Goal: Task Accomplishment & Management: Manage account settings

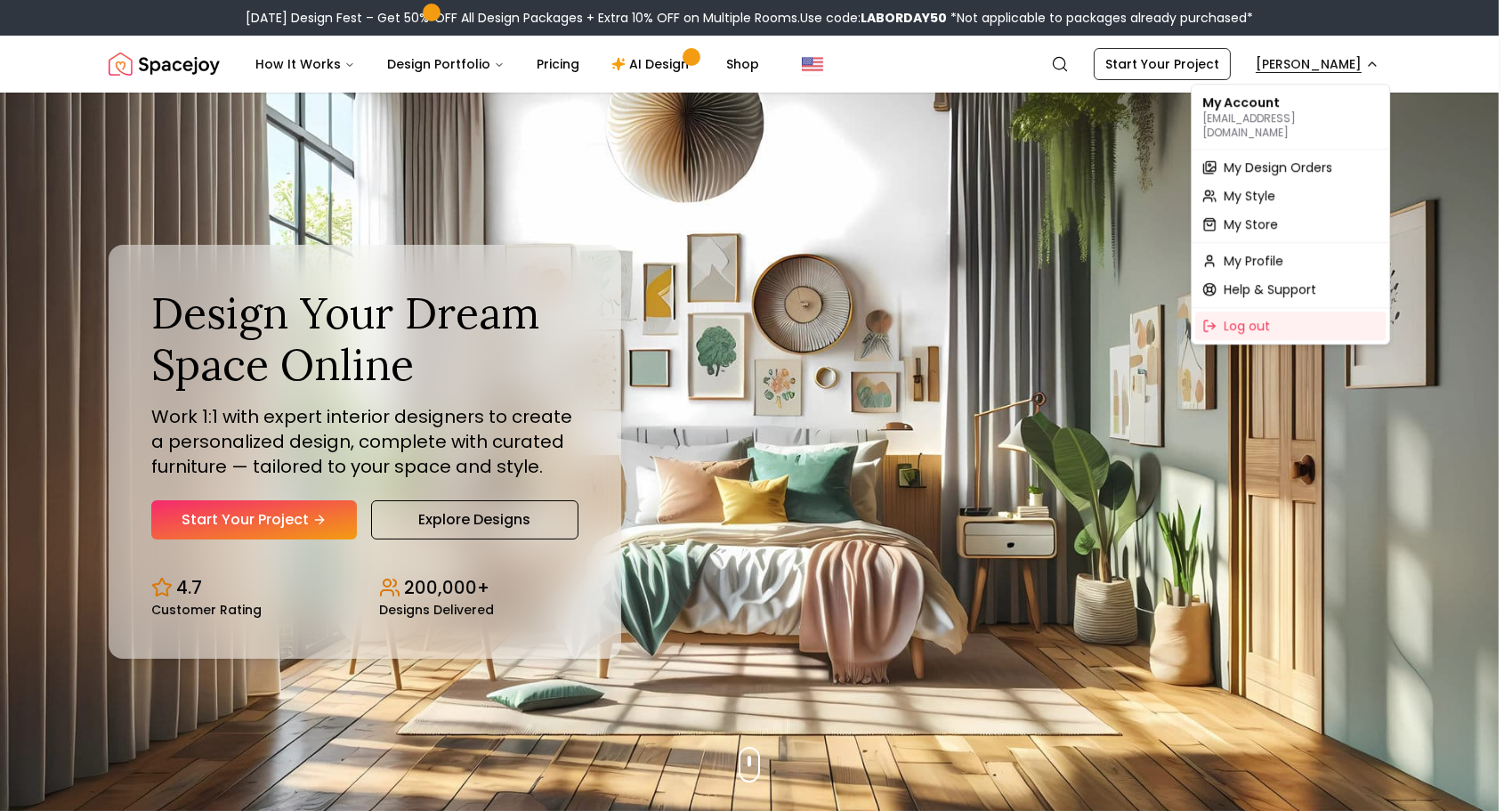
click at [1289, 158] on span "My Design Orders" at bounding box center [1278, 167] width 109 height 18
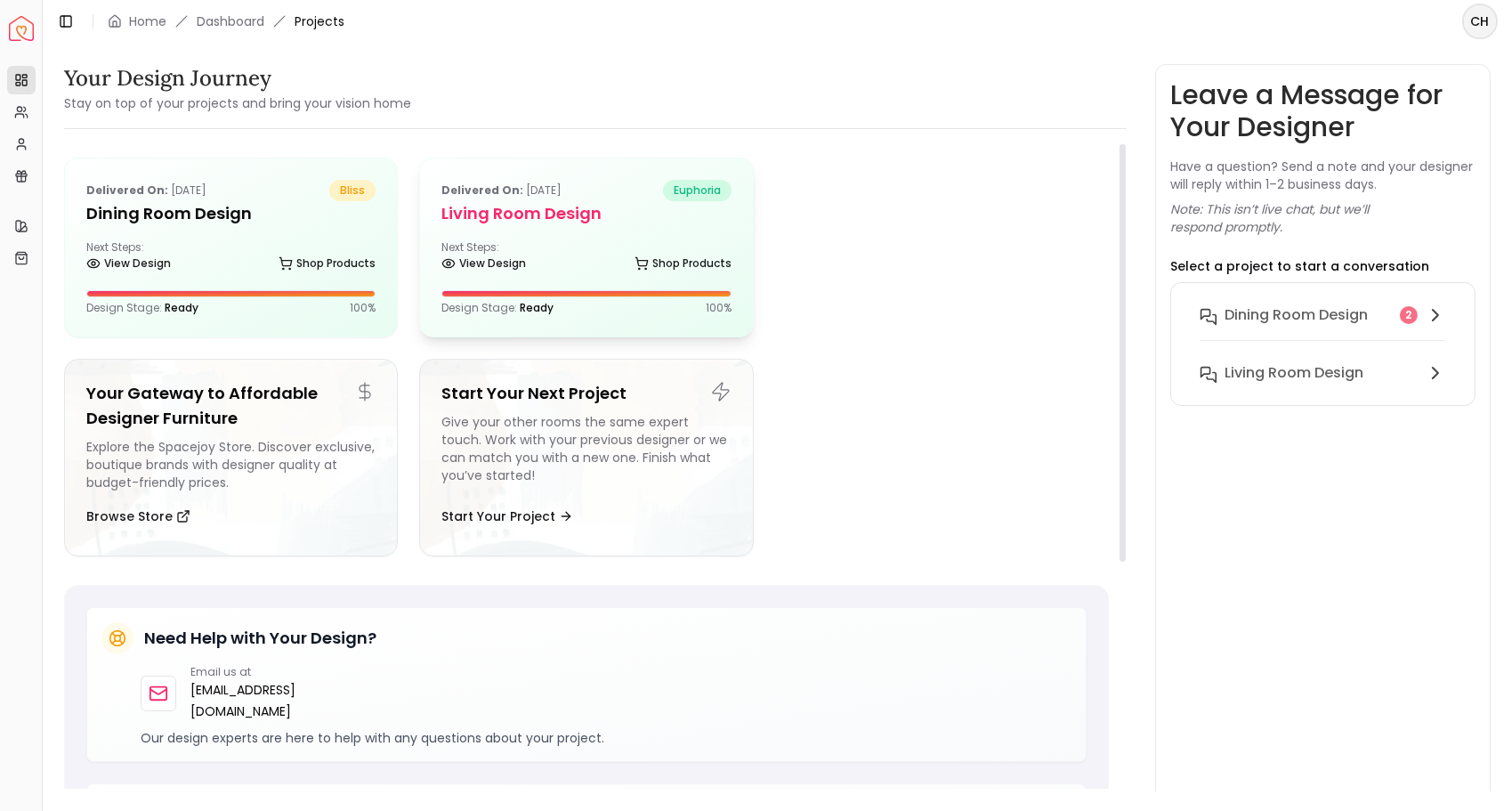
click at [480, 210] on h5 "Living Room Design" at bounding box center [586, 213] width 289 height 25
click at [534, 271] on div "View Design Shop Products" at bounding box center [586, 267] width 289 height 18
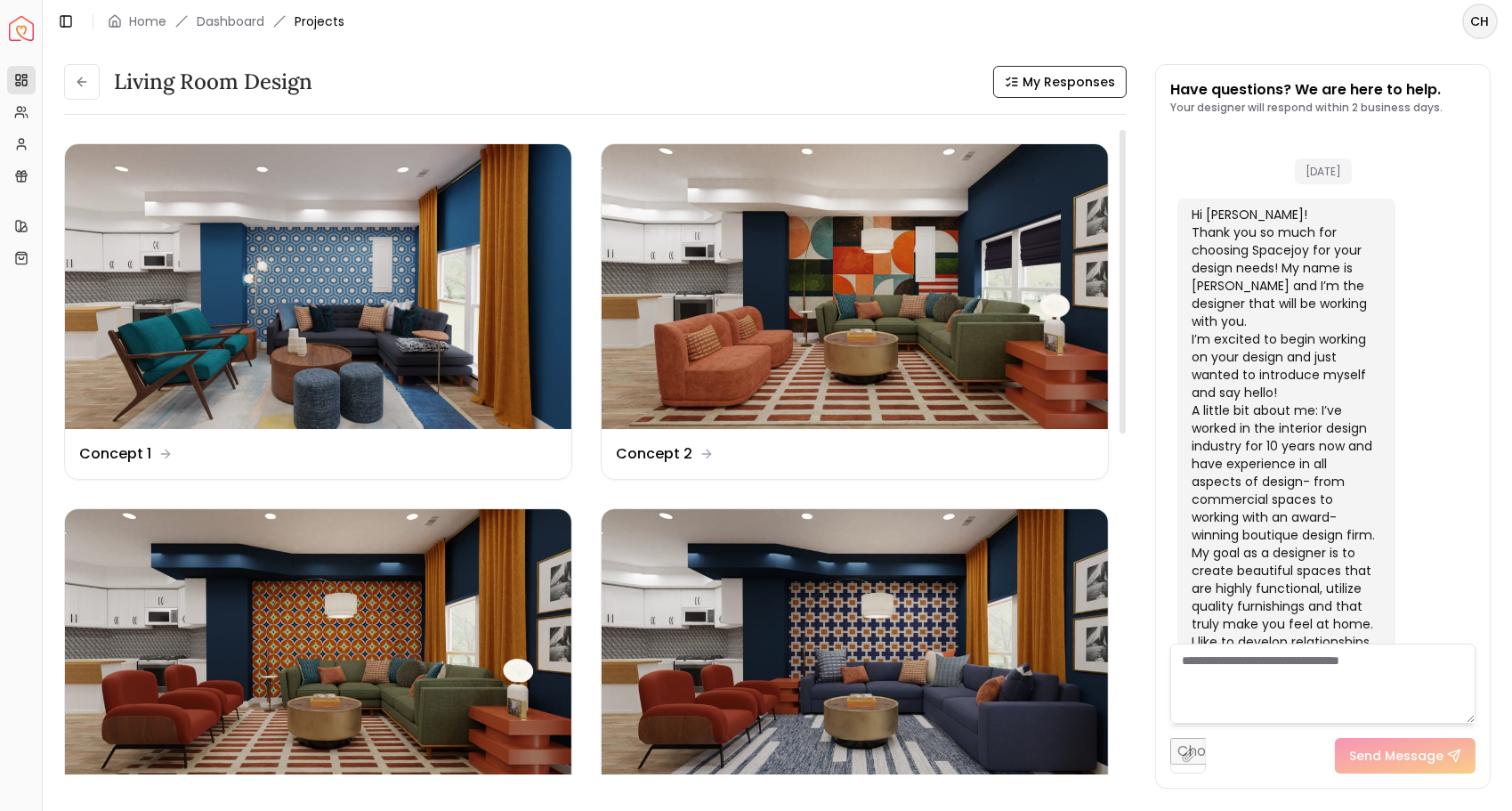
scroll to position [5938, 0]
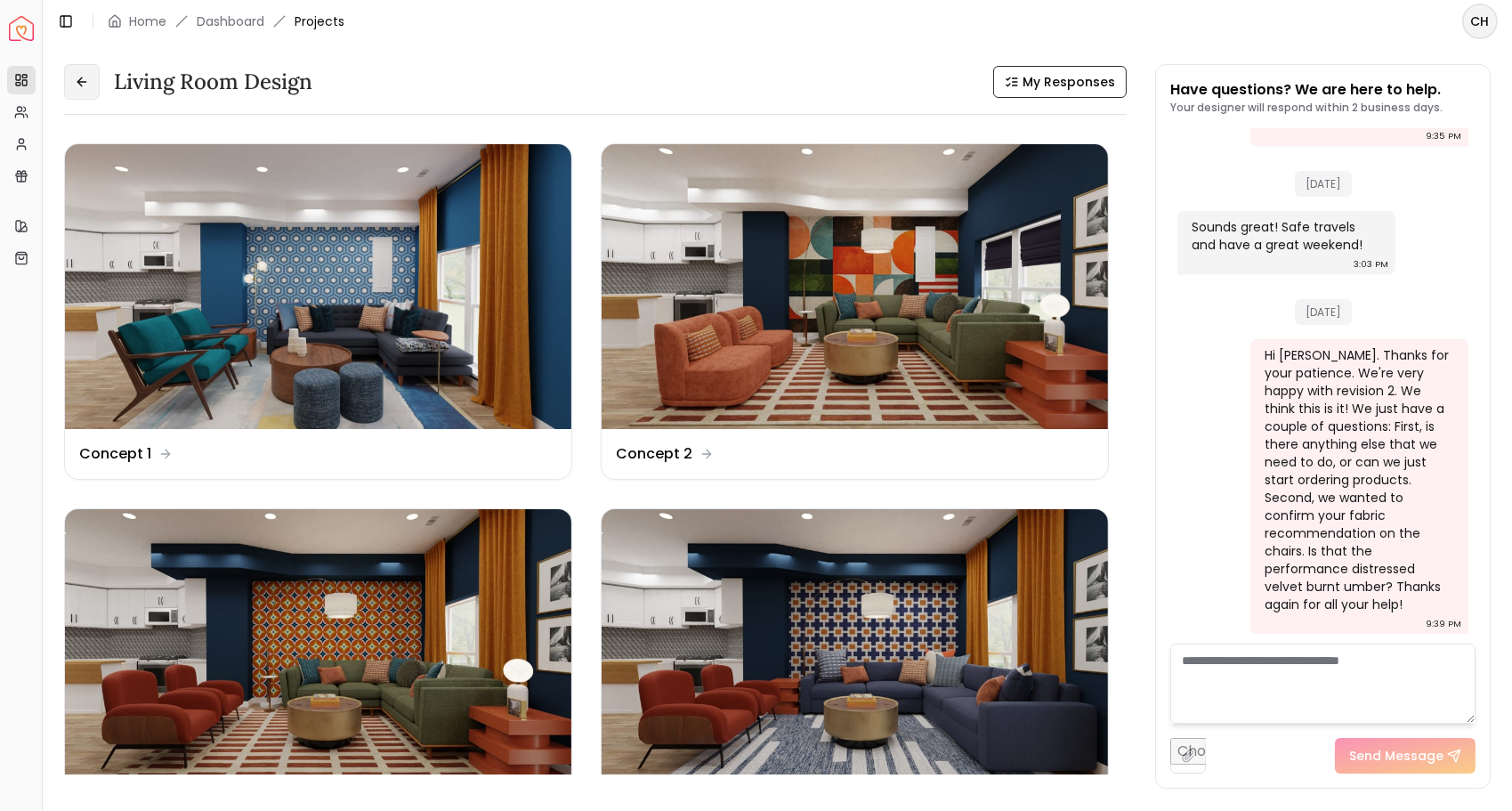
click at [89, 80] on button at bounding box center [81, 81] width 36 height 36
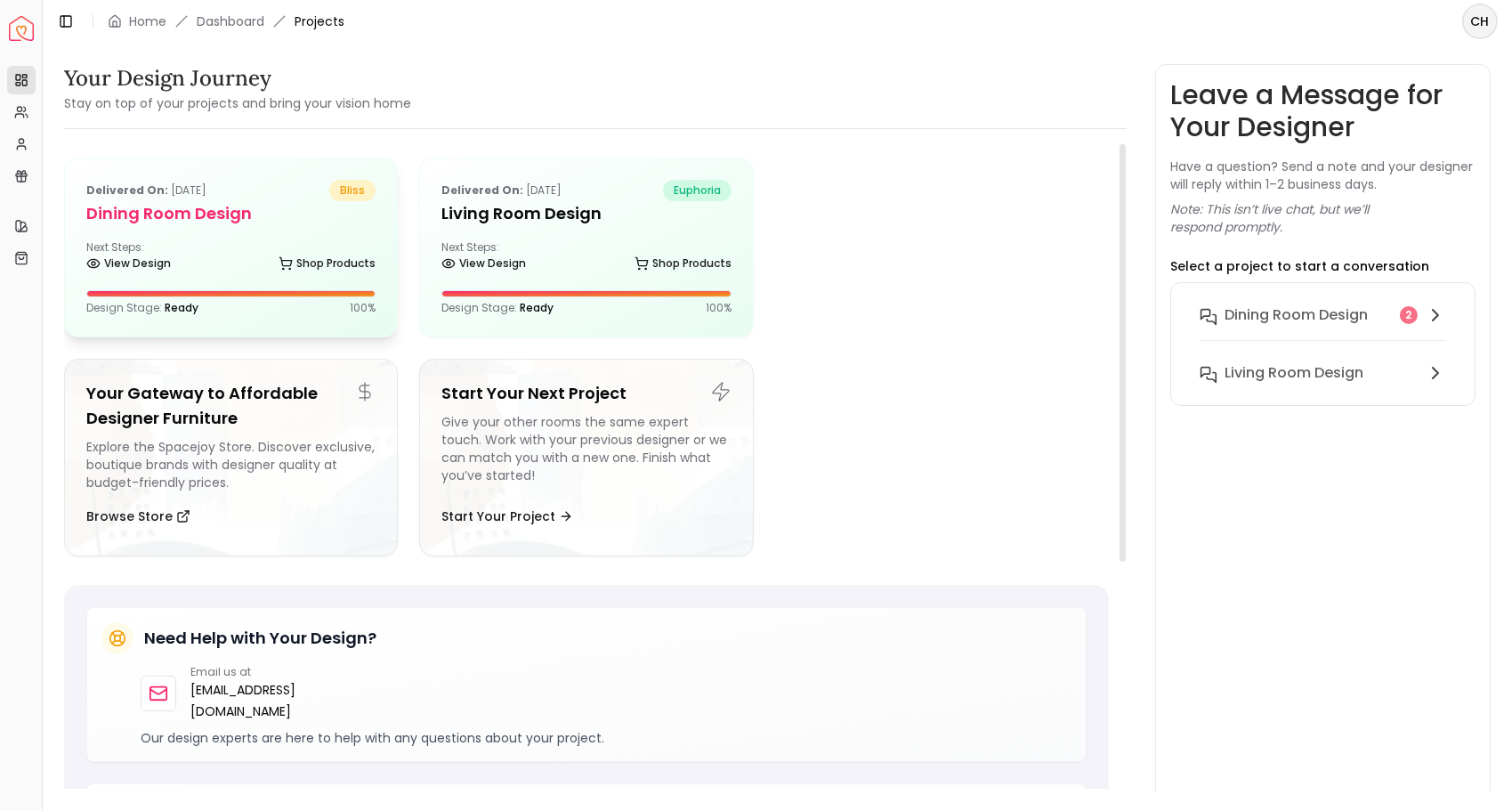
click at [142, 230] on div "Delivered on: [DATE] bliss Dining Room Design Next Steps: View Design Shop Prod…" at bounding box center [230, 247] width 332 height 178
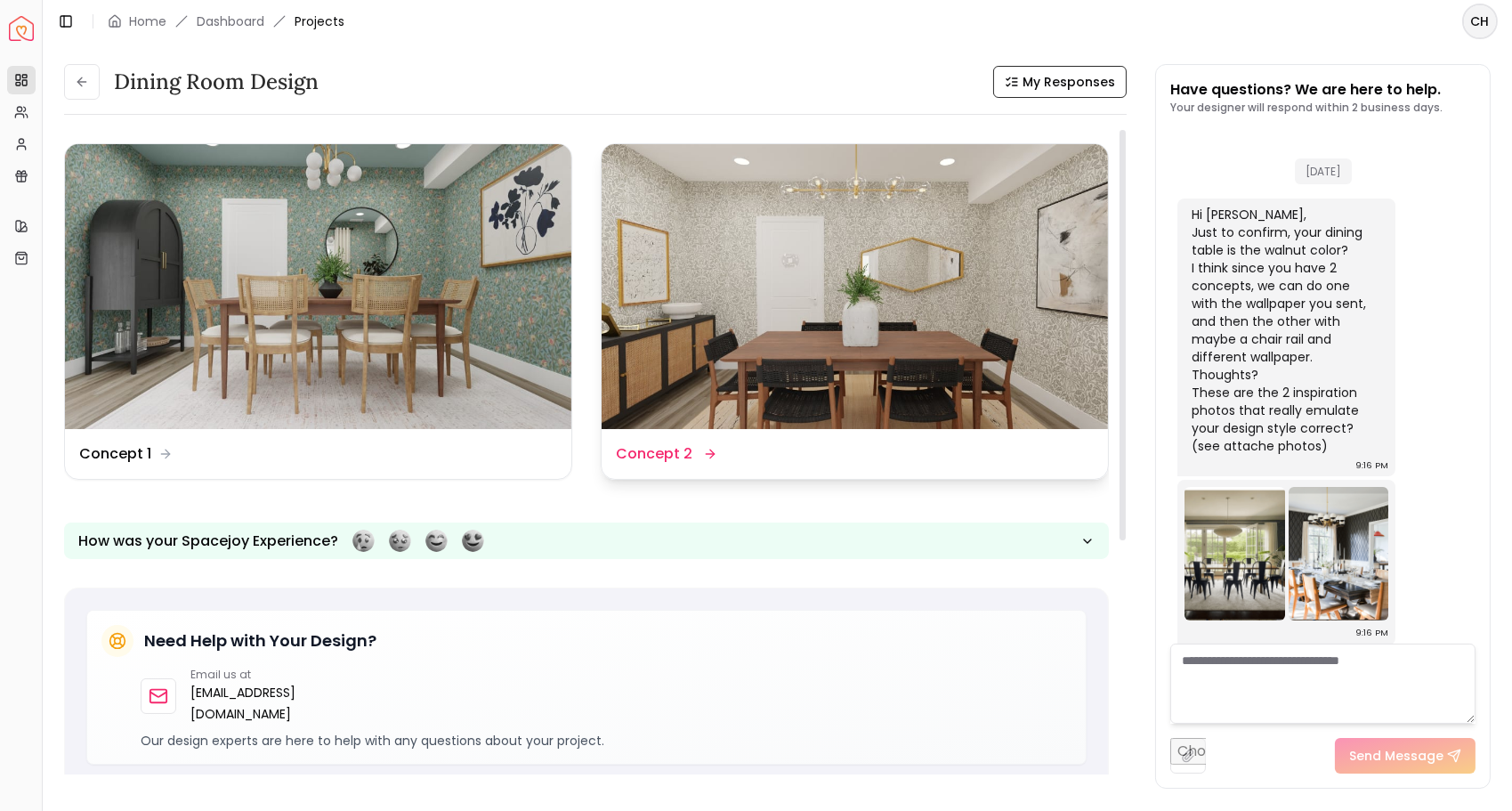
click at [894, 239] on img at bounding box center [854, 286] width 506 height 284
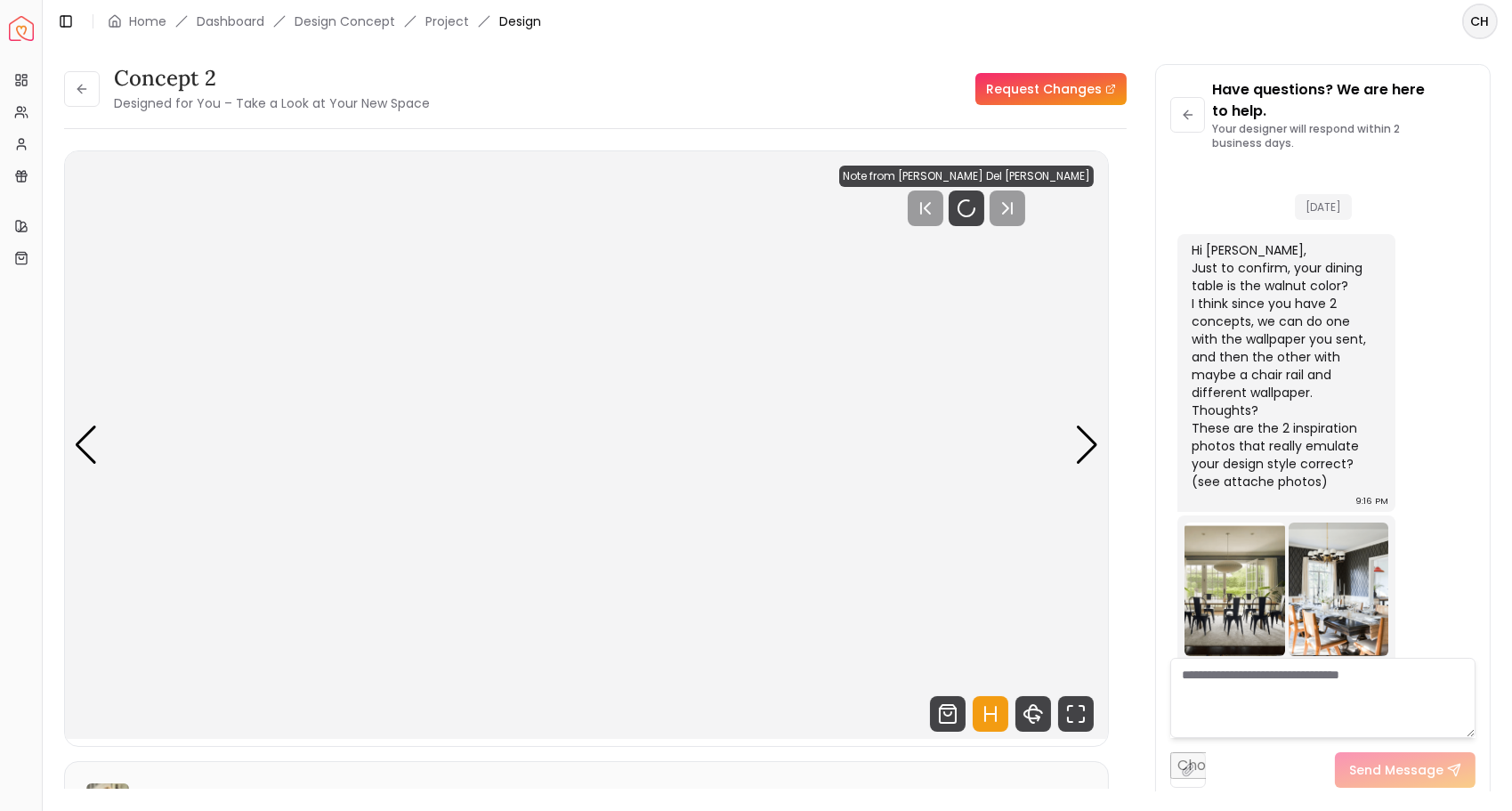
scroll to position [14, 0]
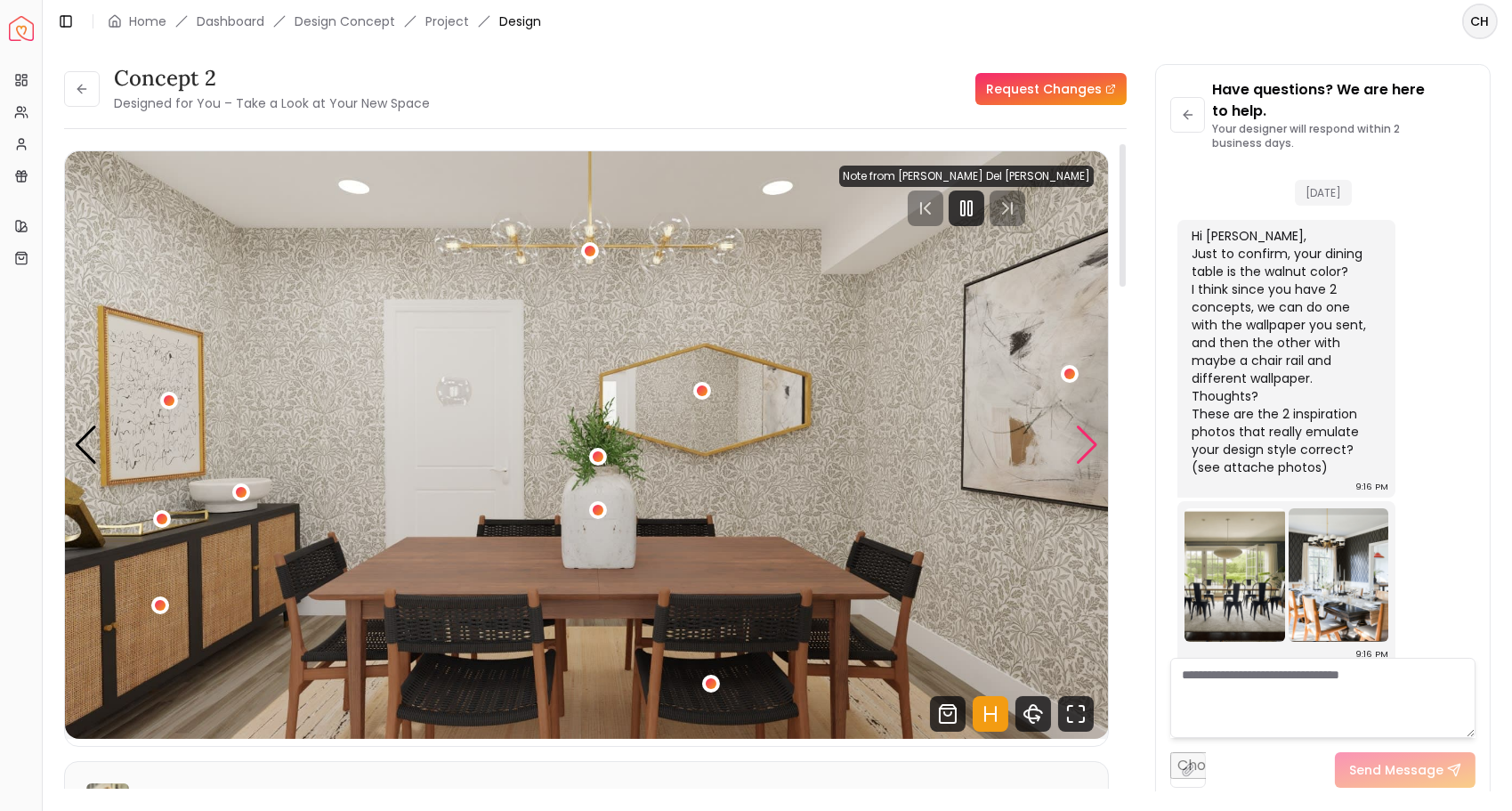
click at [1087, 445] on div "Next slide" at bounding box center [1087, 445] width 24 height 39
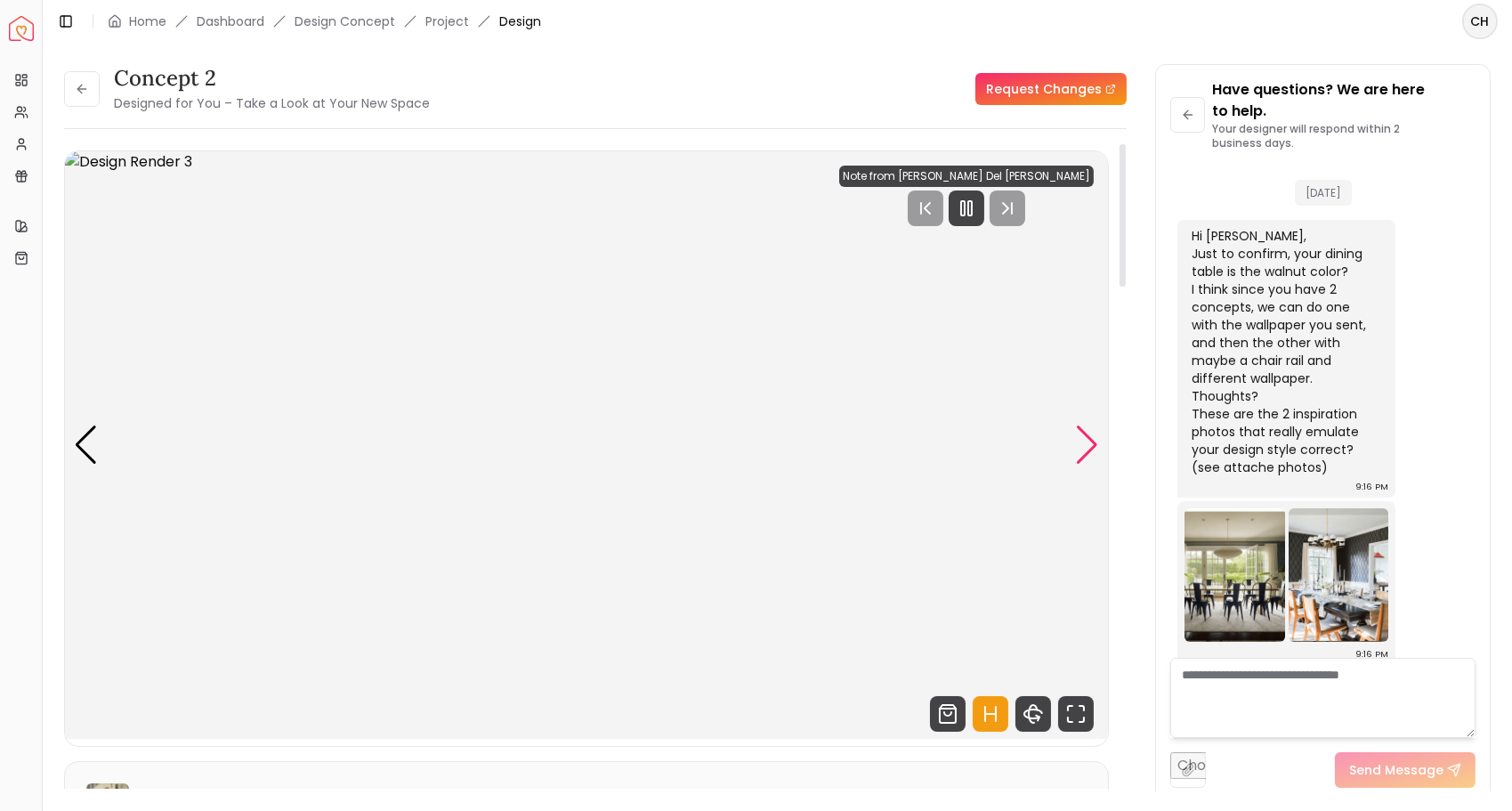
click at [1087, 445] on div "Next slide" at bounding box center [1087, 445] width 24 height 39
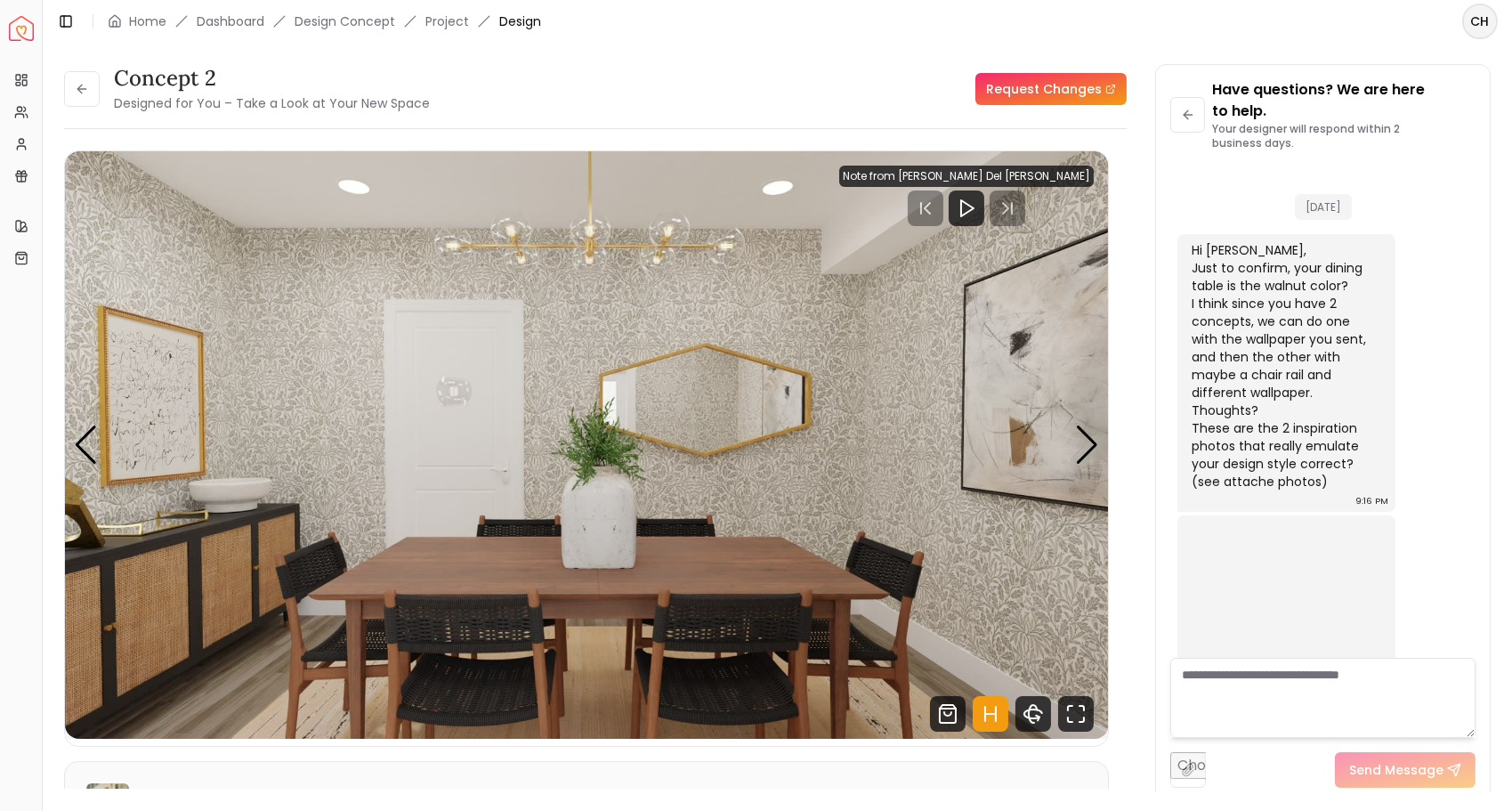
scroll to position [14, 0]
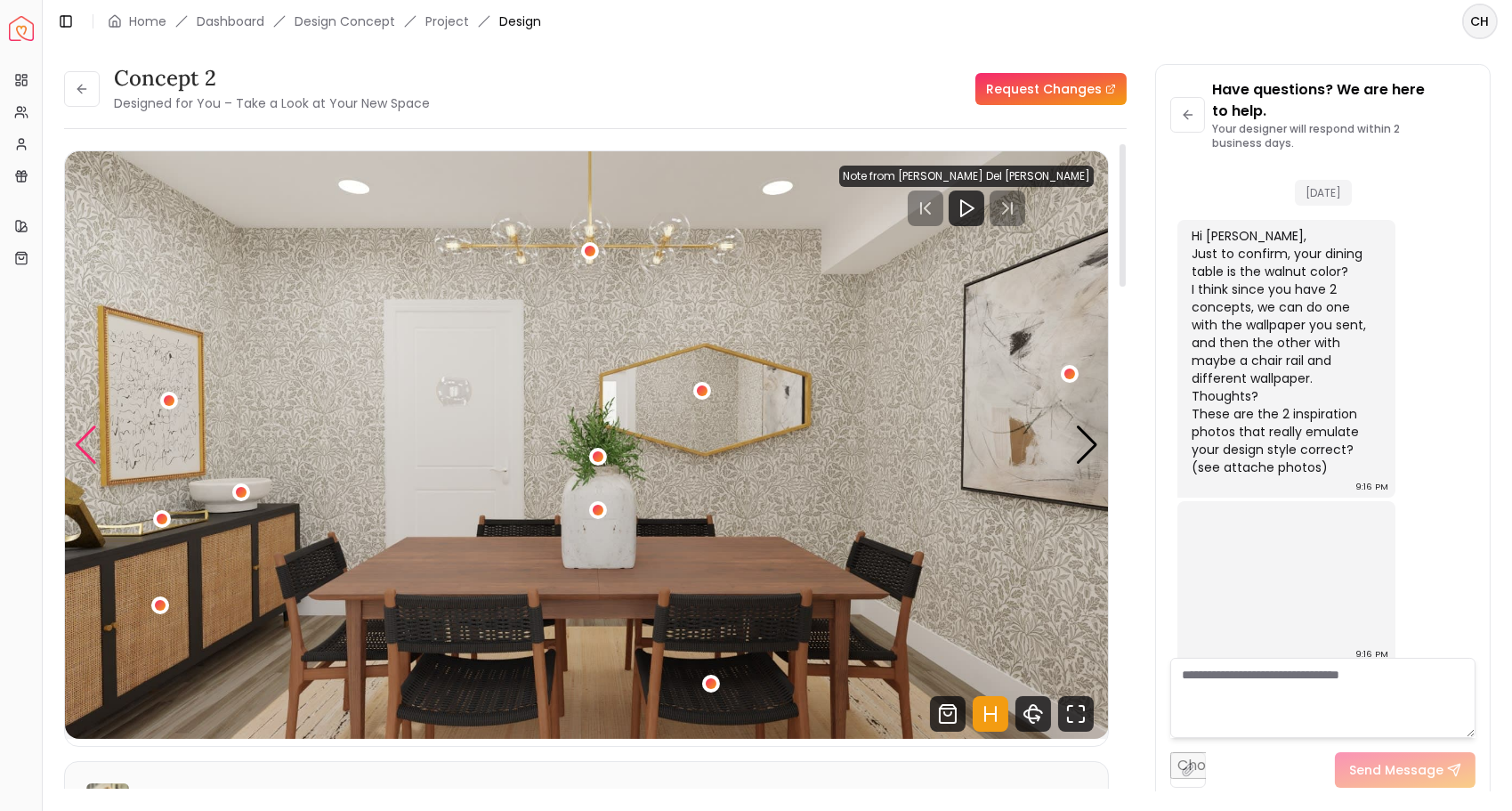
click at [84, 448] on div "Previous slide" at bounding box center [86, 445] width 24 height 39
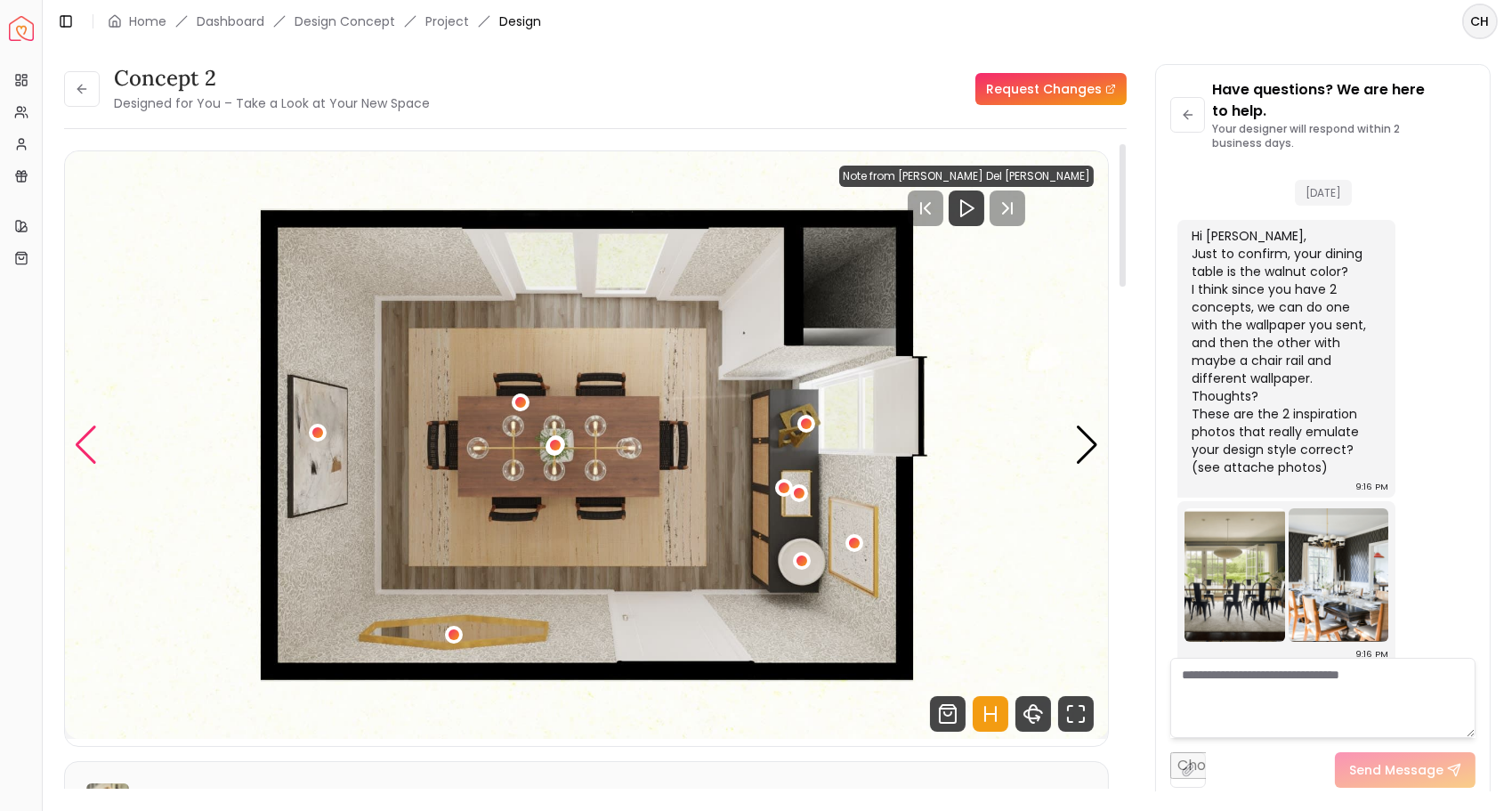
click at [85, 445] on div "Previous slide" at bounding box center [86, 445] width 24 height 39
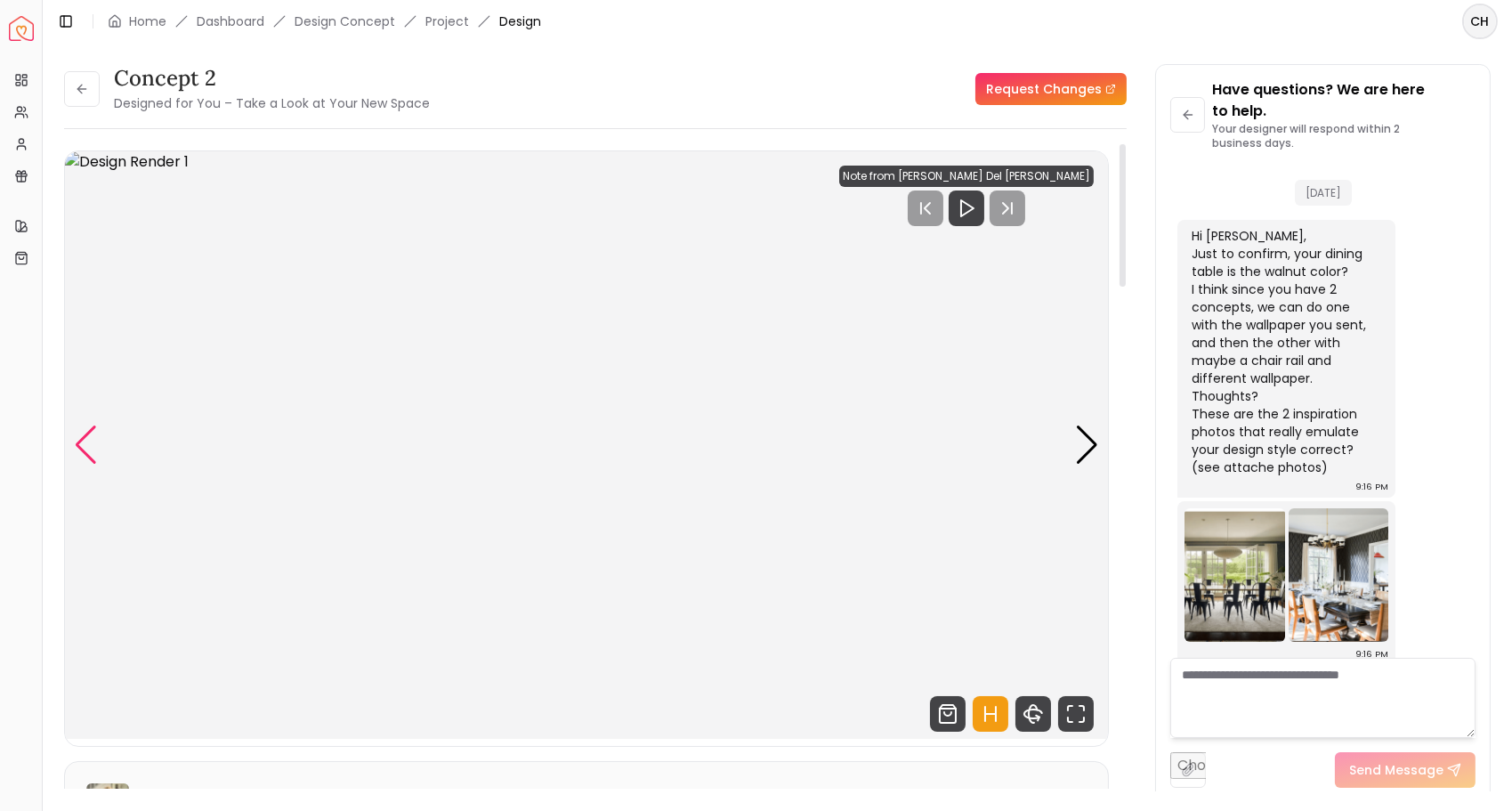
click at [85, 445] on div "Previous slide" at bounding box center [86, 445] width 24 height 39
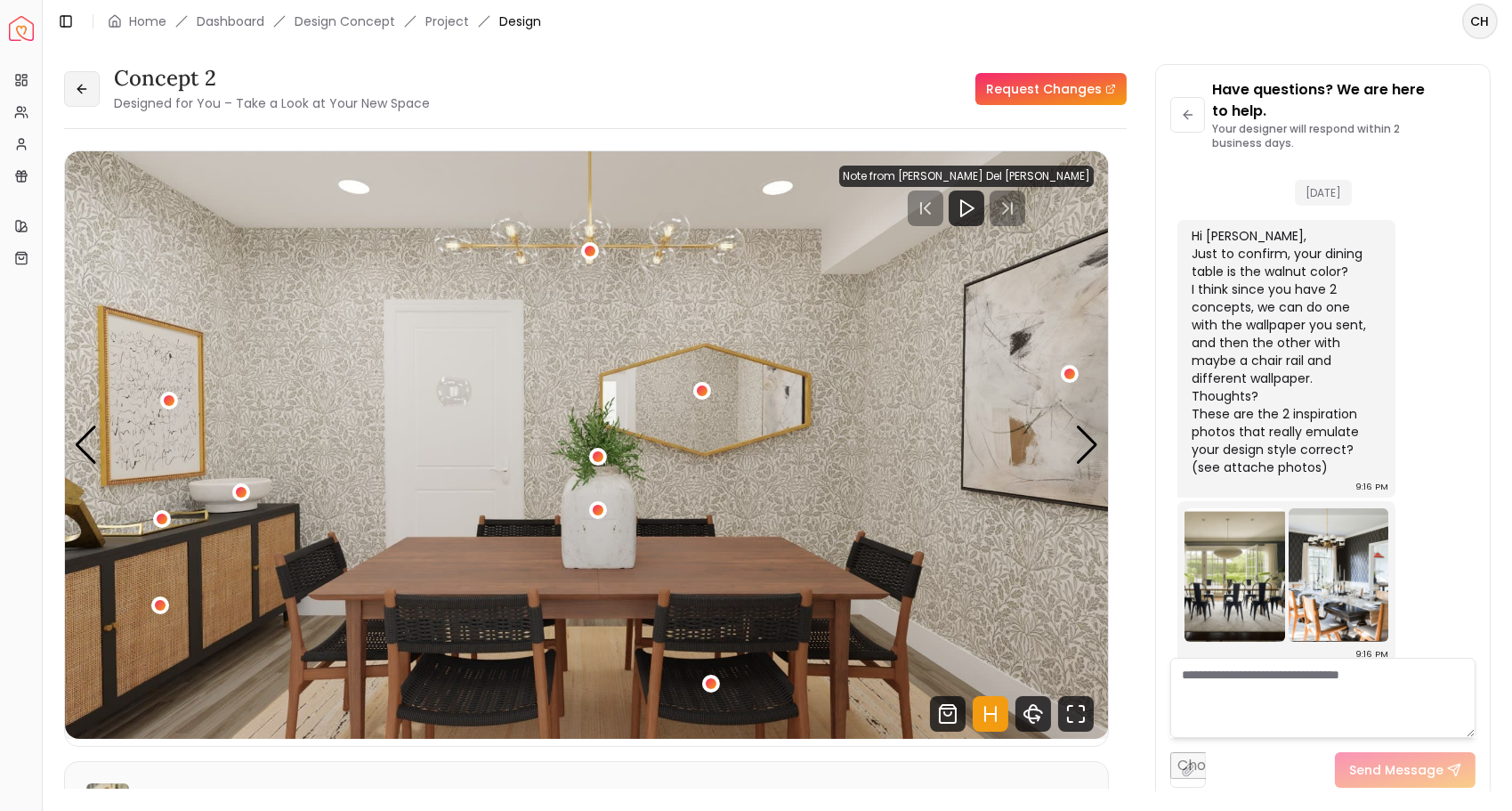
click at [76, 86] on icon at bounding box center [81, 89] width 14 height 14
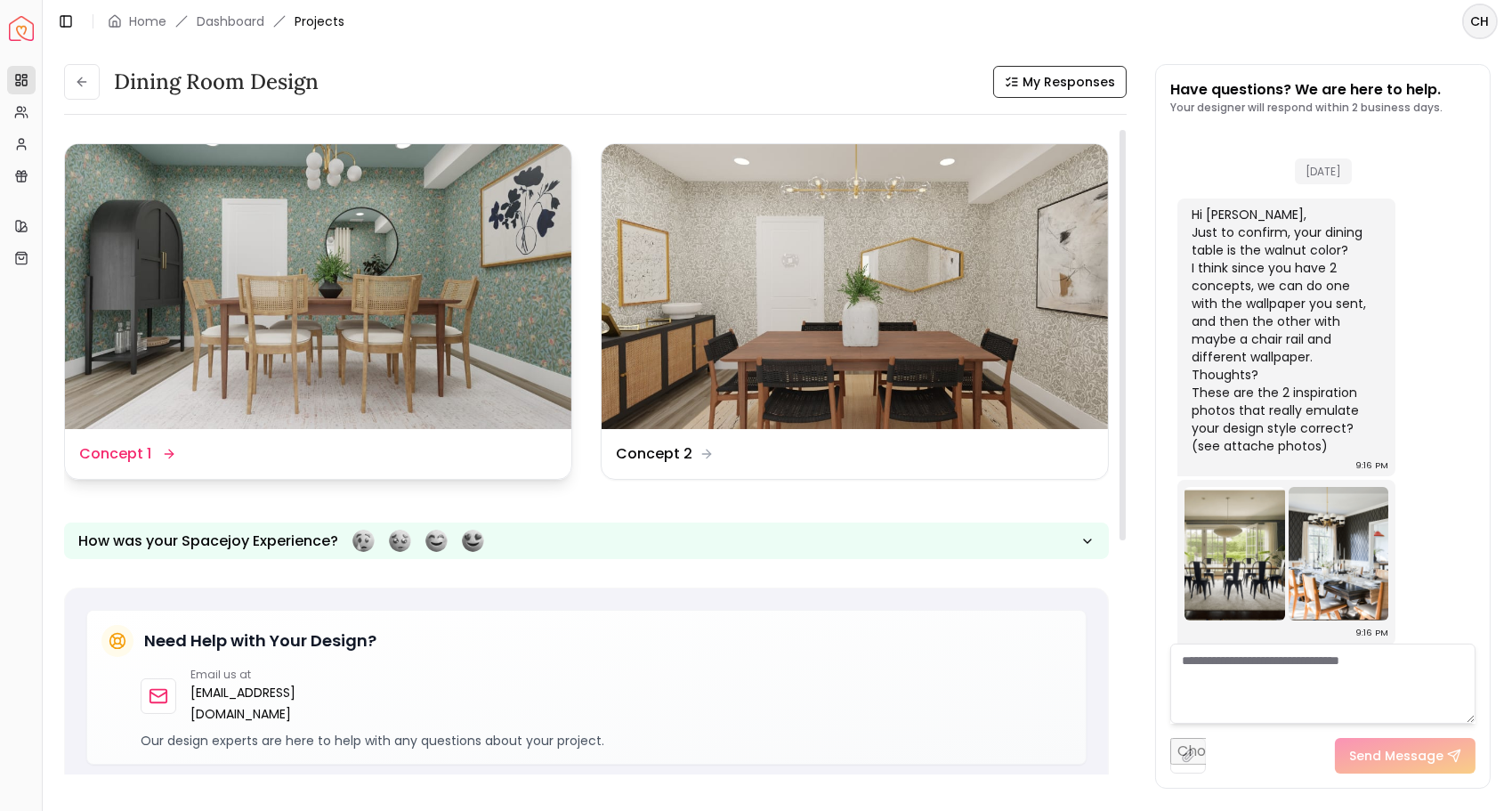
click at [272, 335] on img at bounding box center [317, 286] width 506 height 284
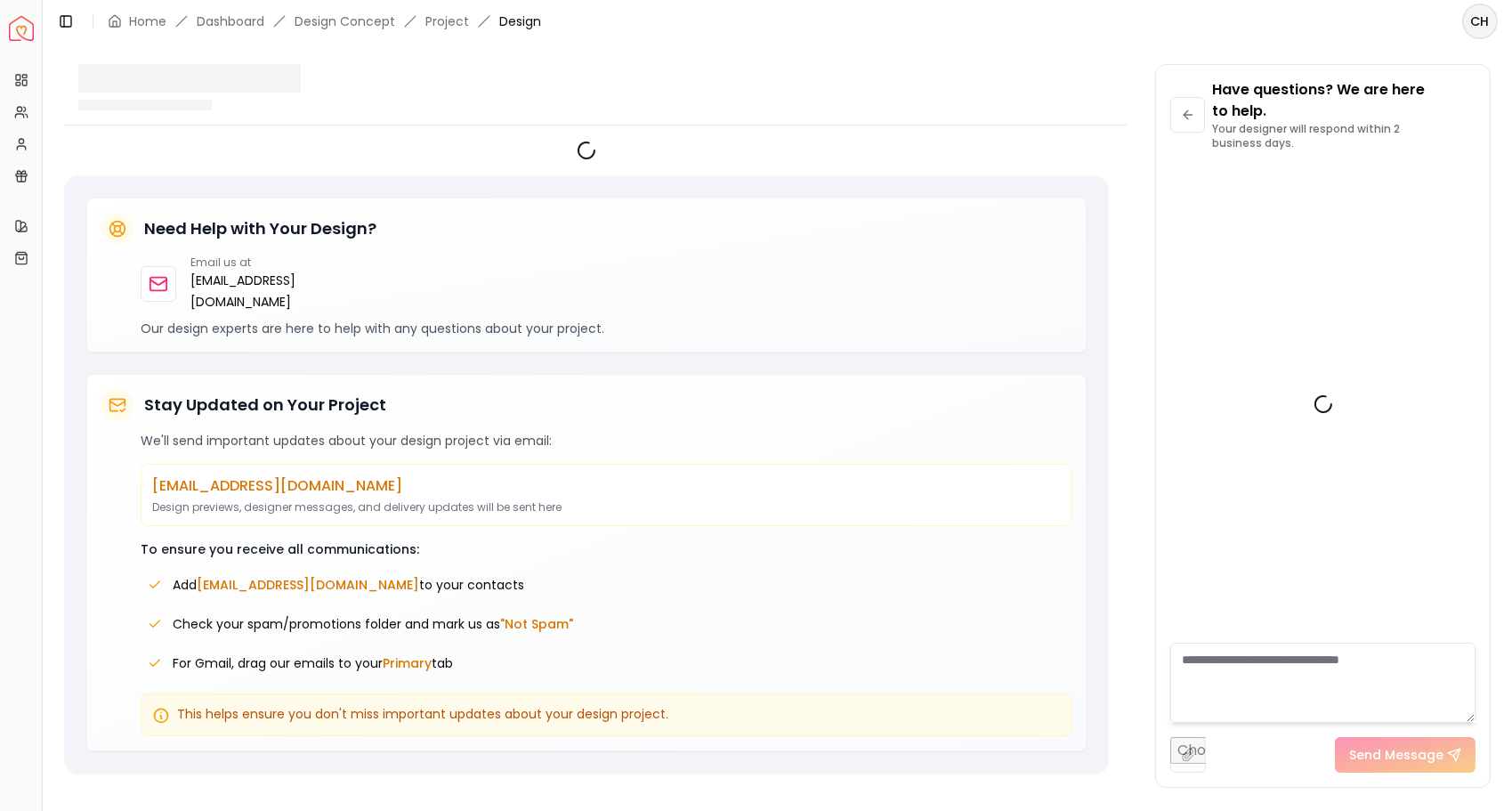
scroll to position [14, 0]
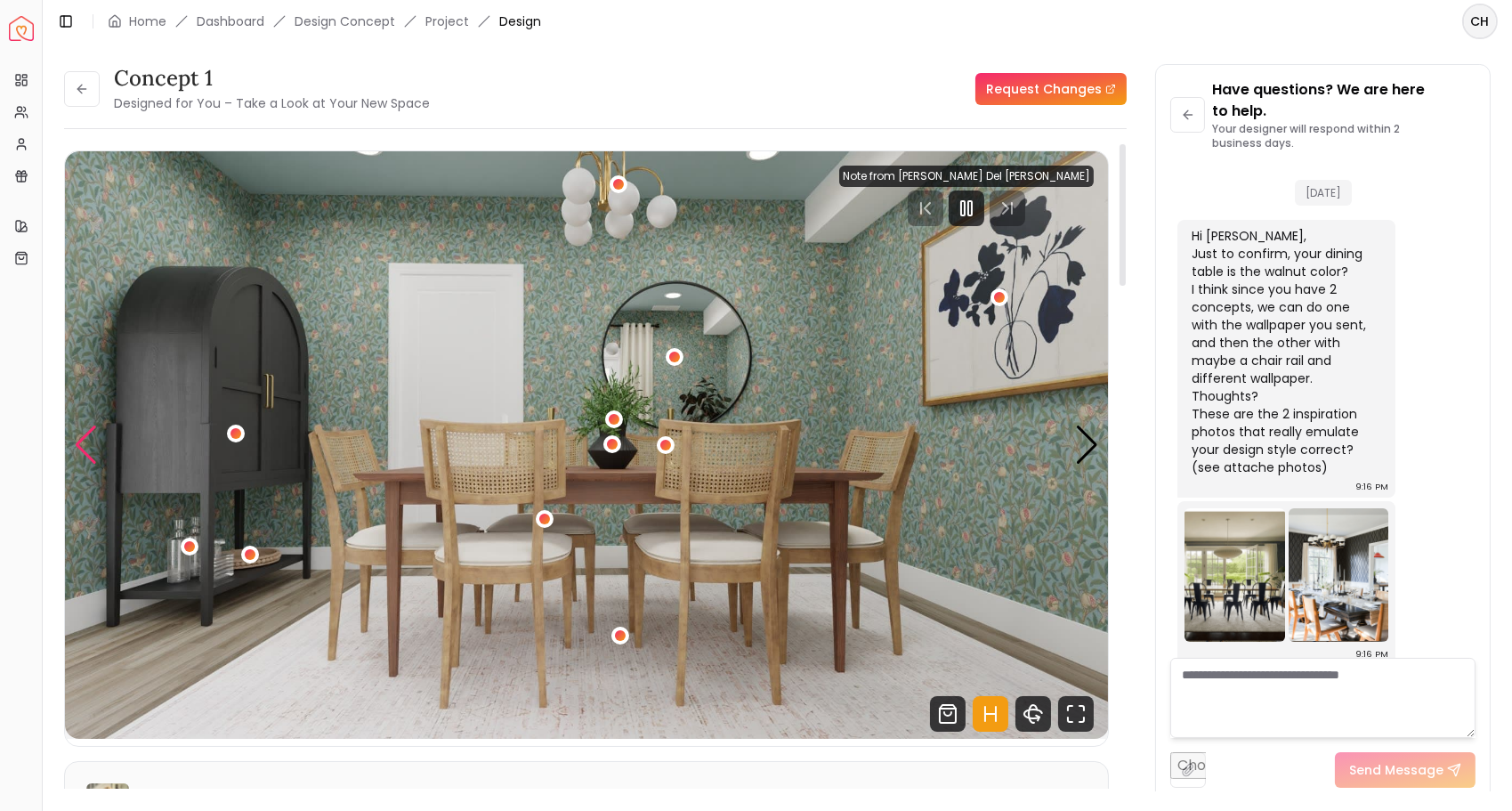
click at [82, 447] on div "Previous slide" at bounding box center [86, 445] width 24 height 39
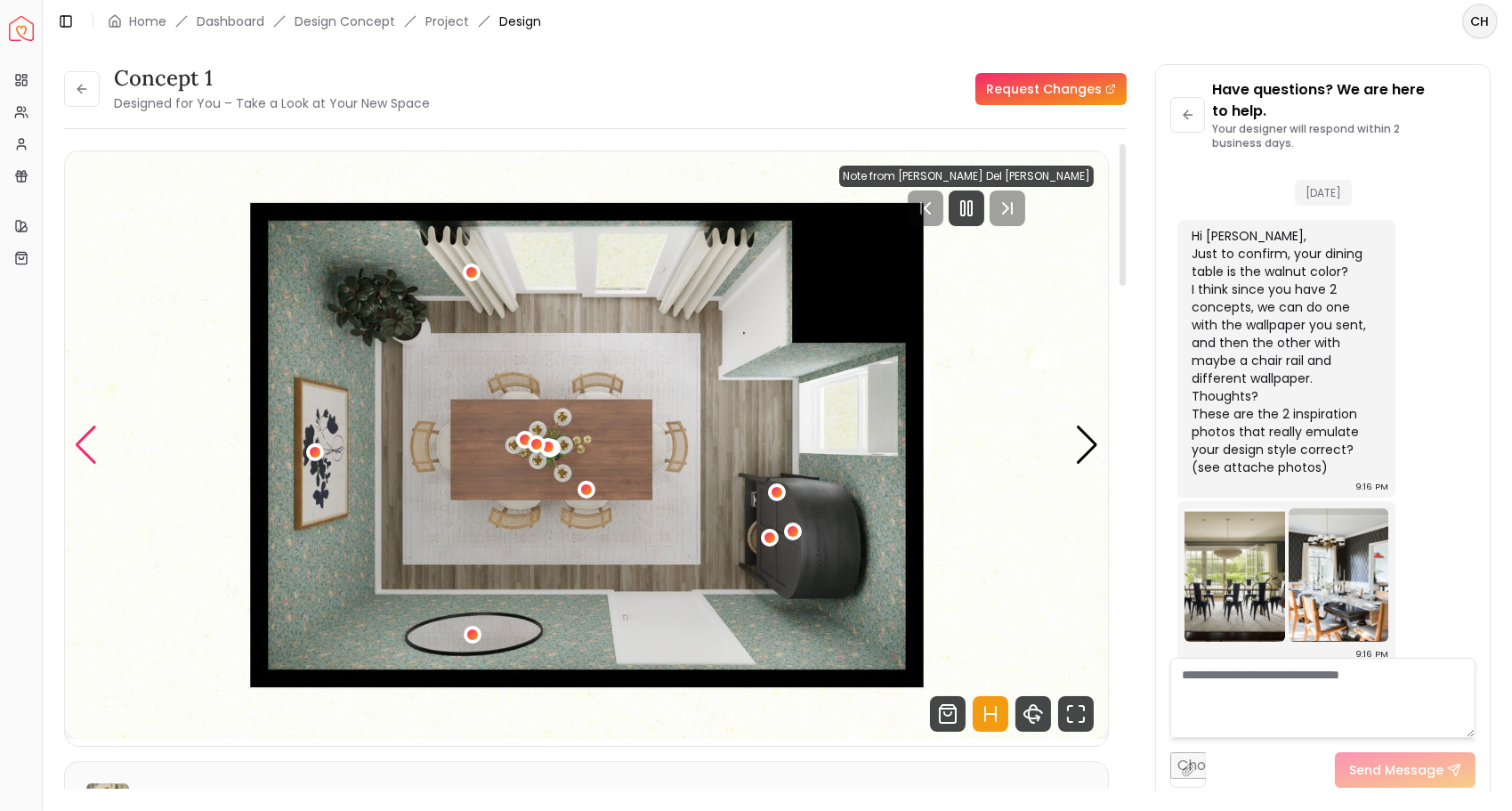
click at [82, 447] on div "Previous slide" at bounding box center [86, 445] width 24 height 39
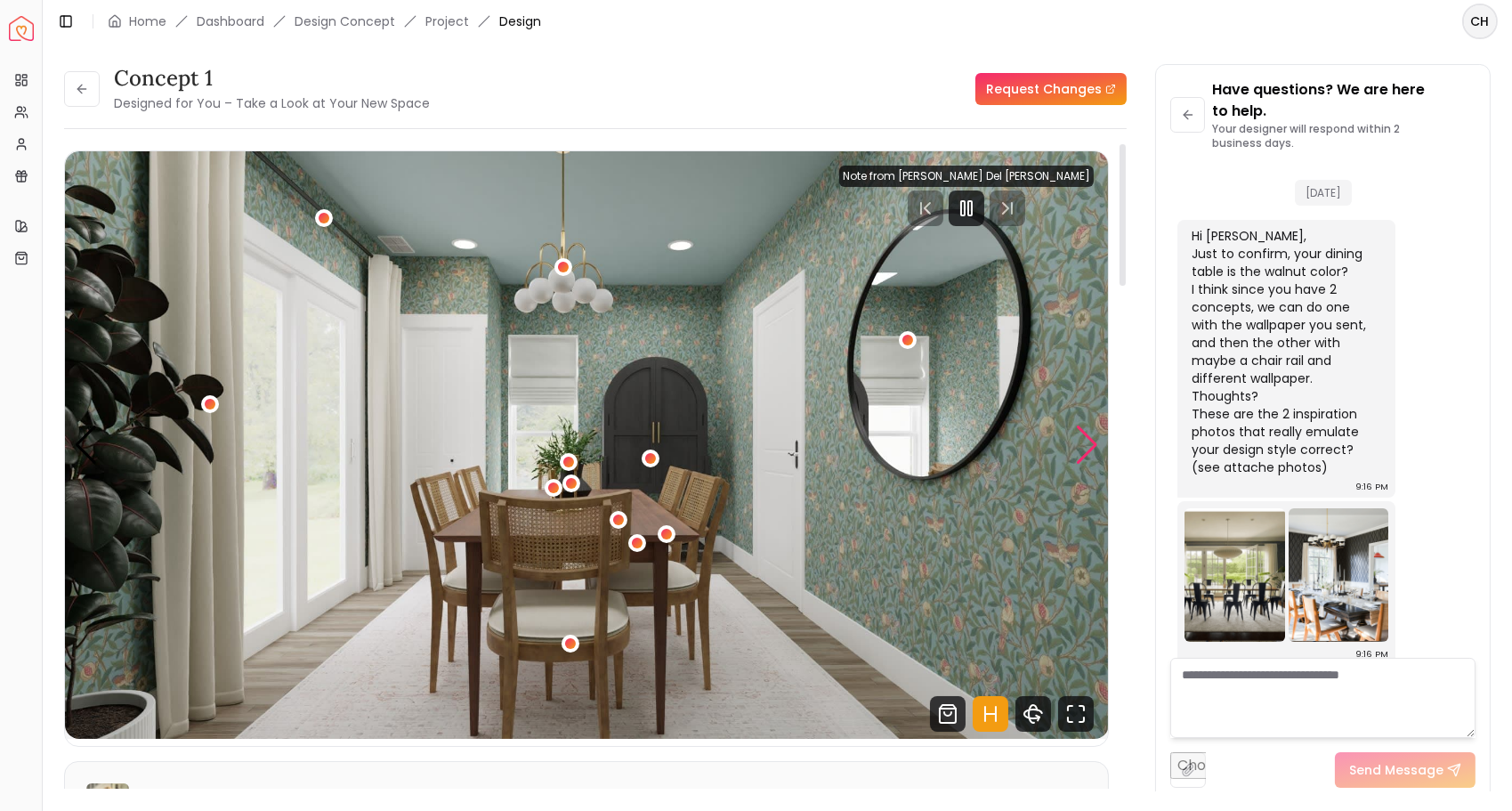
click at [1090, 451] on div "Next slide" at bounding box center [1087, 445] width 24 height 39
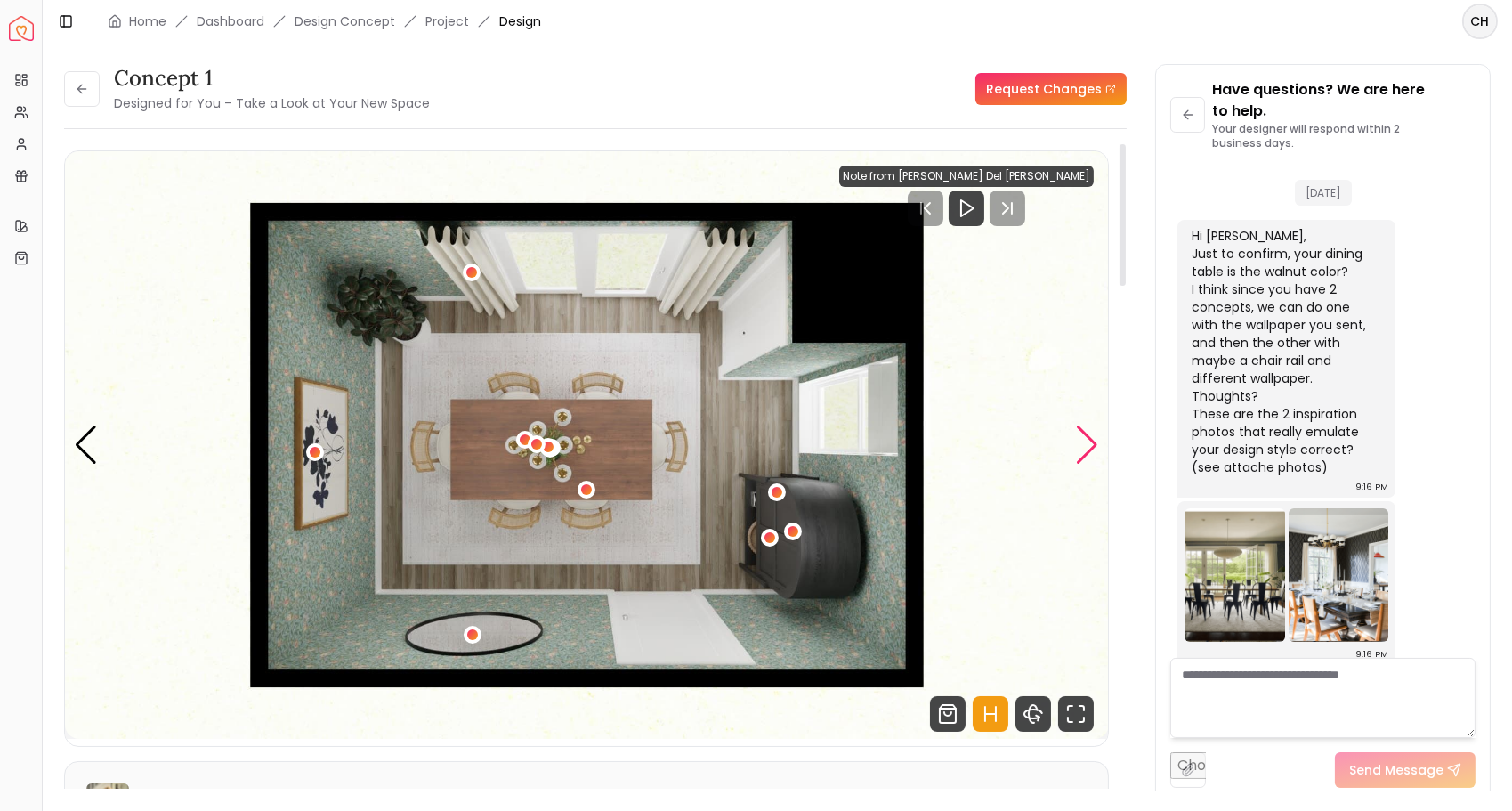
click at [1084, 454] on div "Next slide" at bounding box center [1087, 445] width 24 height 39
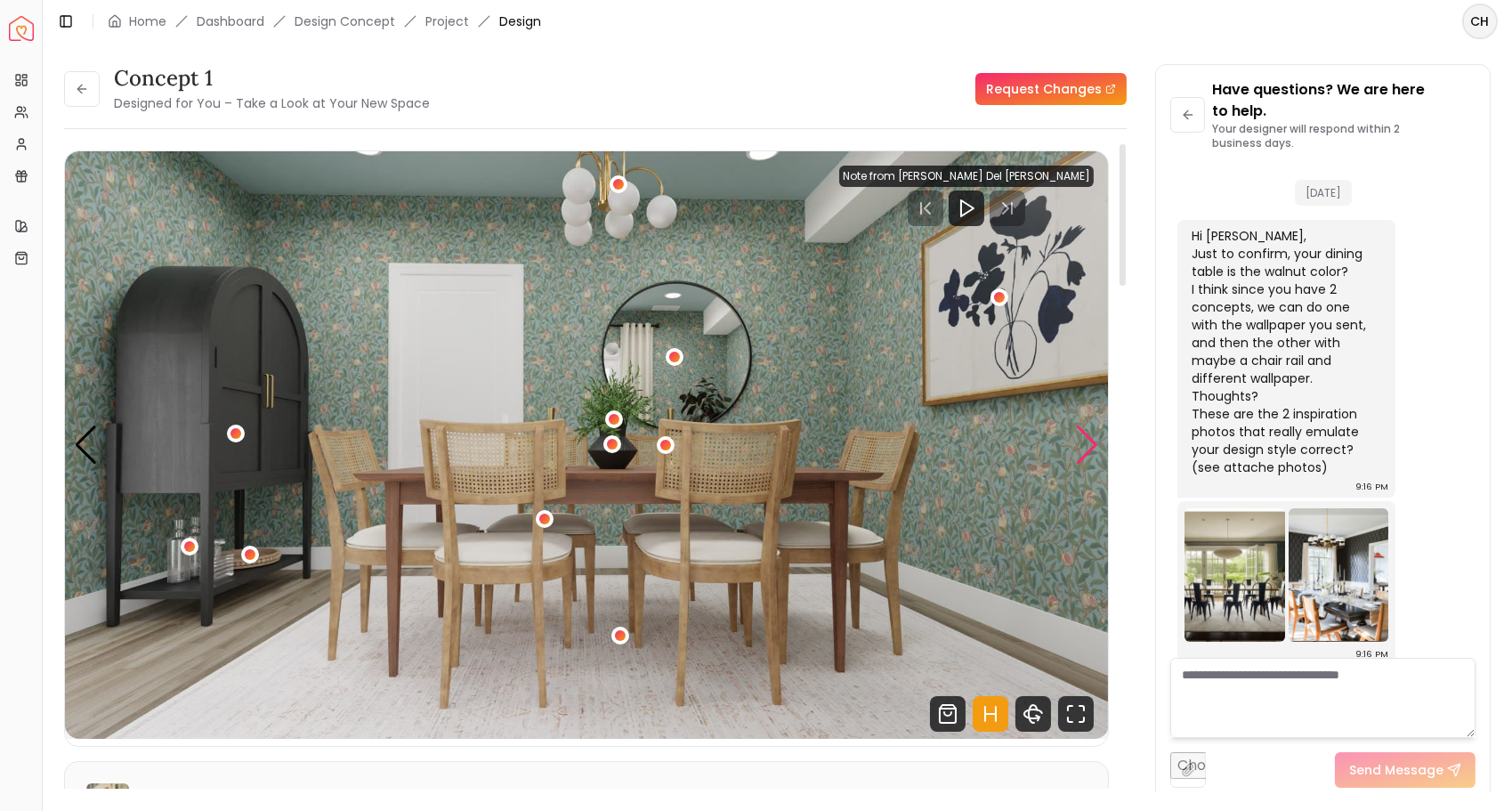
click at [1084, 454] on div "Next slide" at bounding box center [1087, 445] width 24 height 39
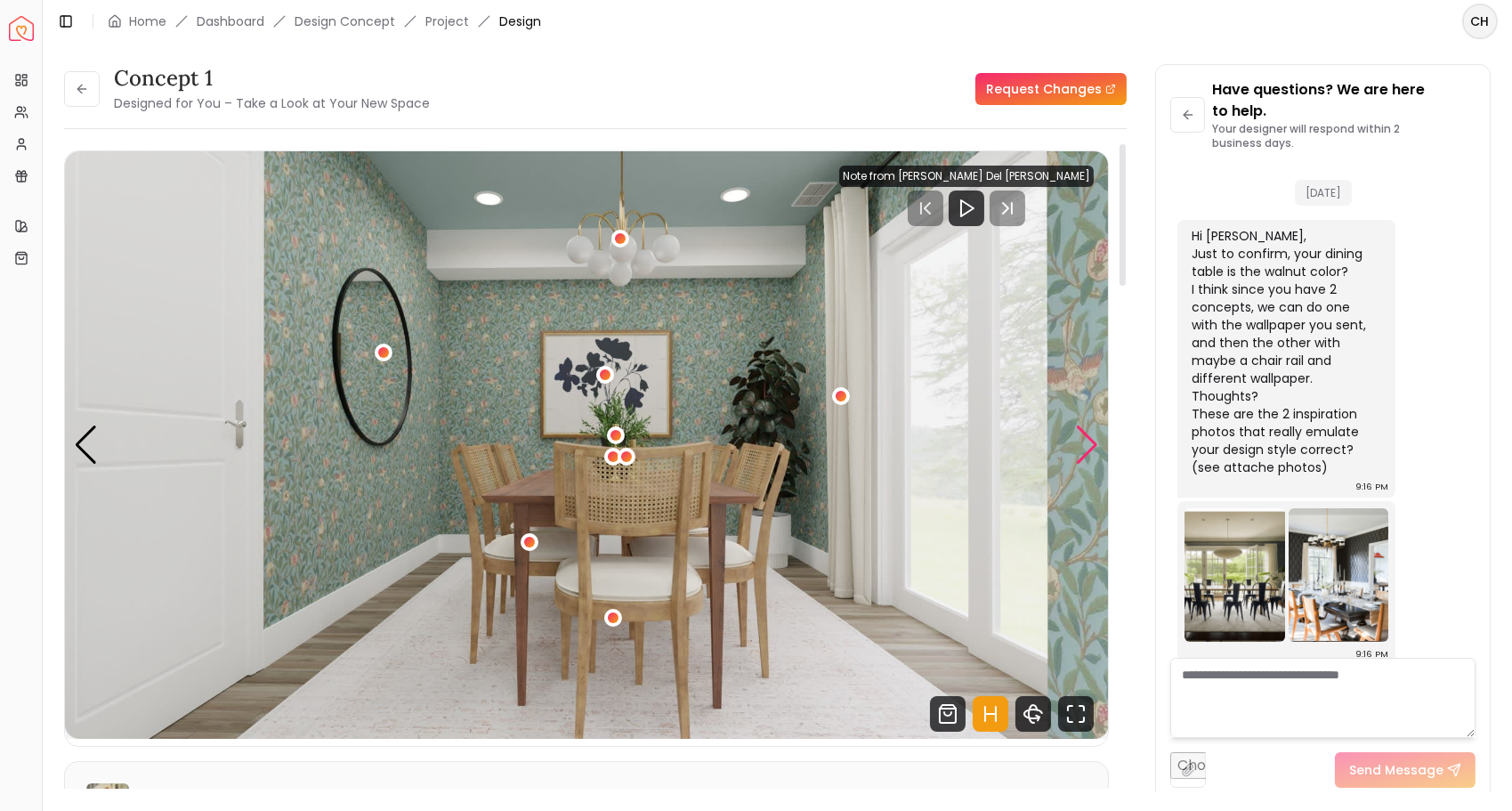
click at [1084, 454] on div "Next slide" at bounding box center [1087, 445] width 24 height 39
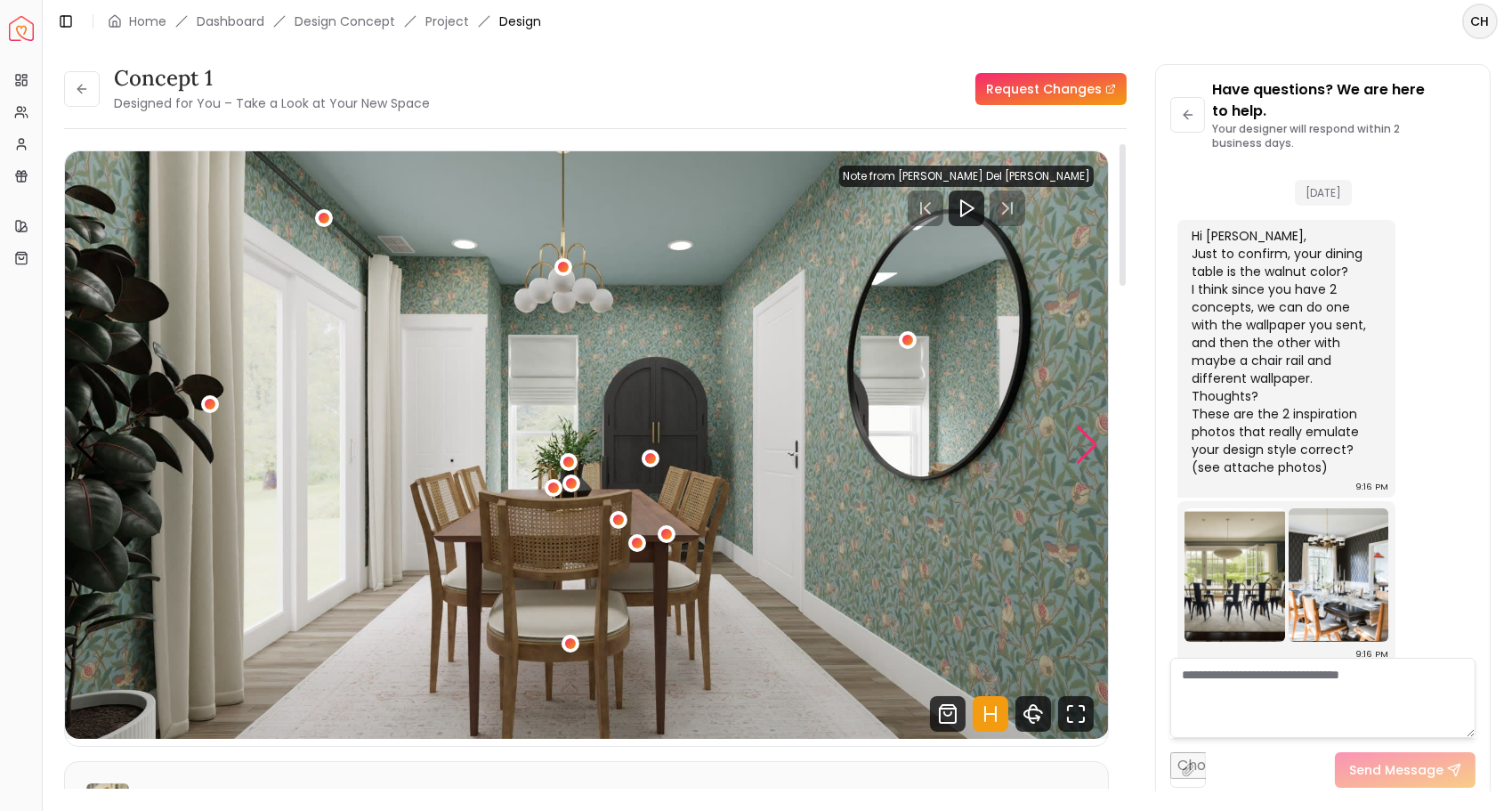
click at [1085, 451] on div "Next slide" at bounding box center [1087, 445] width 24 height 39
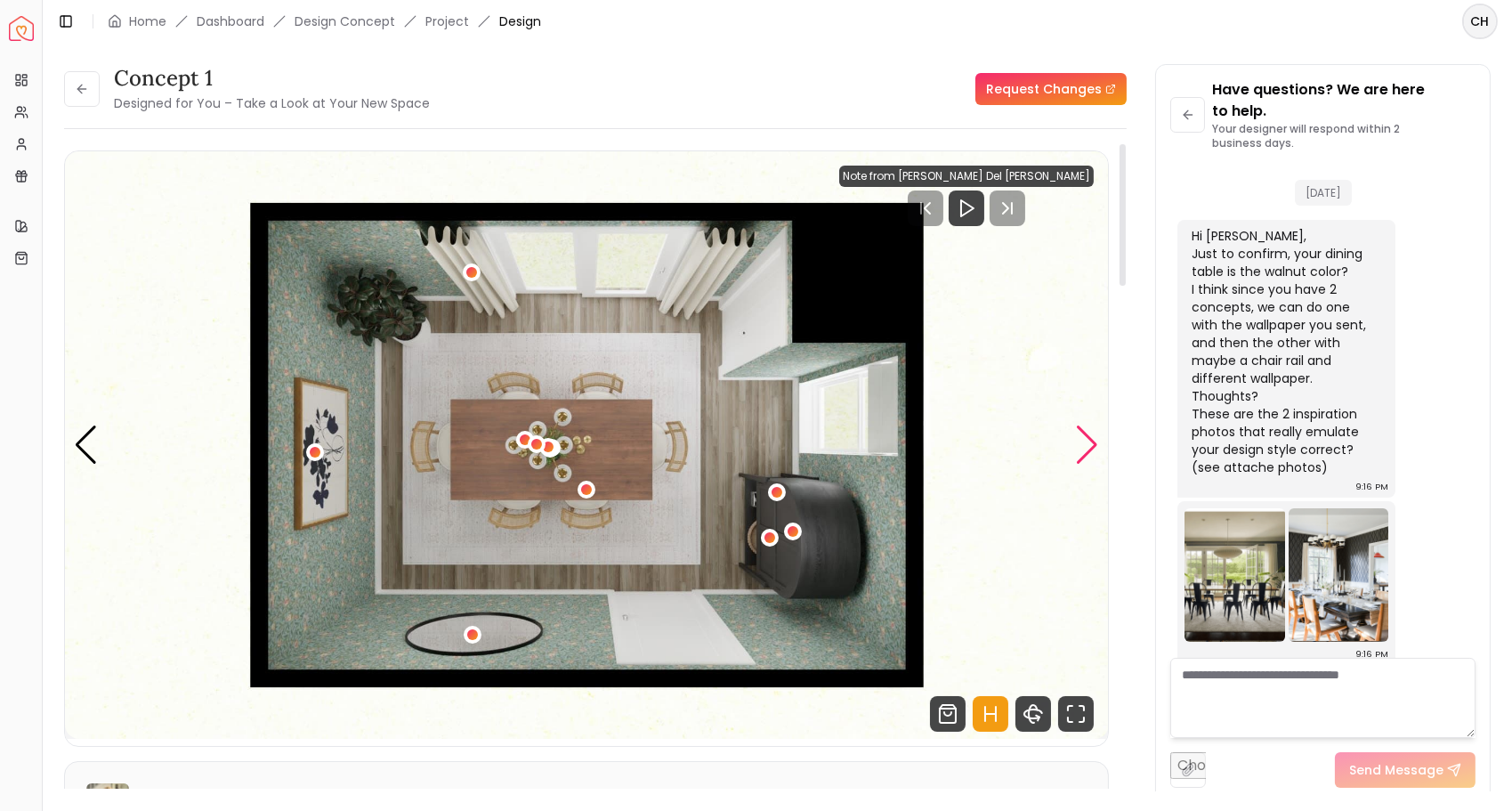
click at [1085, 450] on div "Next slide" at bounding box center [1087, 445] width 24 height 39
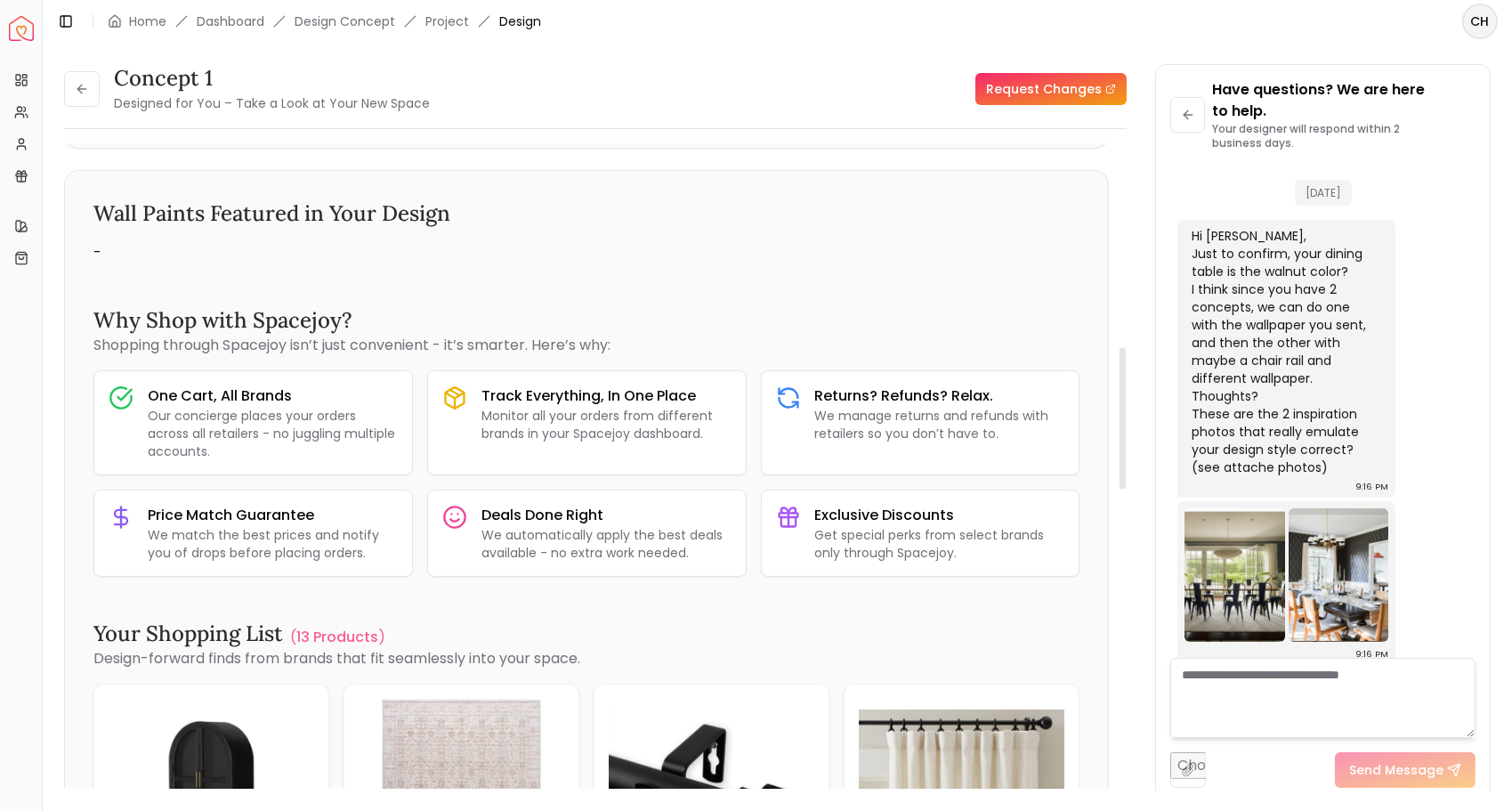
scroll to position [1320, 0]
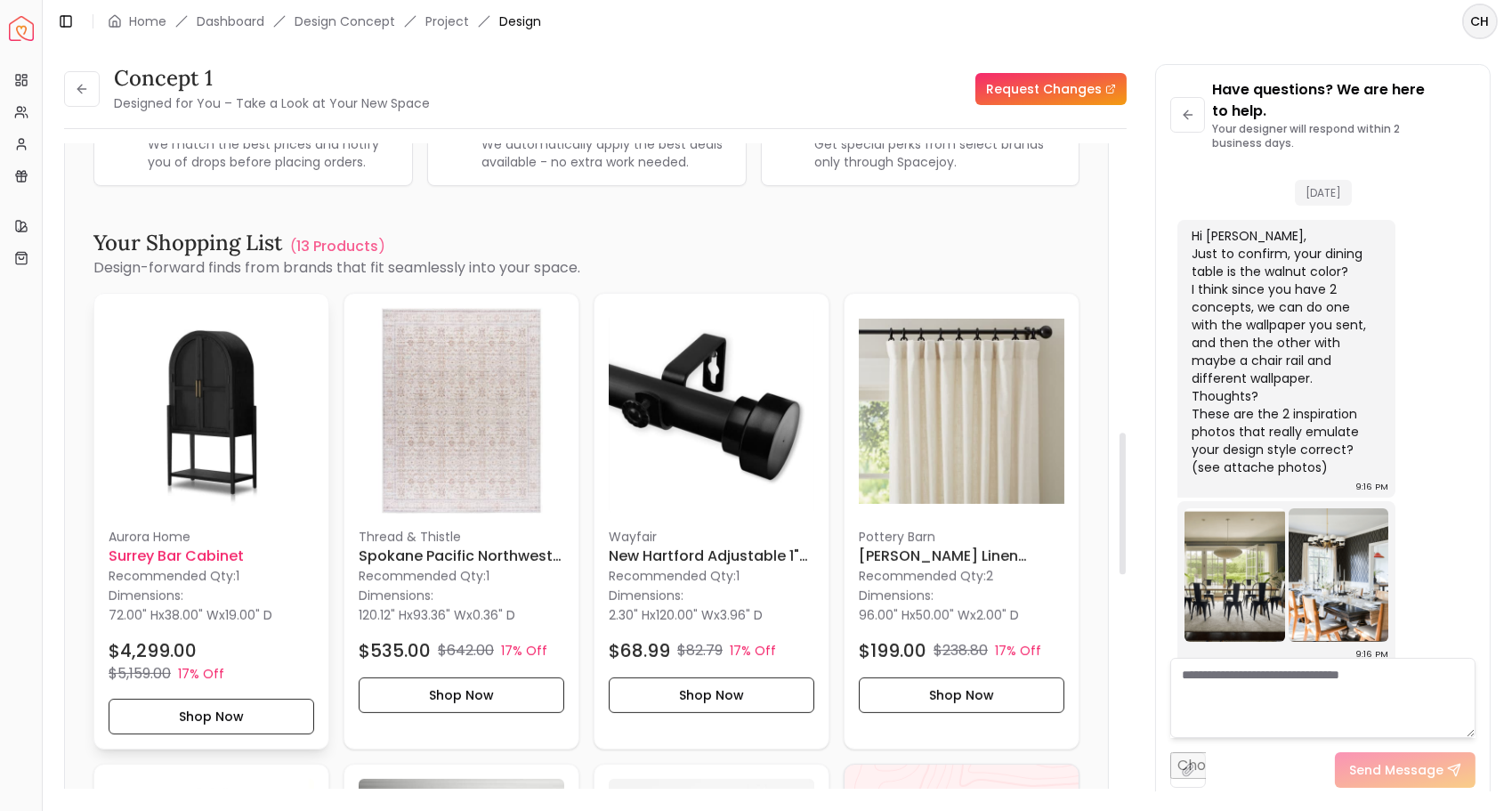
click at [214, 460] on img at bounding box center [211, 411] width 206 height 206
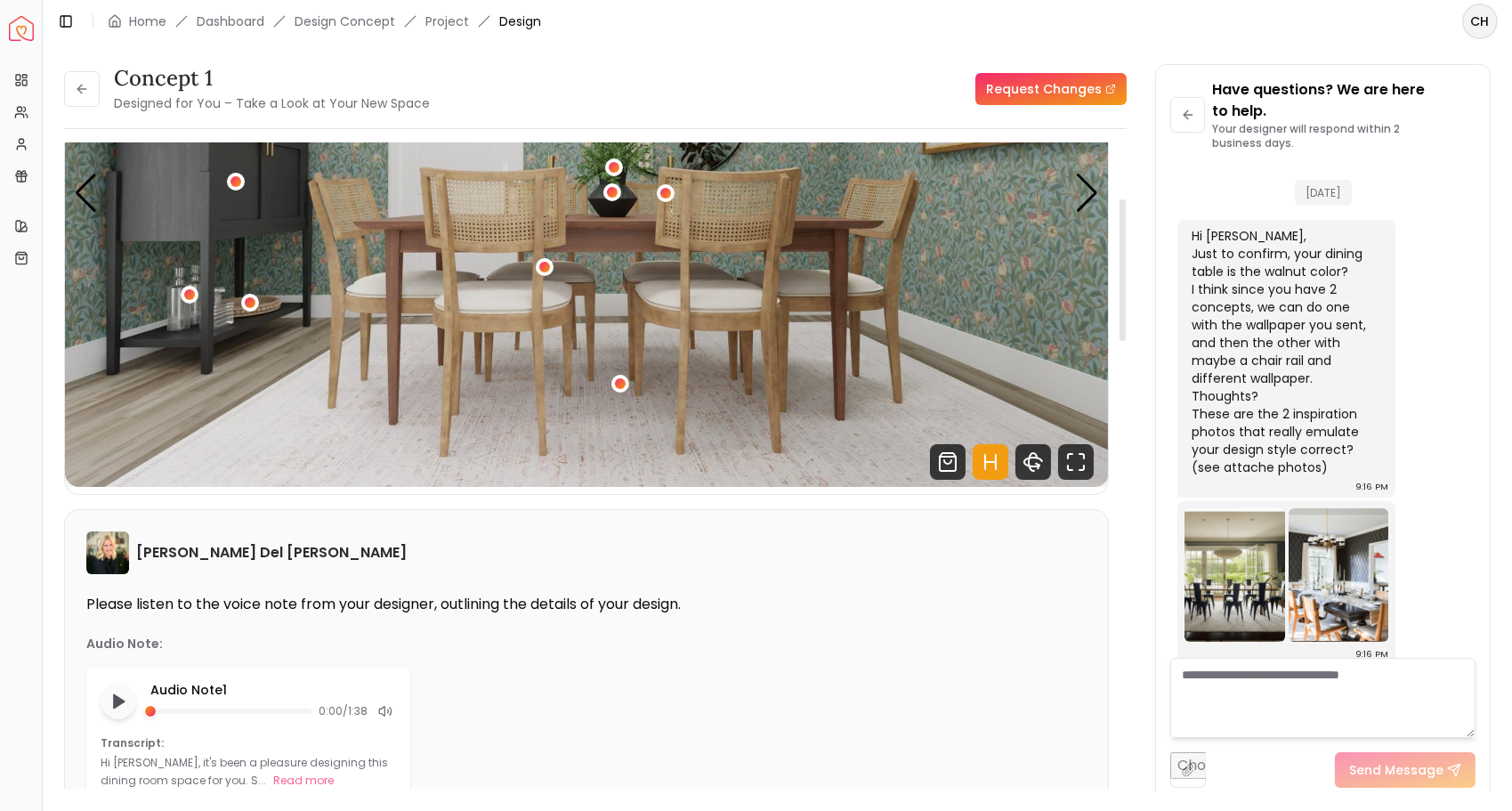
scroll to position [0, 0]
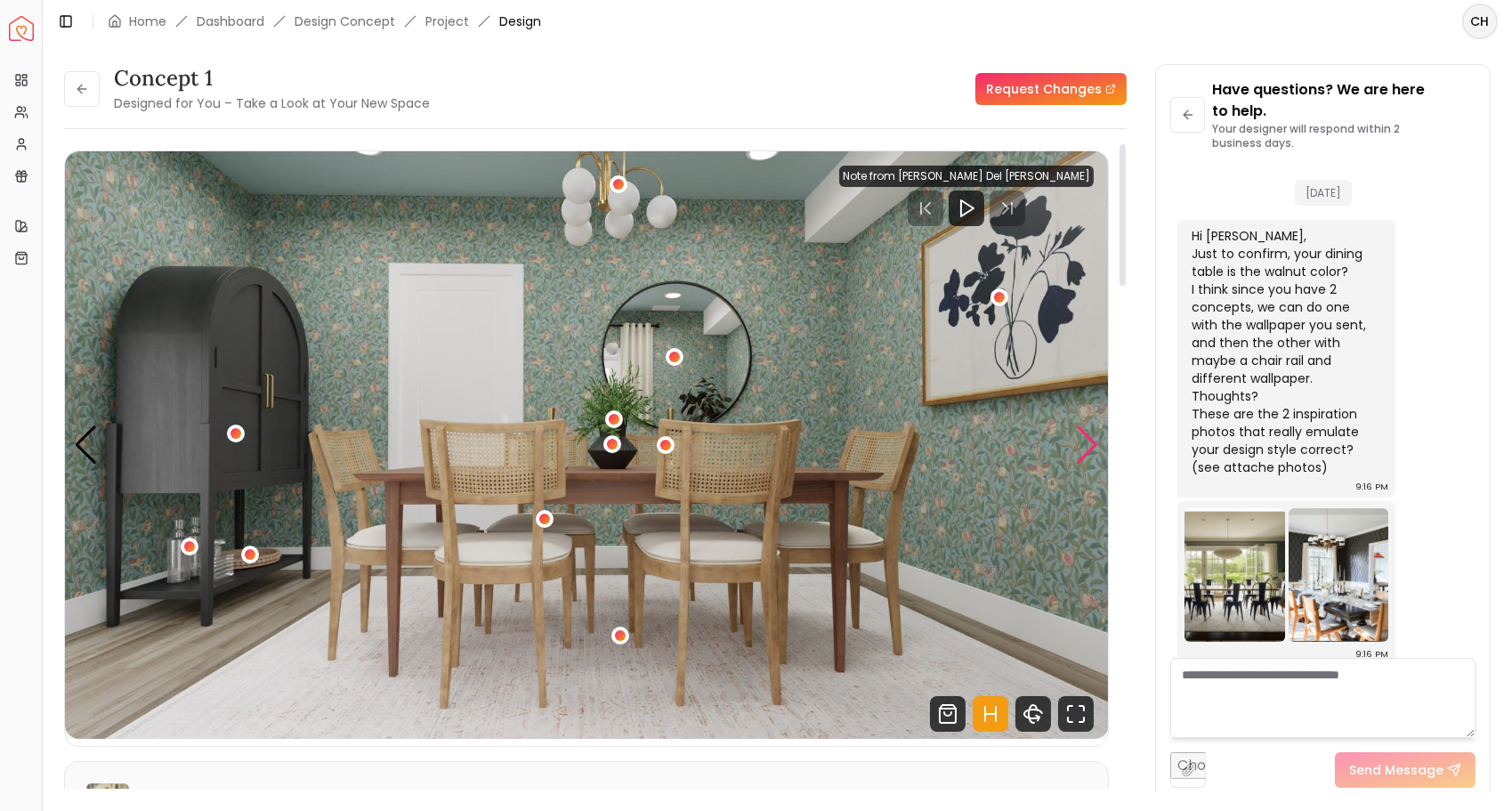
click at [1087, 454] on div "Next slide" at bounding box center [1087, 445] width 24 height 39
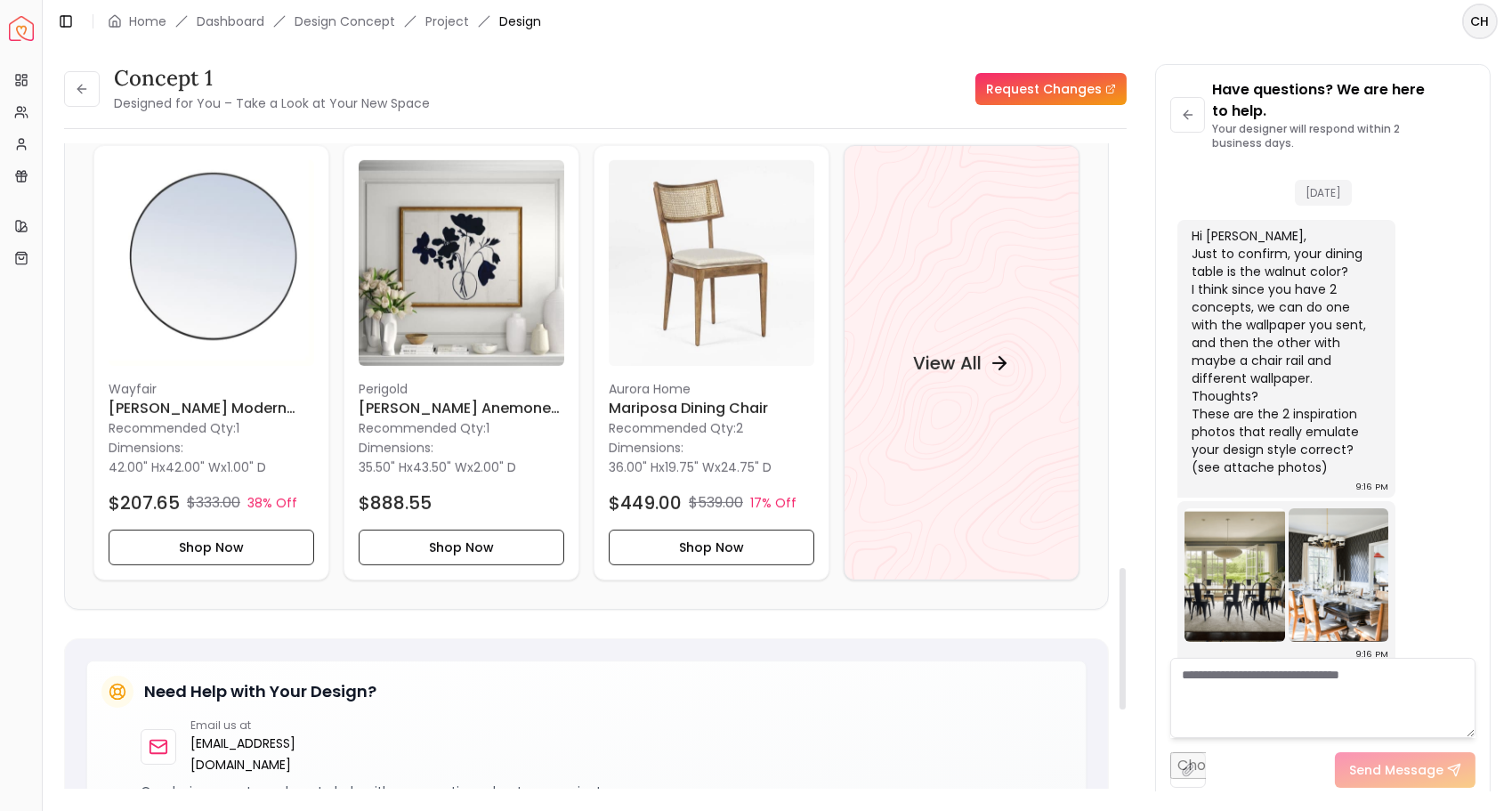
scroll to position [1936, 0]
click at [938, 359] on h4 "View All" at bounding box center [947, 364] width 68 height 25
click at [82, 85] on icon at bounding box center [81, 89] width 14 height 14
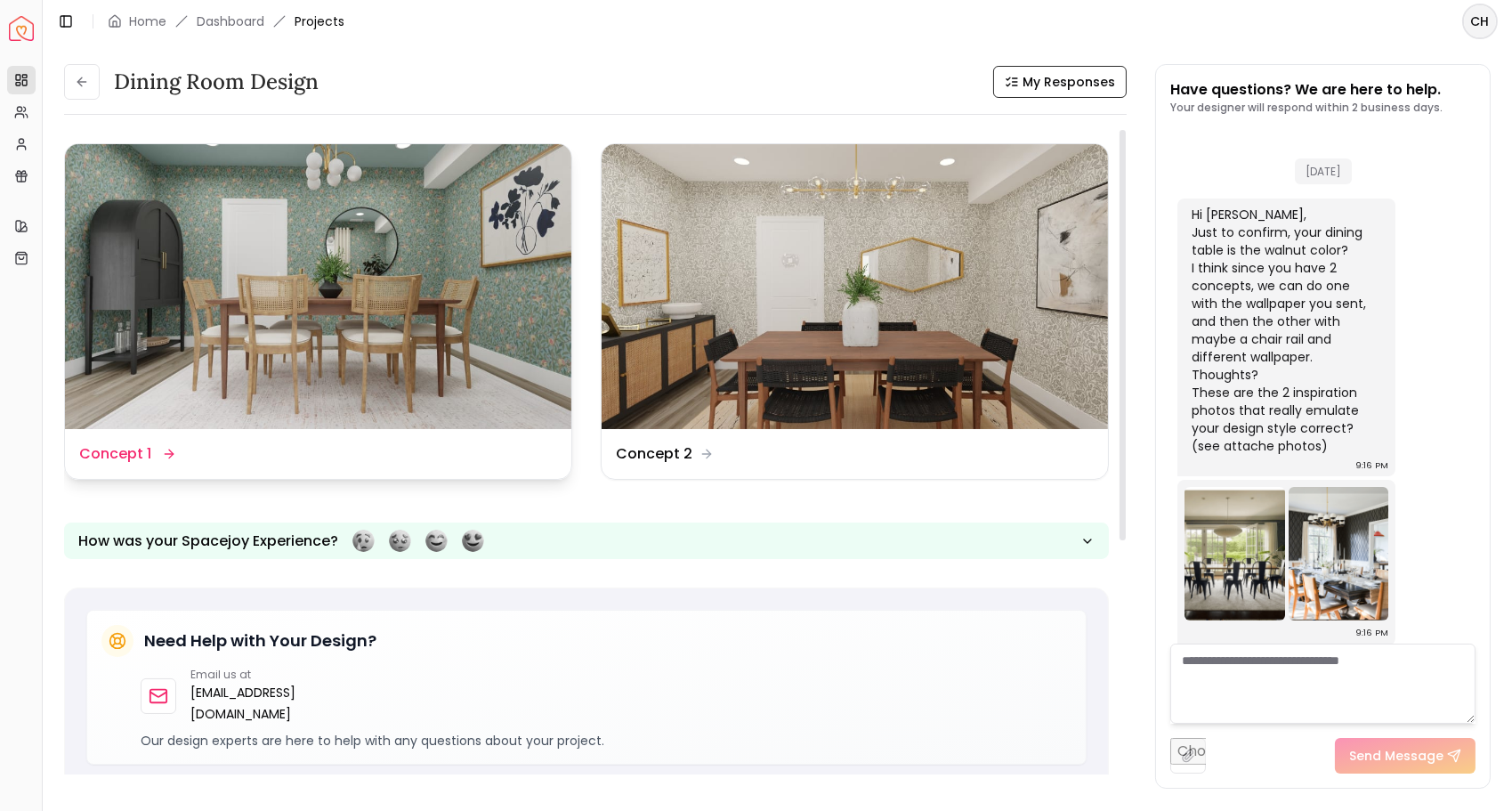
click at [374, 305] on img at bounding box center [317, 286] width 506 height 284
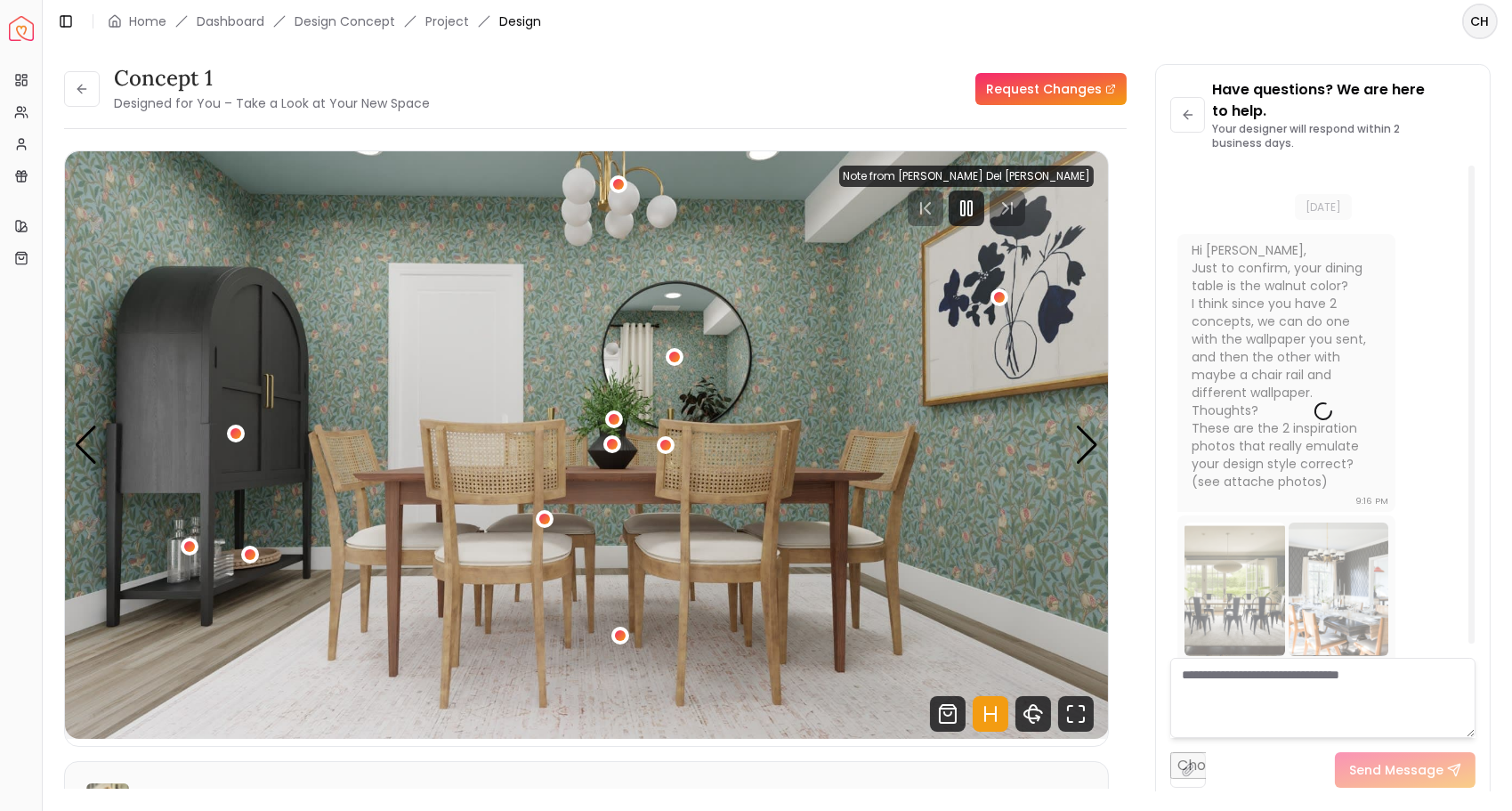
scroll to position [14, 0]
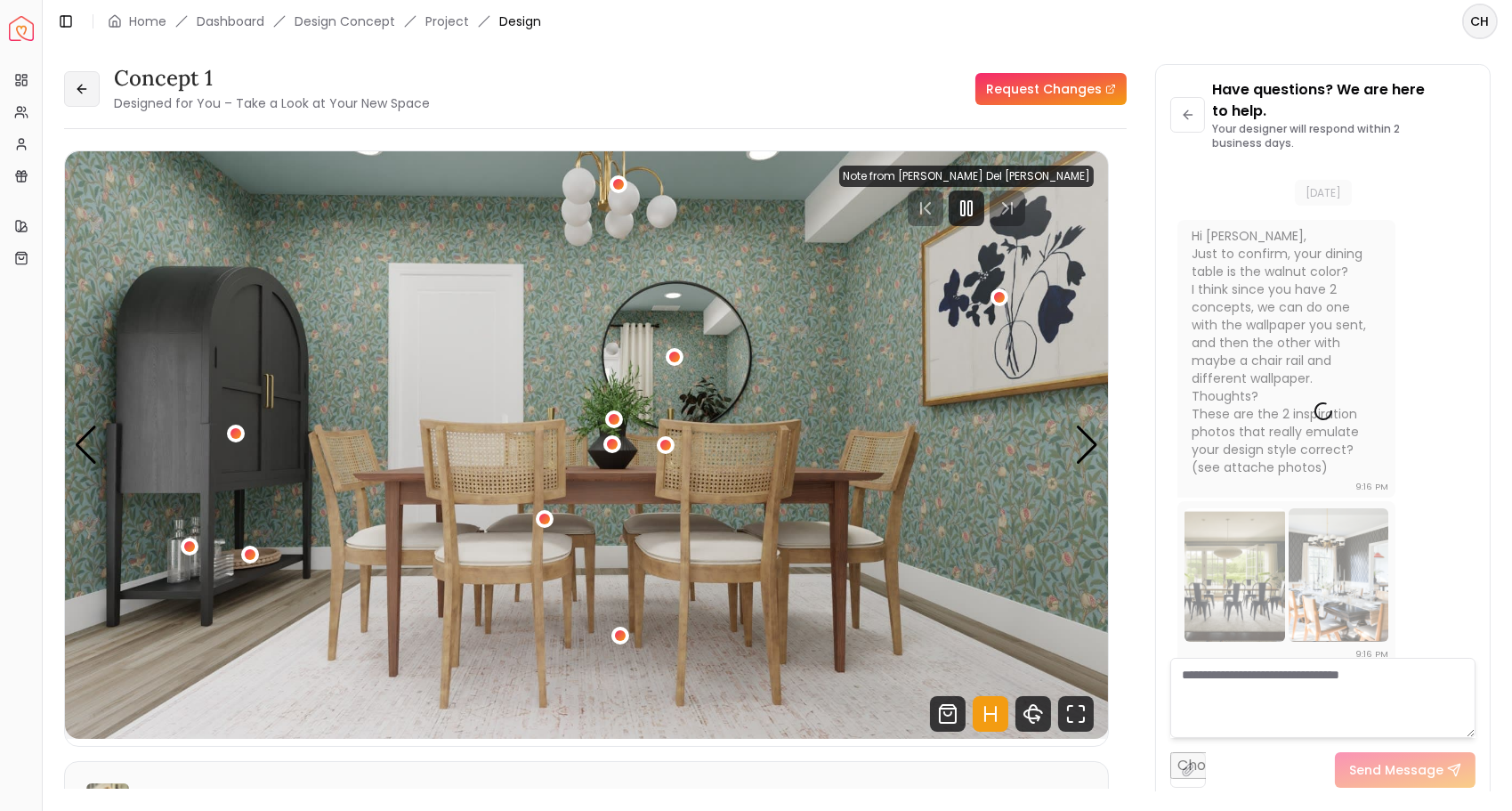
click at [80, 80] on button at bounding box center [81, 89] width 36 height 36
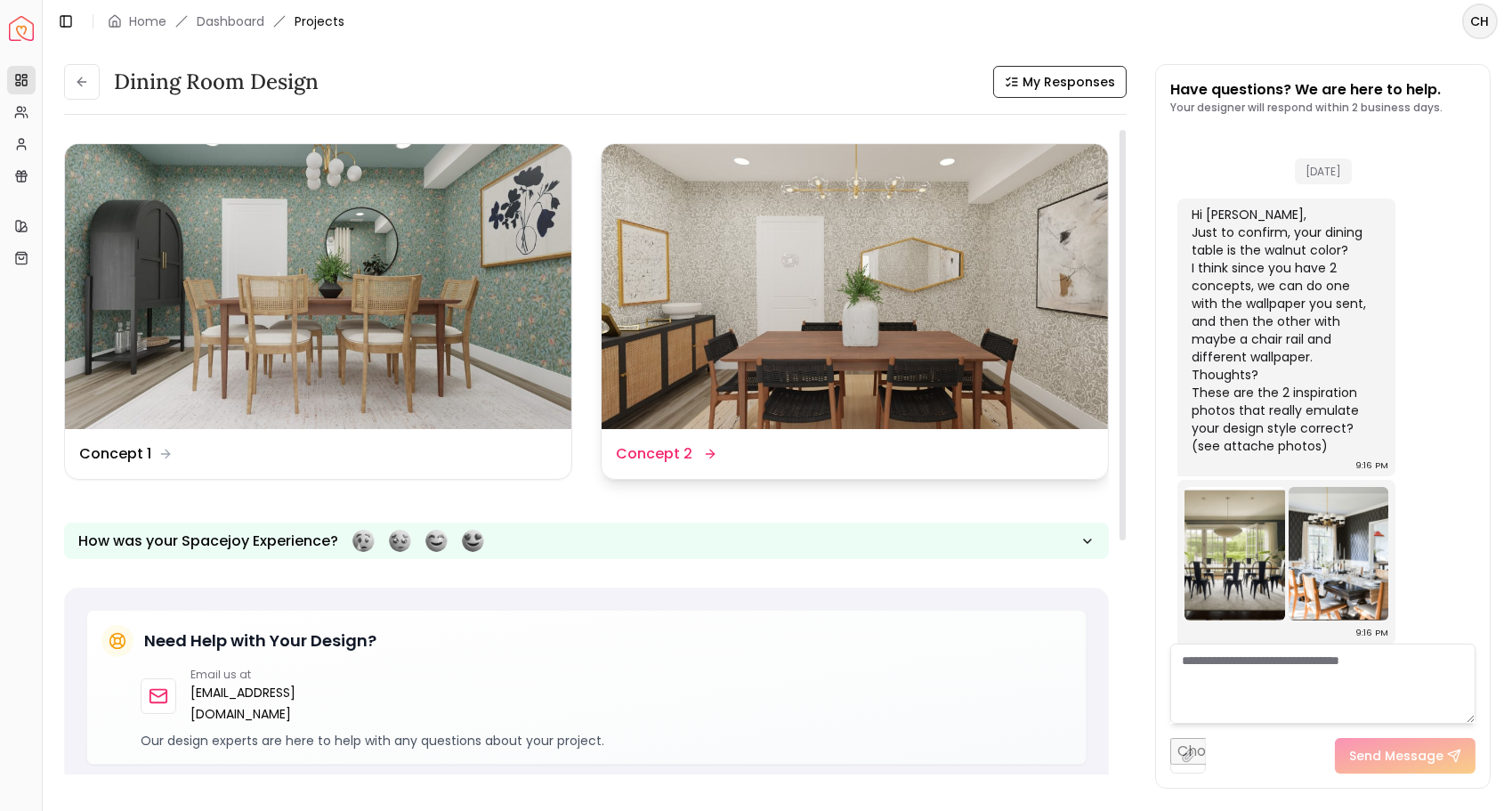
click at [750, 308] on img at bounding box center [854, 286] width 506 height 284
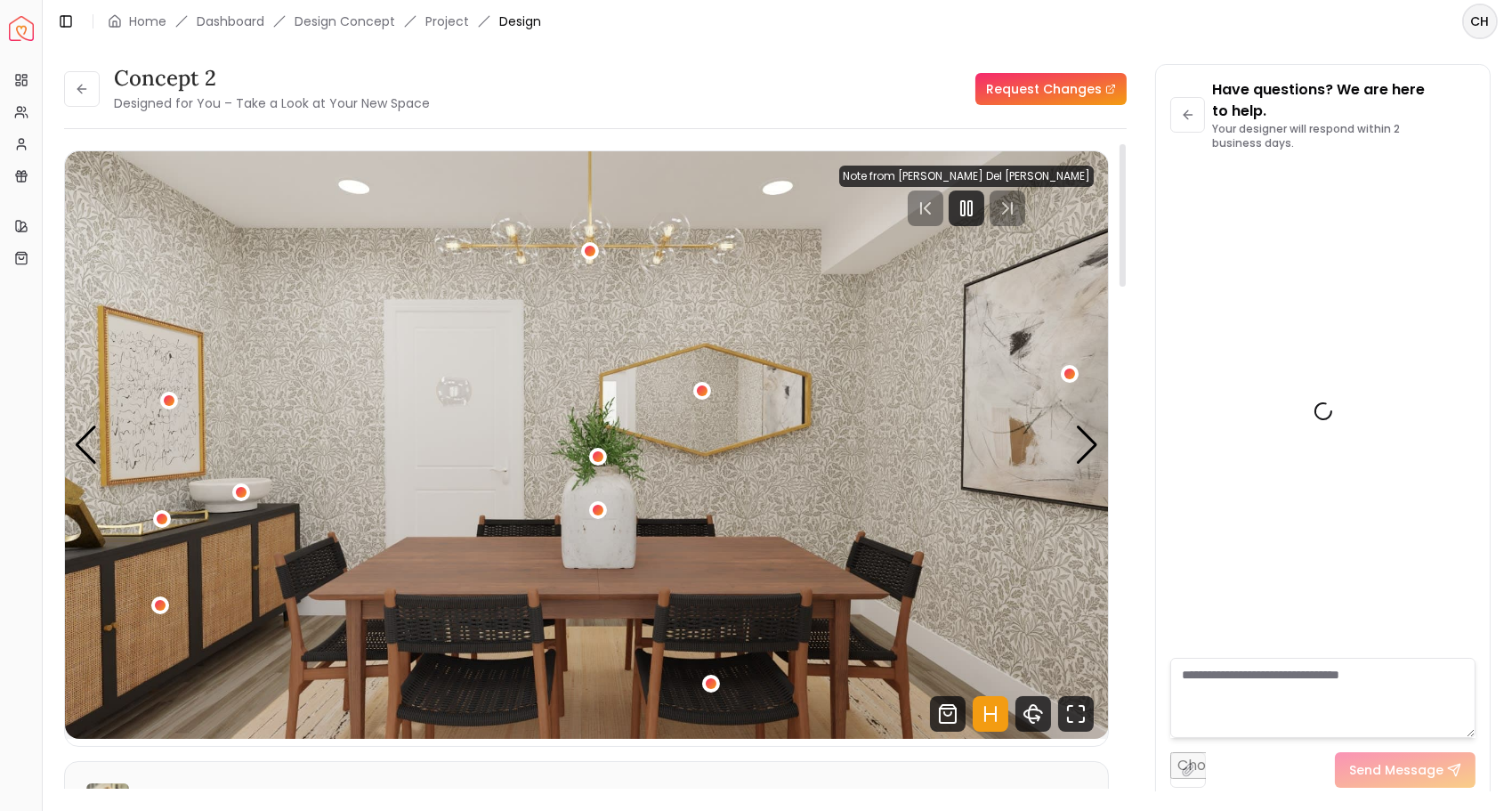
scroll to position [14, 0]
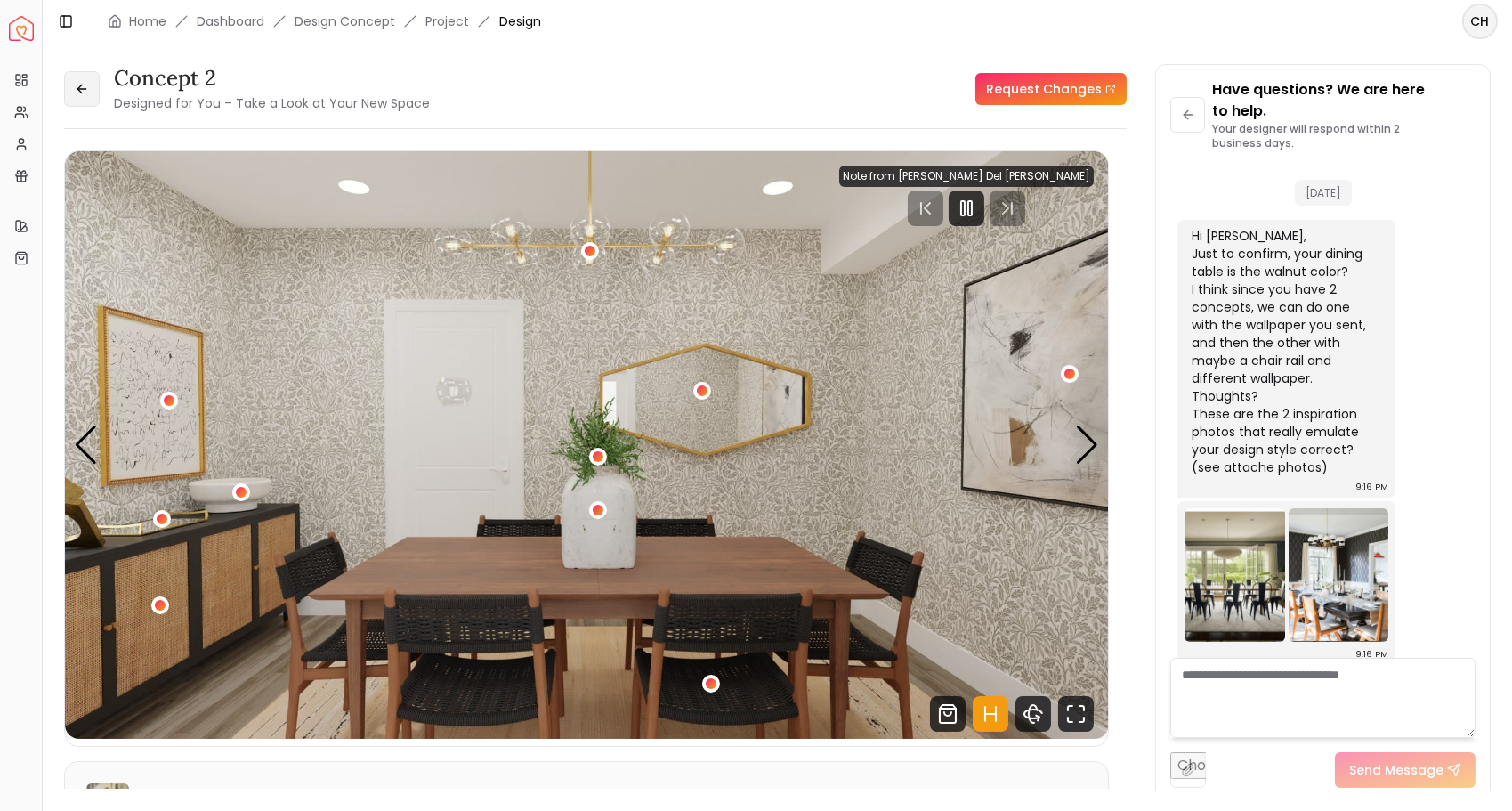
click at [88, 98] on button at bounding box center [81, 89] width 36 height 36
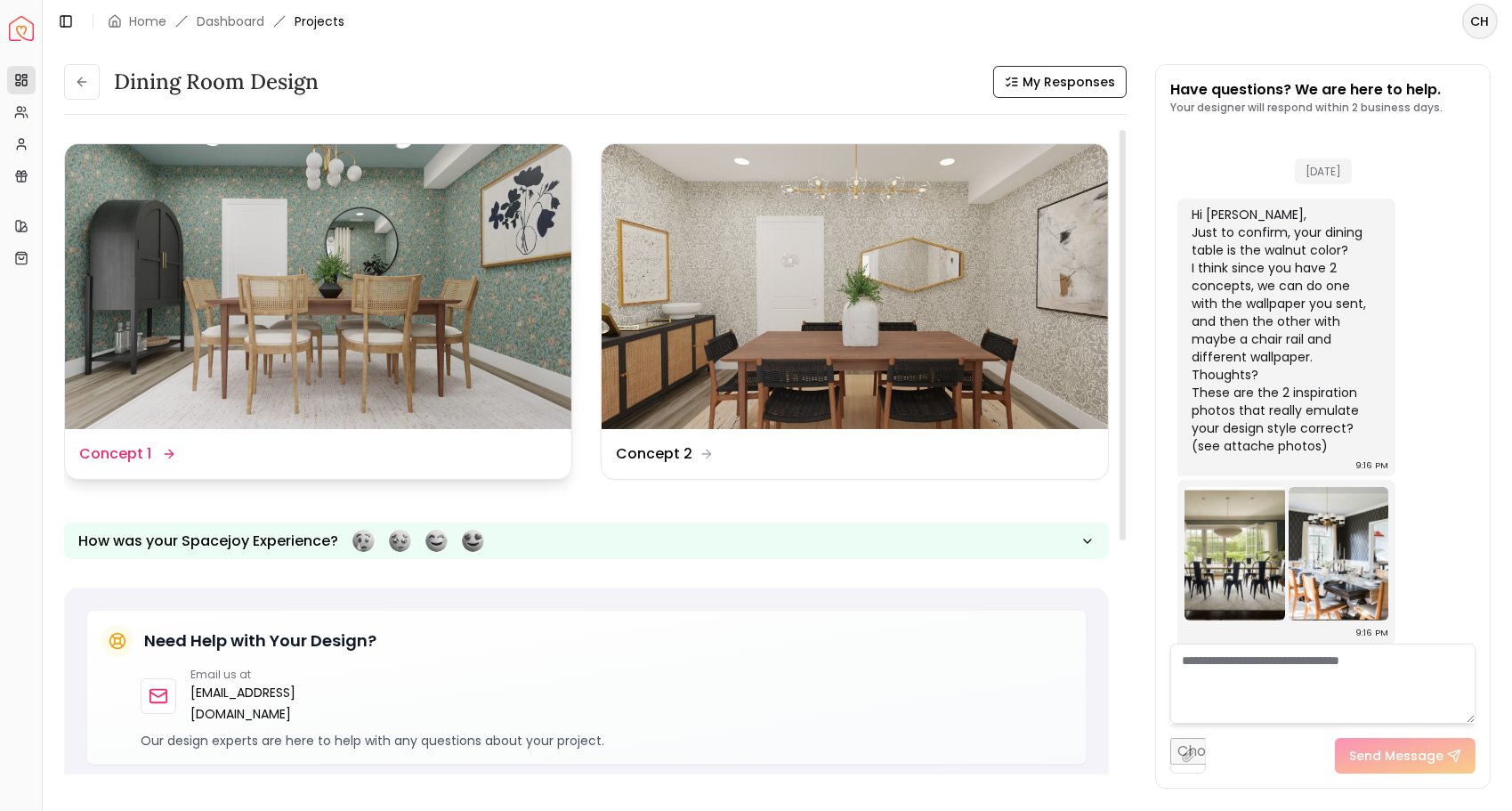
click at [349, 263] on img at bounding box center [317, 286] width 506 height 284
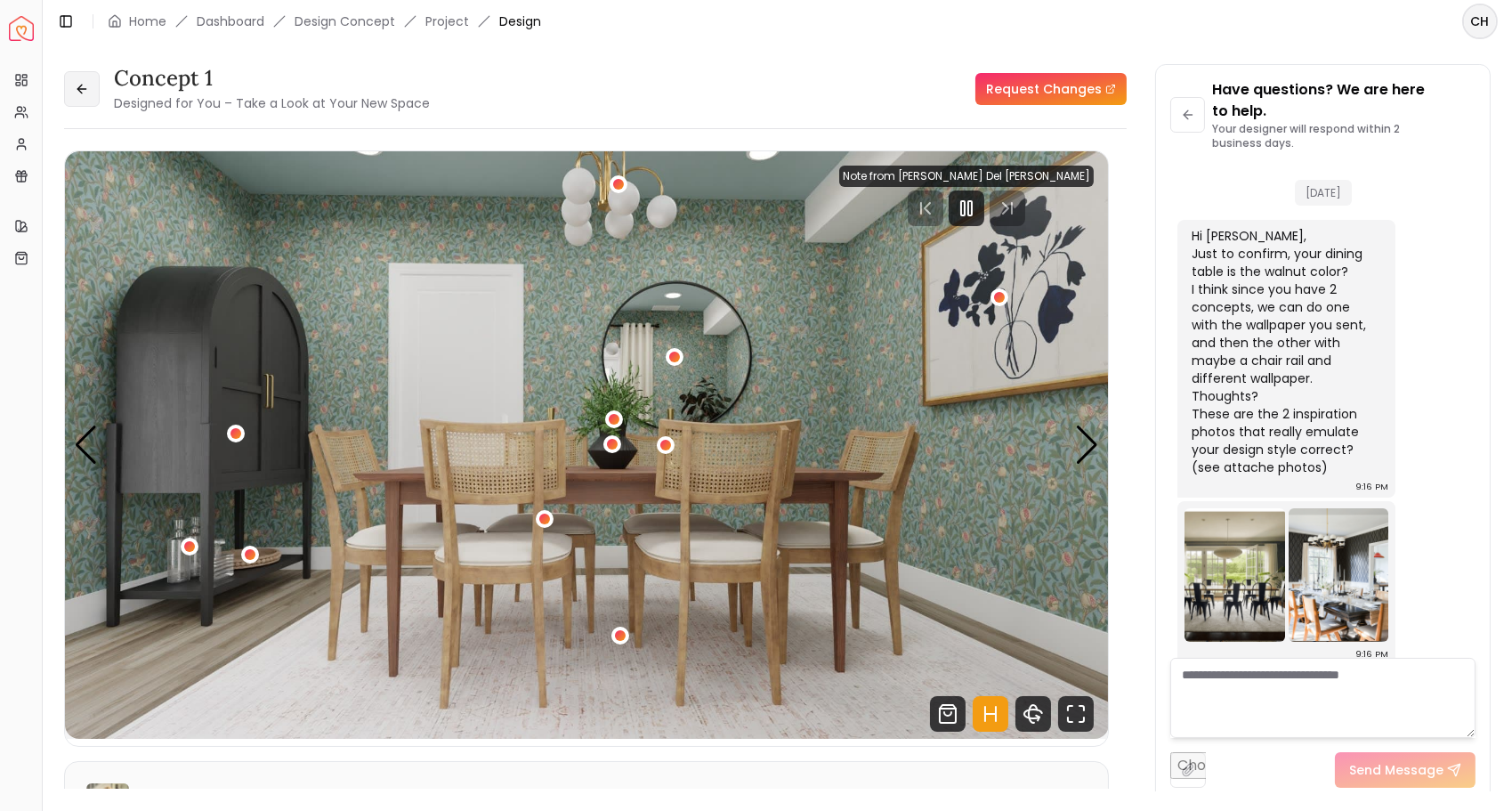
click at [85, 89] on icon at bounding box center [81, 89] width 8 height 0
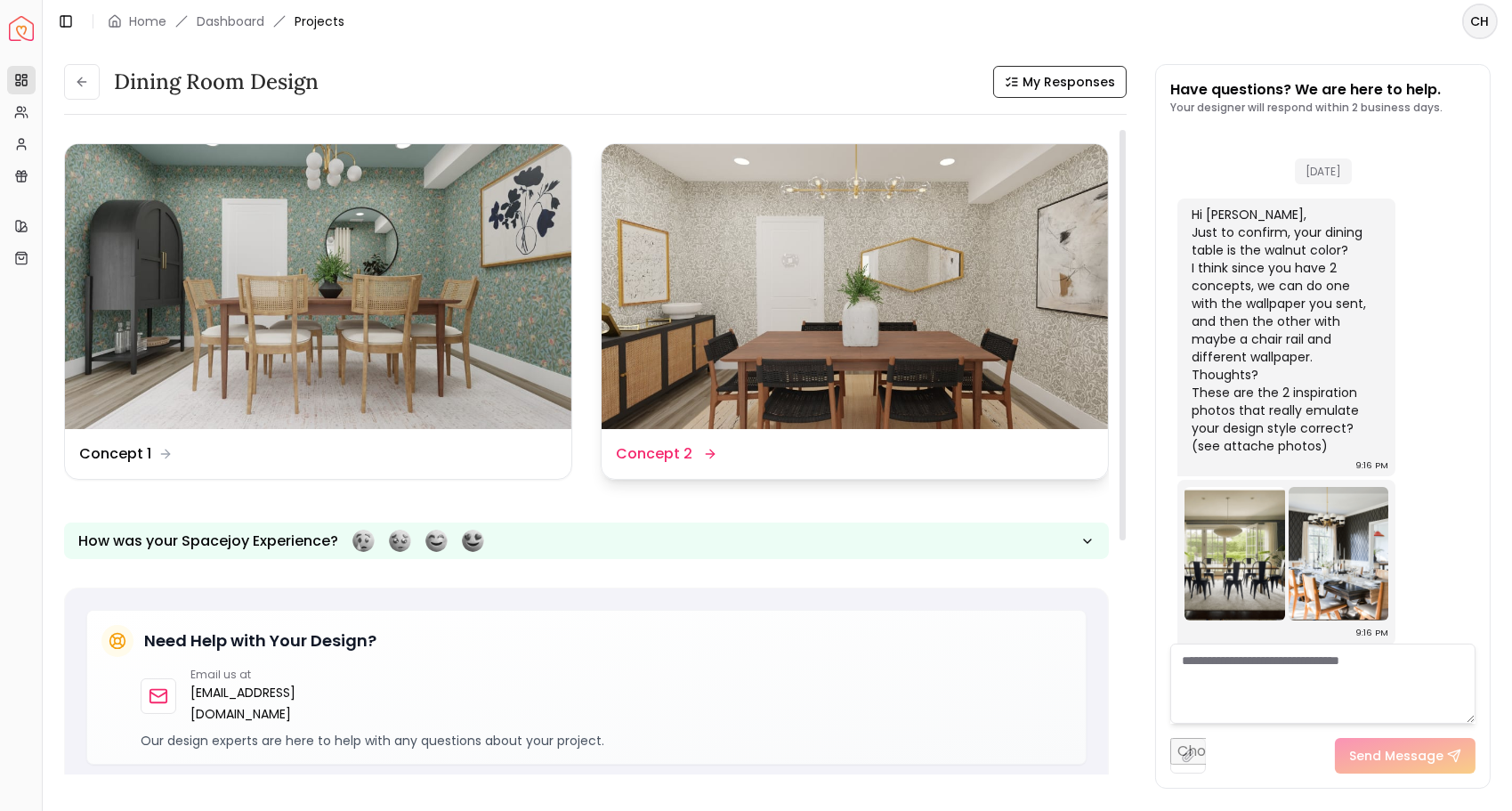
click at [780, 297] on img at bounding box center [854, 286] width 506 height 284
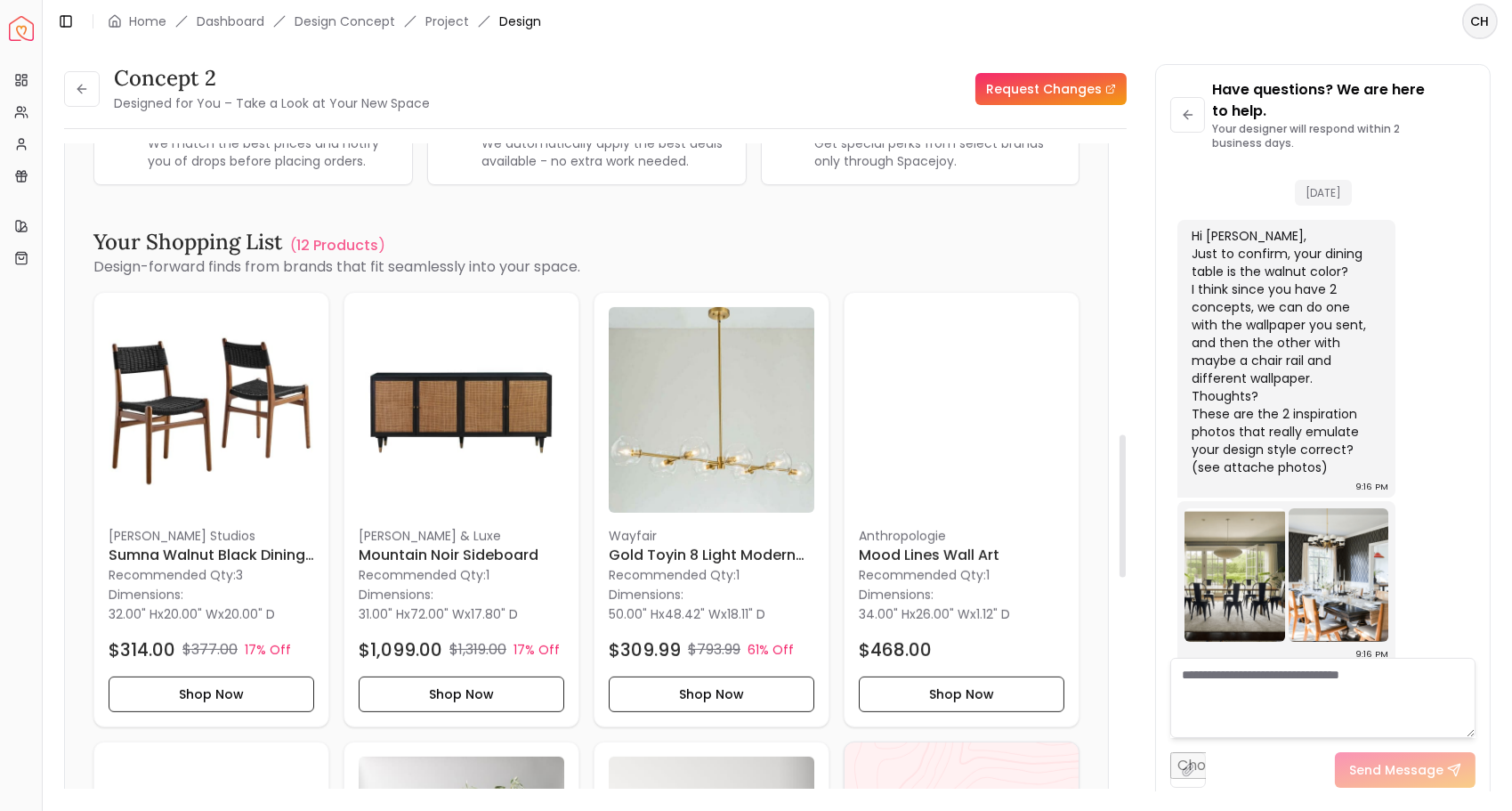
scroll to position [1313, 0]
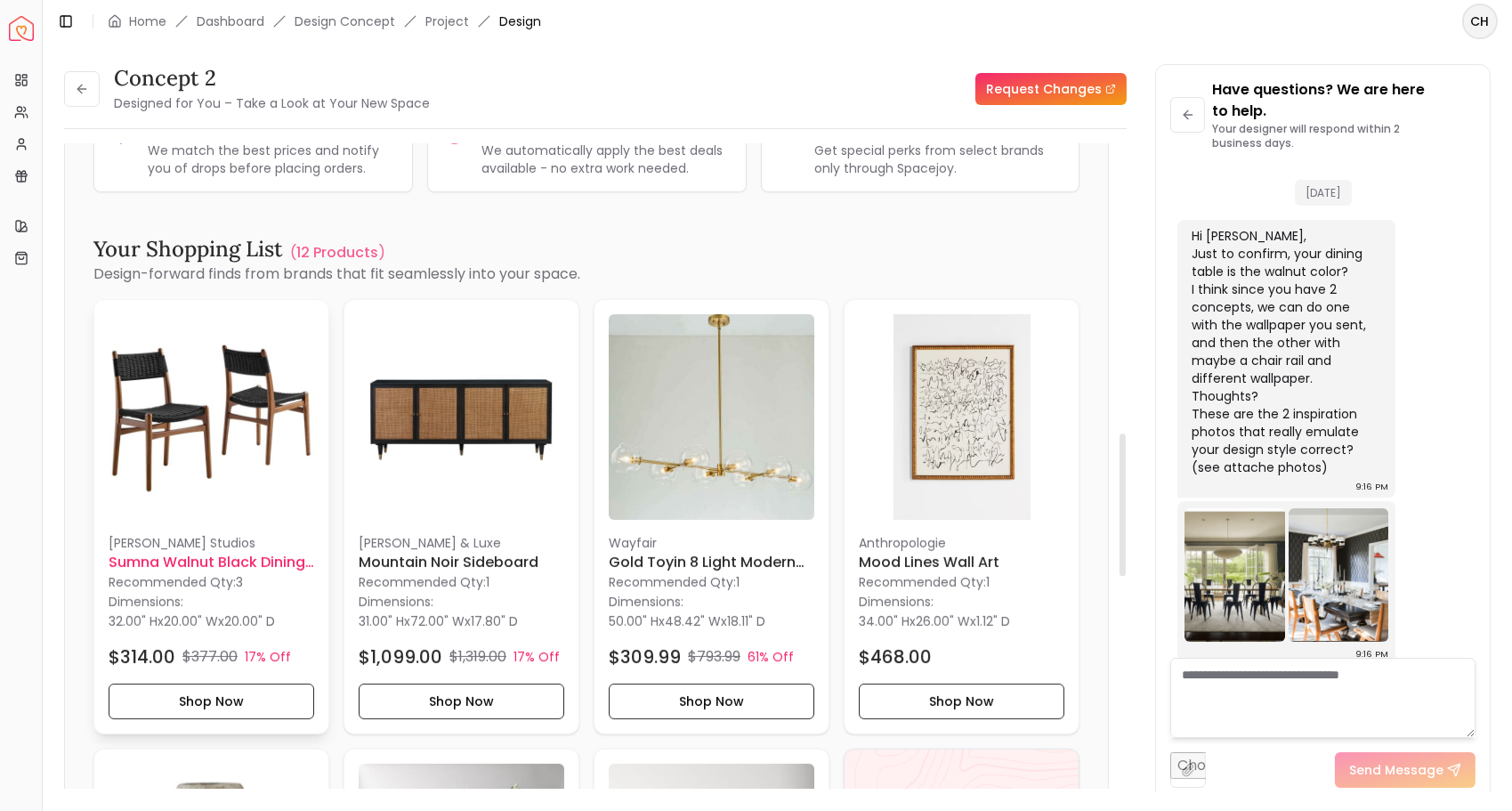
click at [197, 434] on img at bounding box center [211, 417] width 206 height 206
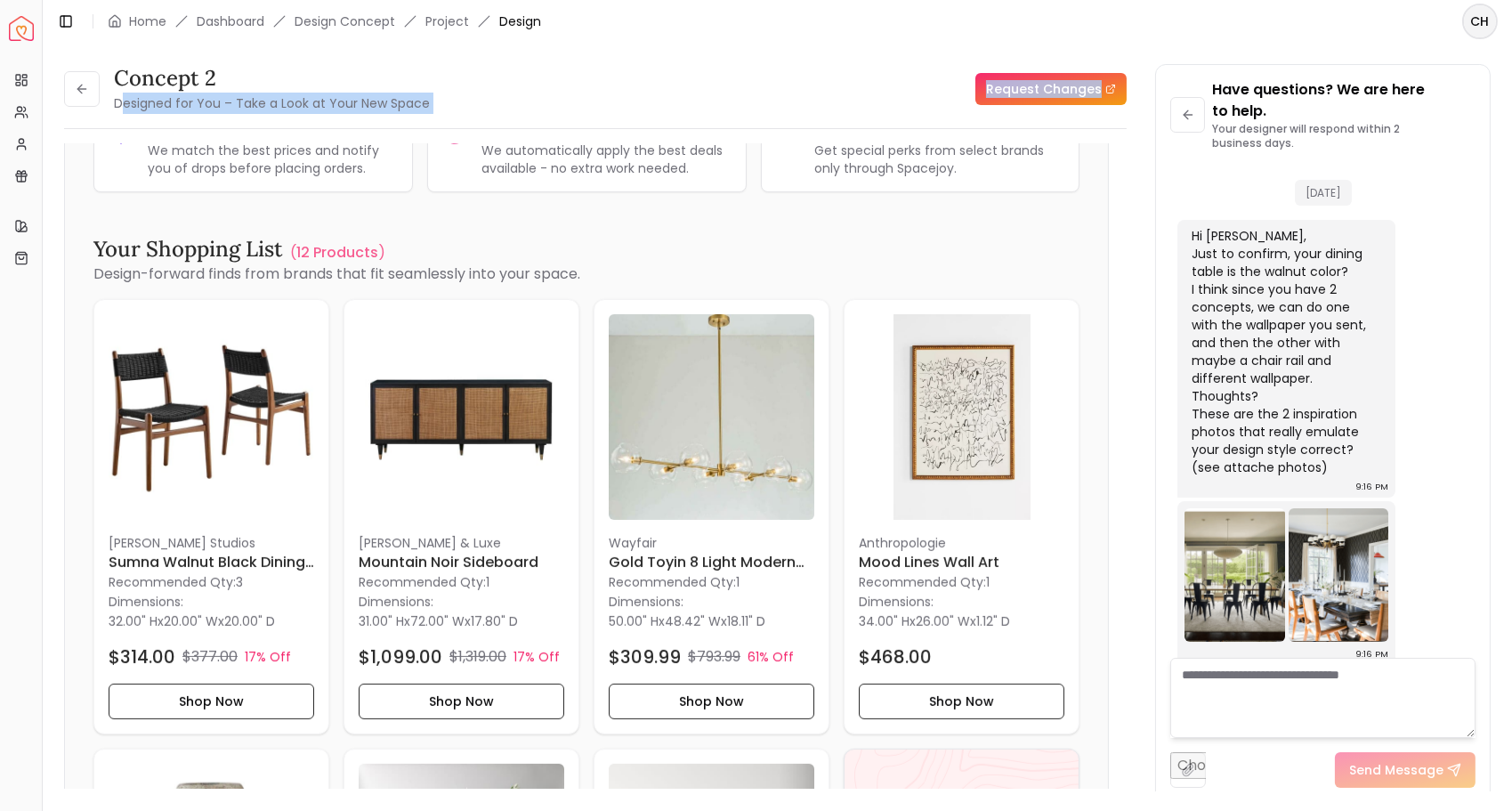
drag, startPoint x: 337, startPoint y: 123, endPoint x: 124, endPoint y: 100, distance: 214.2
click at [124, 100] on div "Concept 2 Designed for You – Take a Look at Your New Space Request Changes Conc…" at bounding box center [595, 433] width 1063 height 739
drag, startPoint x: 124, startPoint y: 100, endPoint x: 79, endPoint y: 84, distance: 47.8
click at [79, 84] on icon at bounding box center [81, 89] width 14 height 14
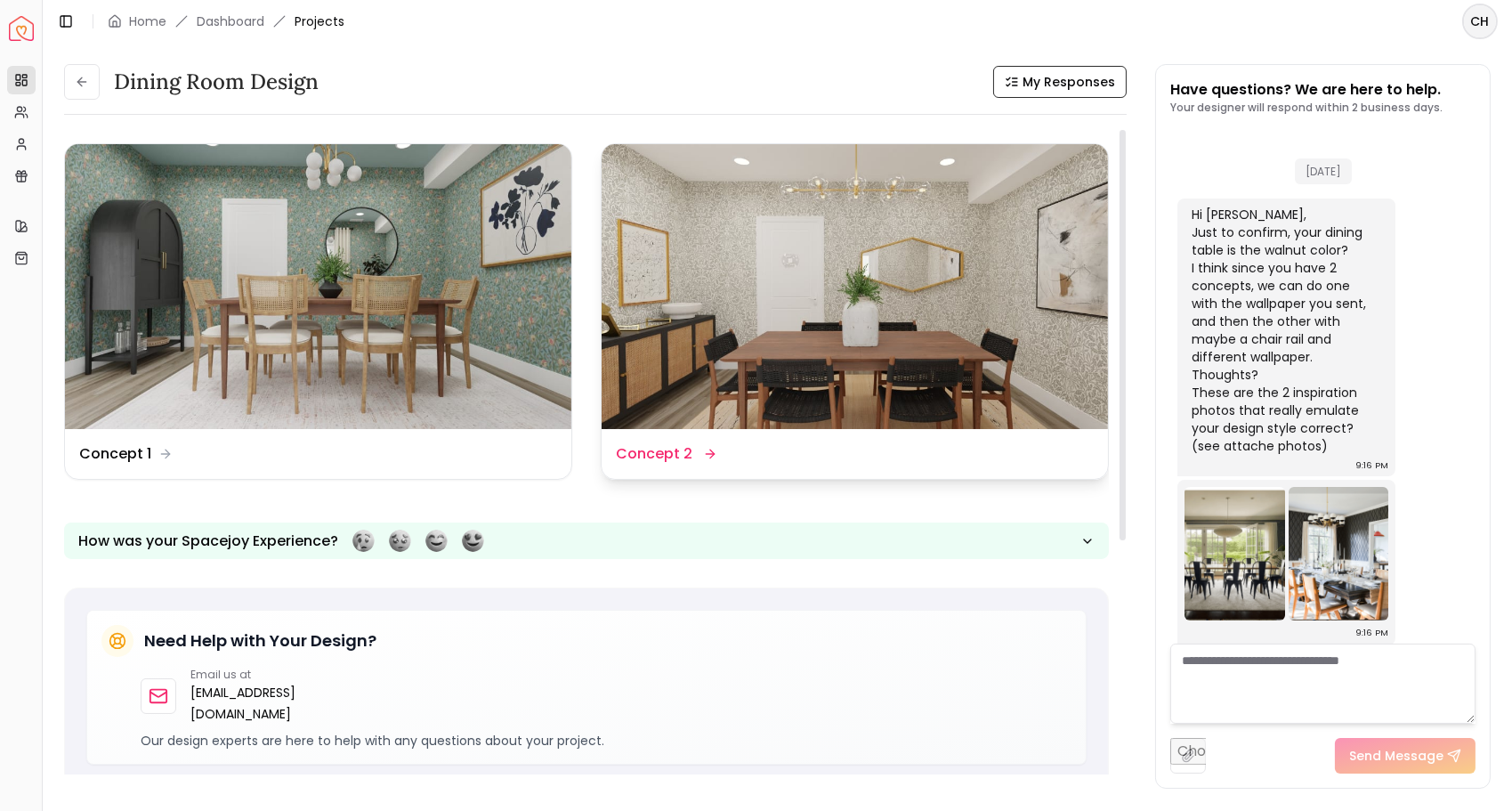
click at [679, 279] on img at bounding box center [854, 286] width 506 height 284
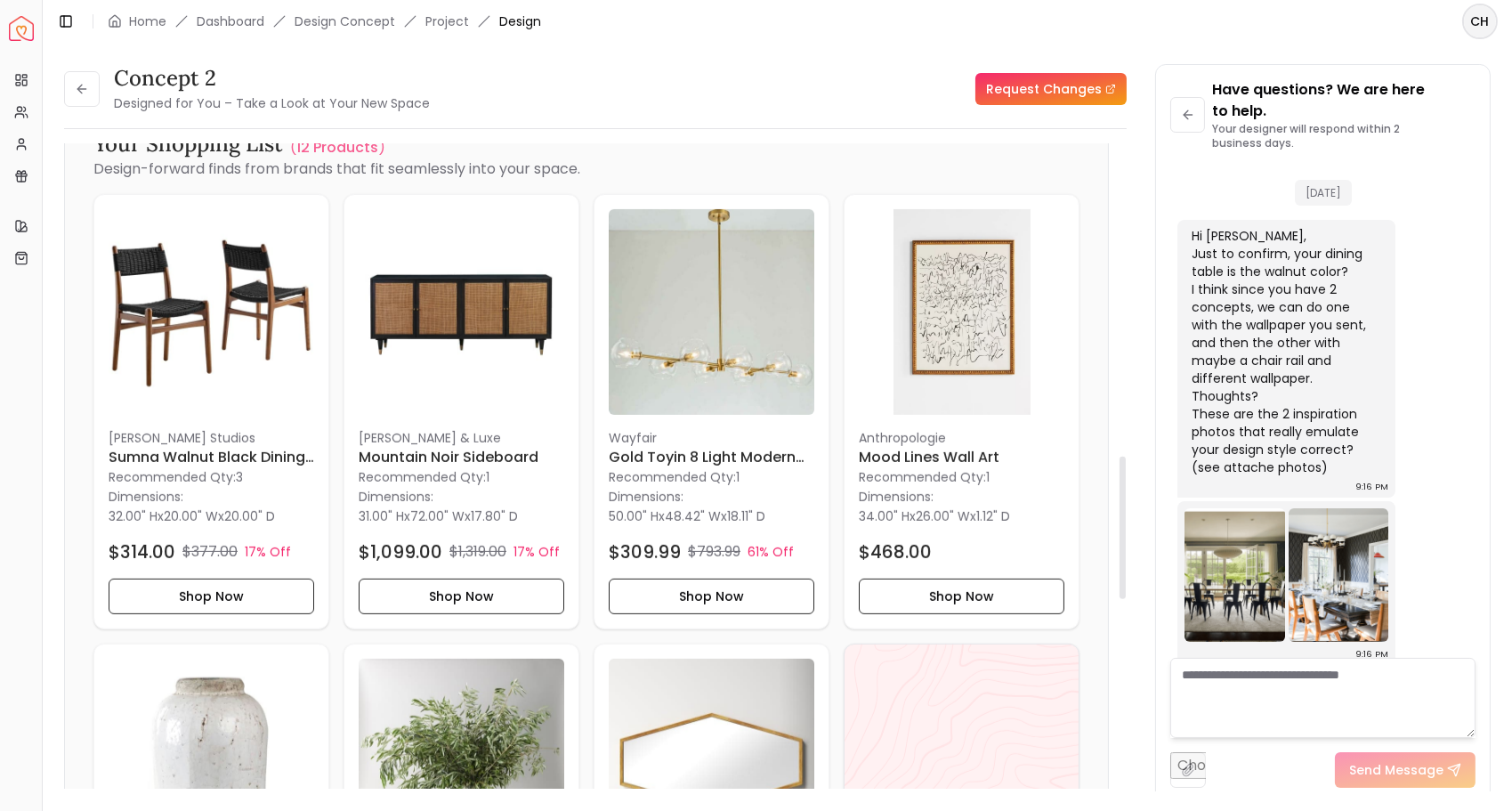
scroll to position [1416, 0]
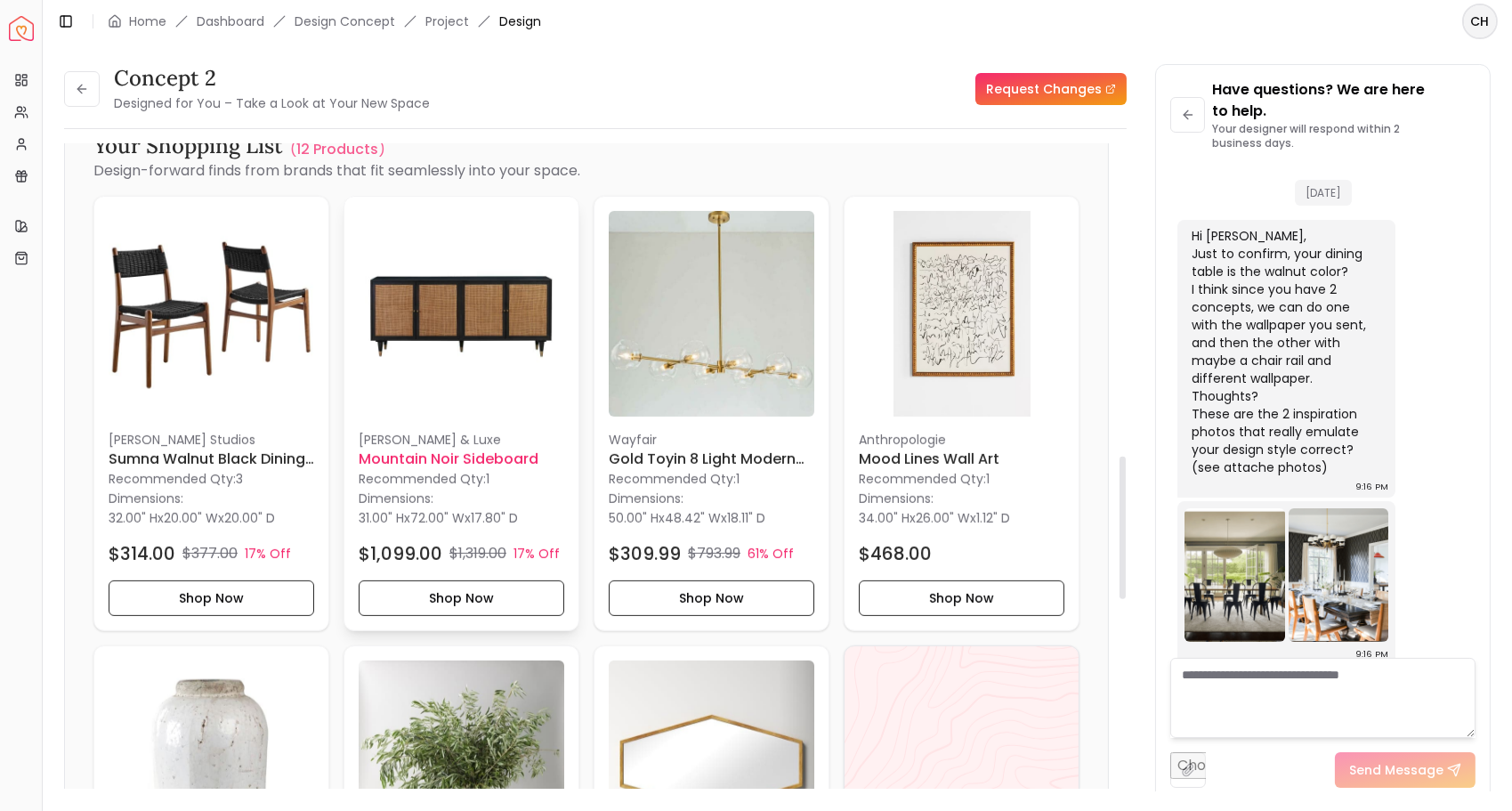
click at [458, 470] on p "Recommended Qty: 1" at bounding box center [461, 478] width 206 height 18
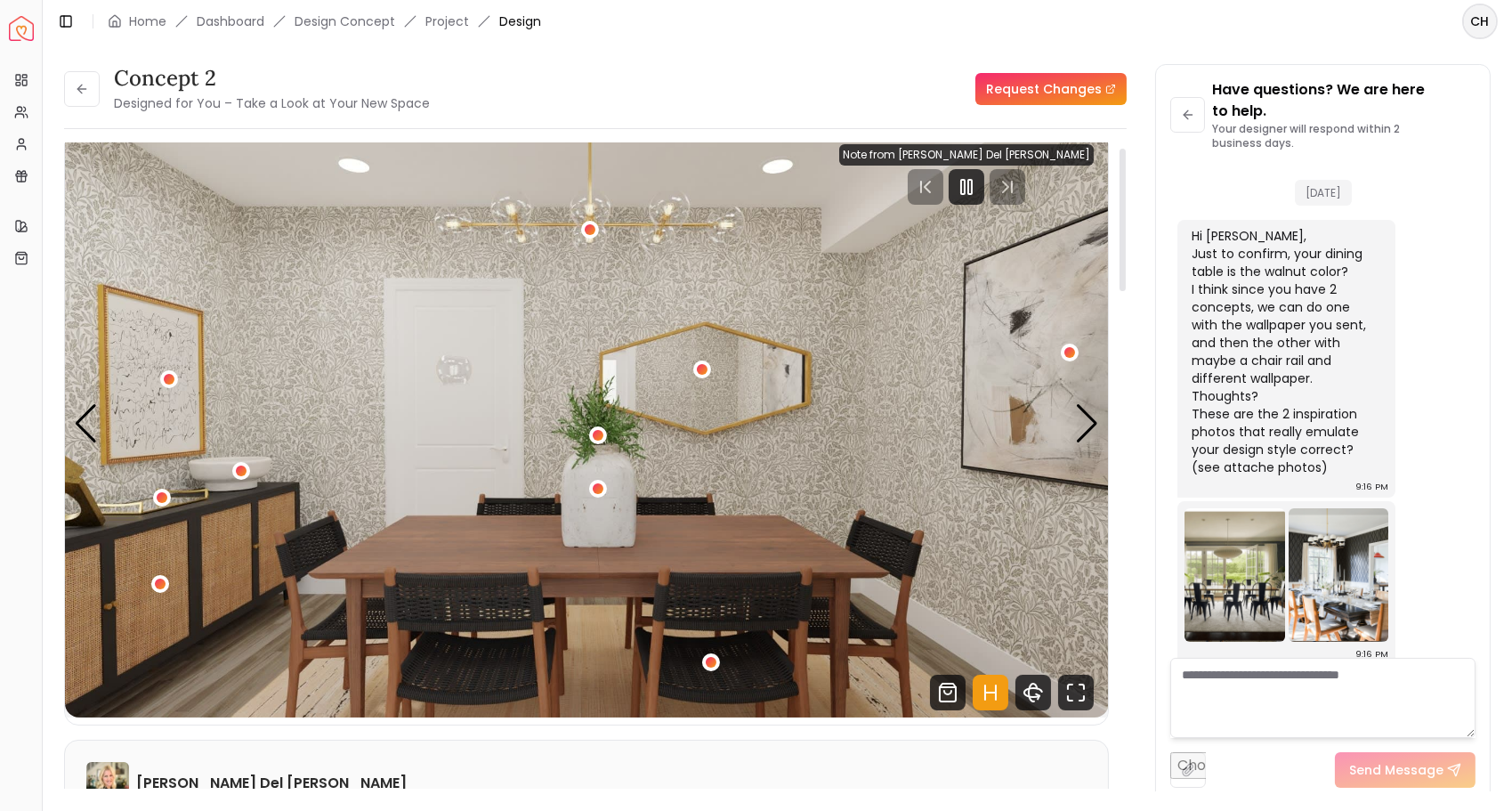
scroll to position [21, 0]
click at [1094, 428] on div "Next slide" at bounding box center [1087, 425] width 24 height 39
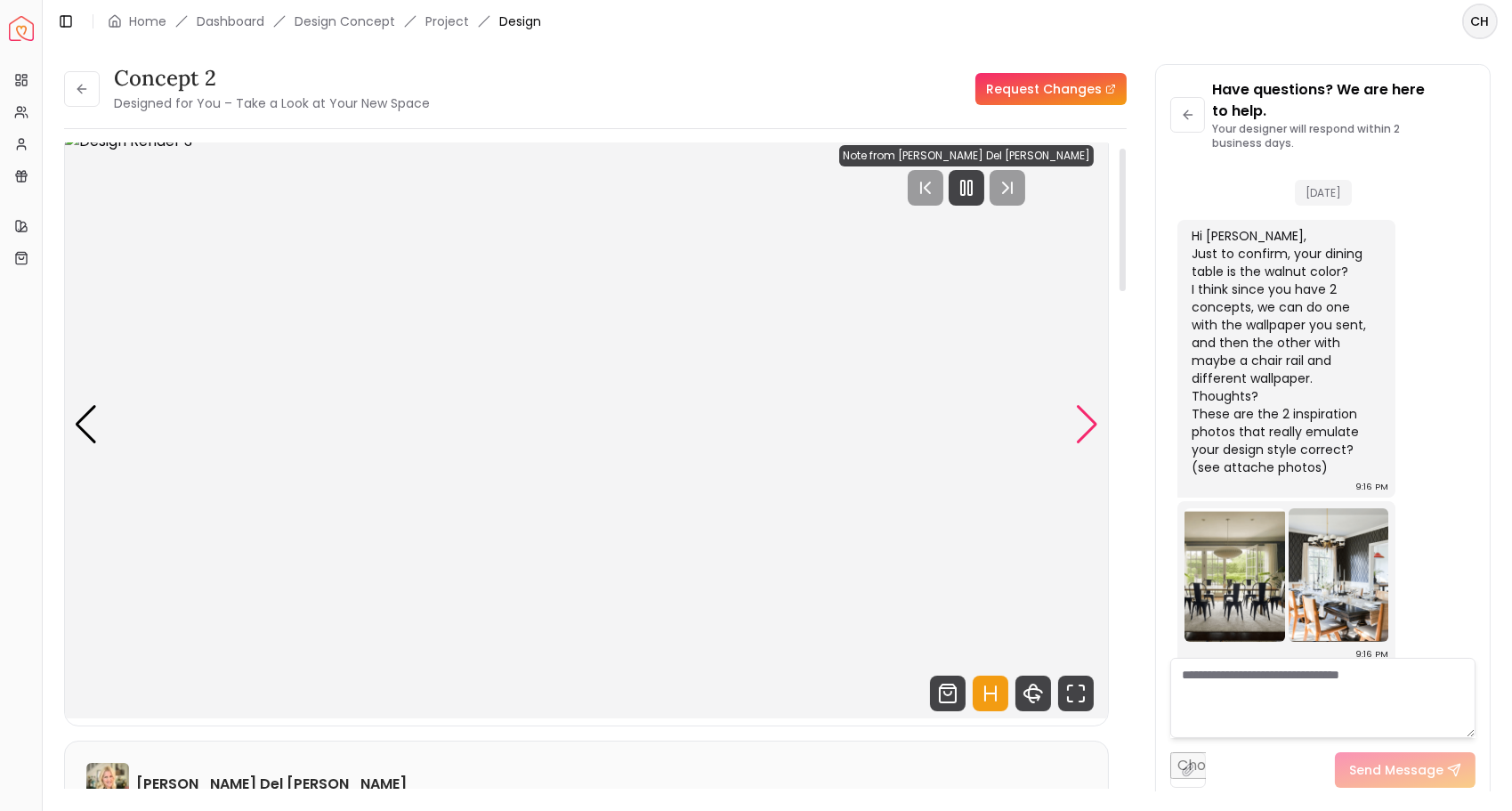
click at [1094, 413] on div "Next slide" at bounding box center [1087, 425] width 24 height 39
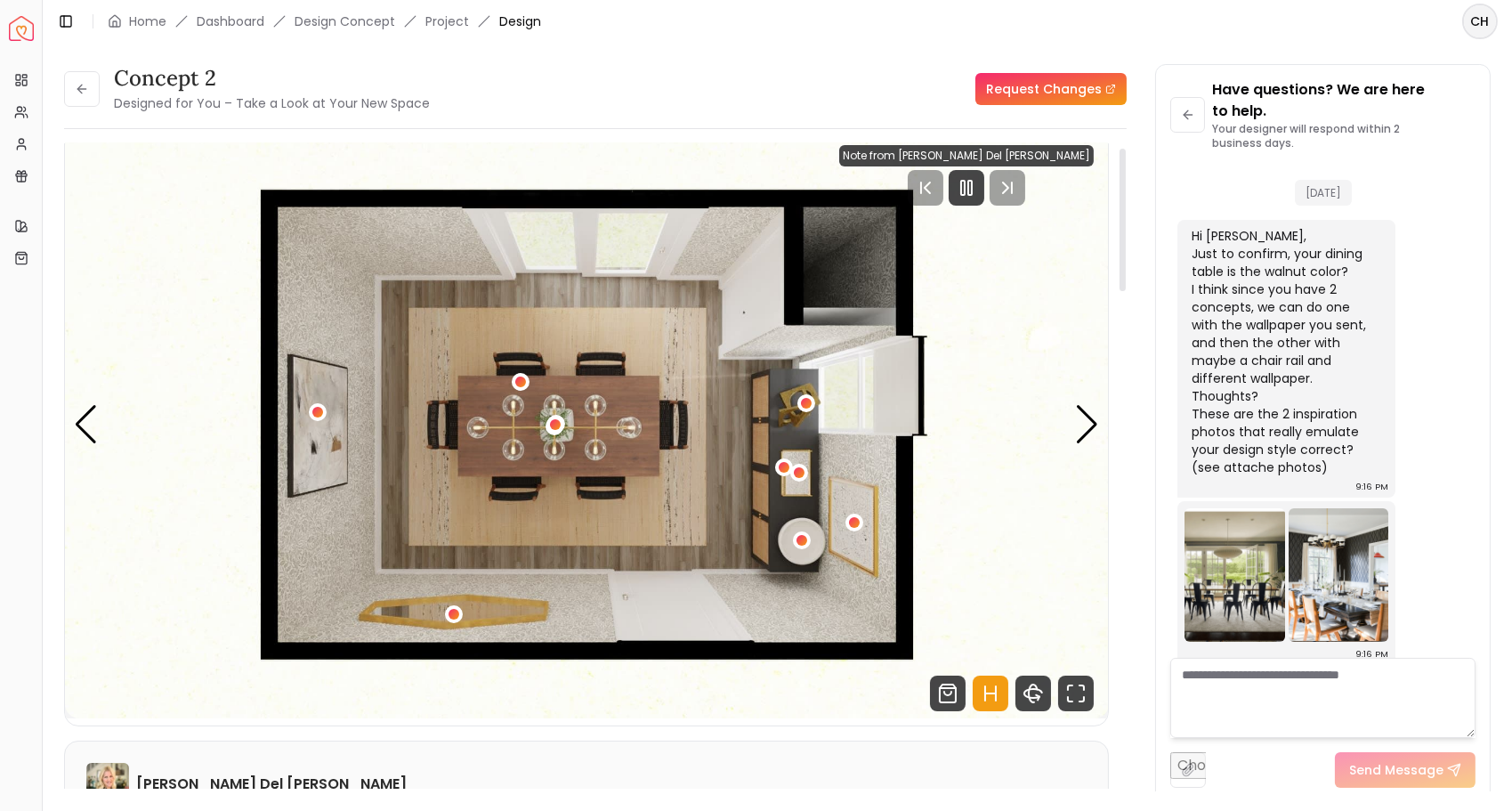
click at [1074, 413] on img "4 / 4" at bounding box center [587, 425] width 1044 height 587
click at [1087, 421] on div "Next slide" at bounding box center [1087, 425] width 24 height 39
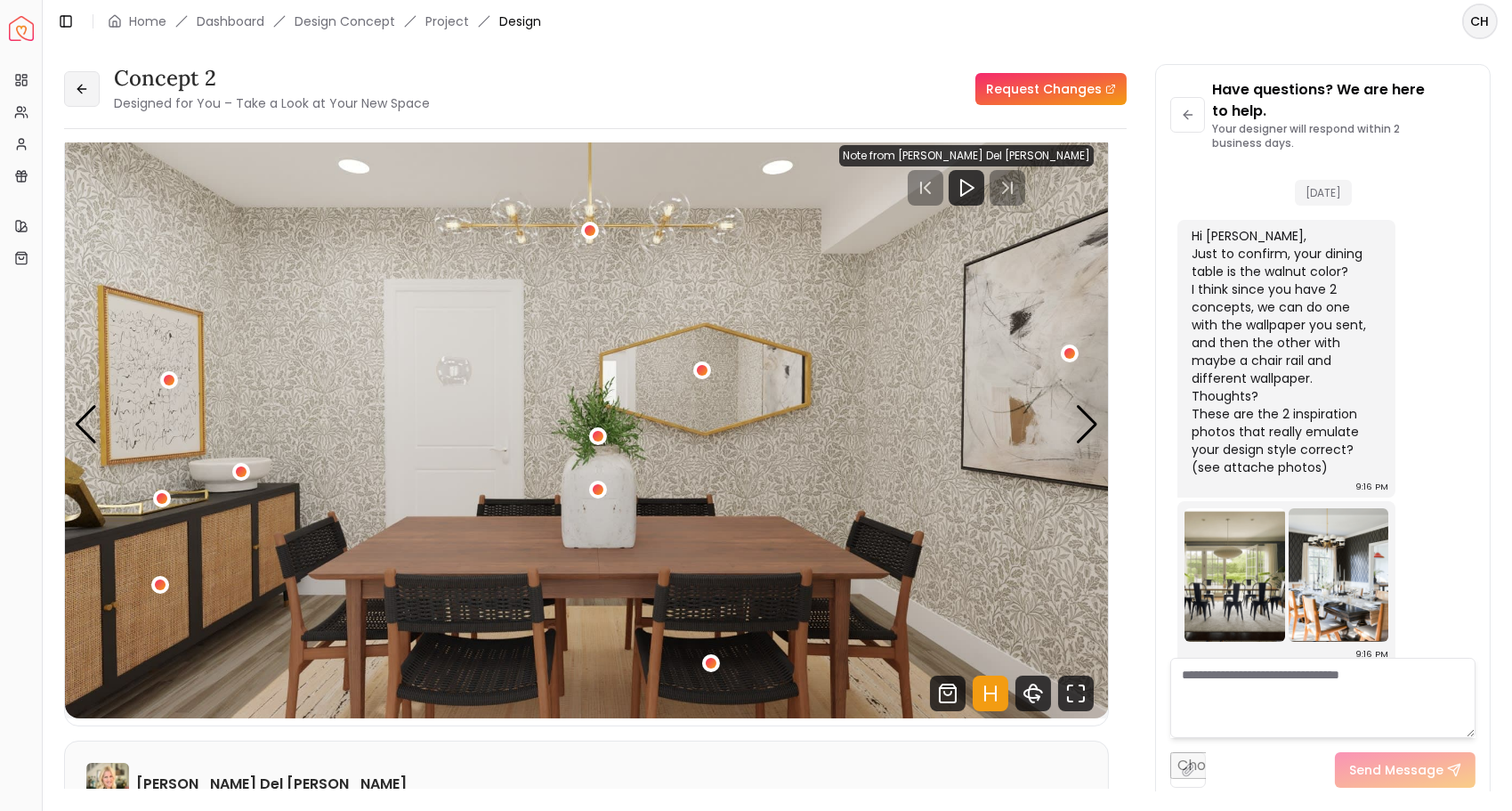
click at [76, 92] on icon at bounding box center [81, 89] width 14 height 14
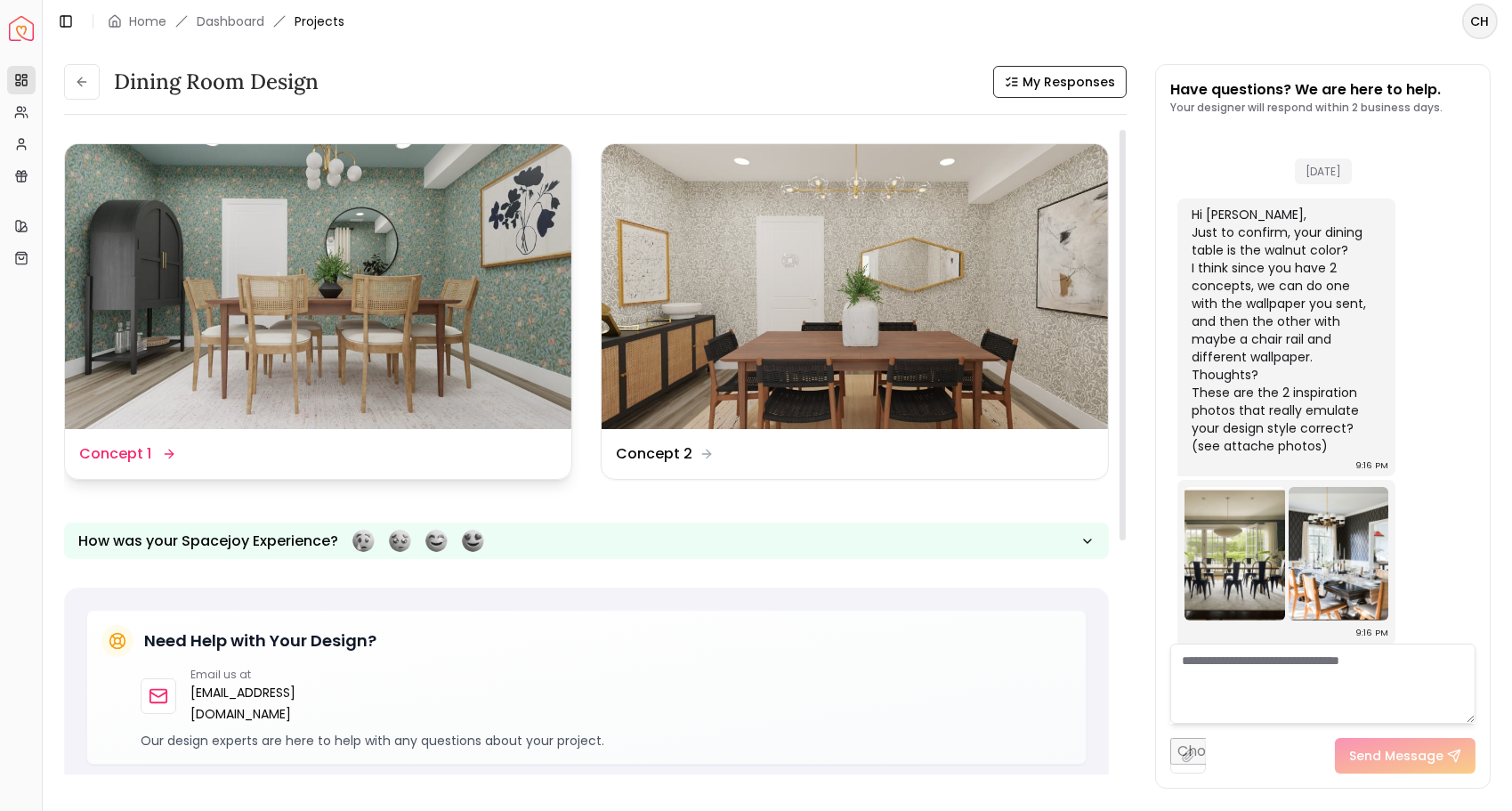
click at [334, 276] on img at bounding box center [317, 286] width 506 height 284
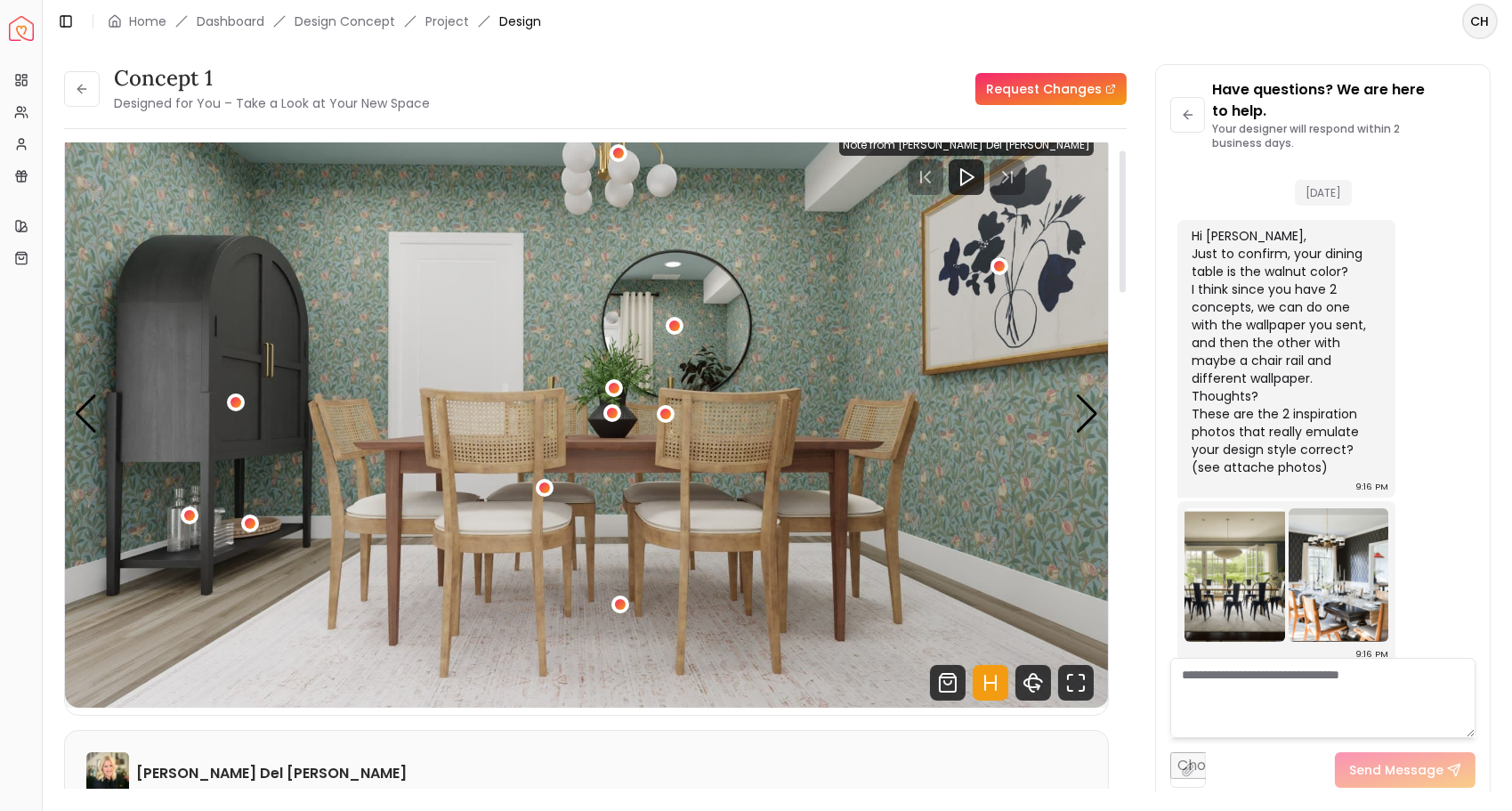
scroll to position [28, 0]
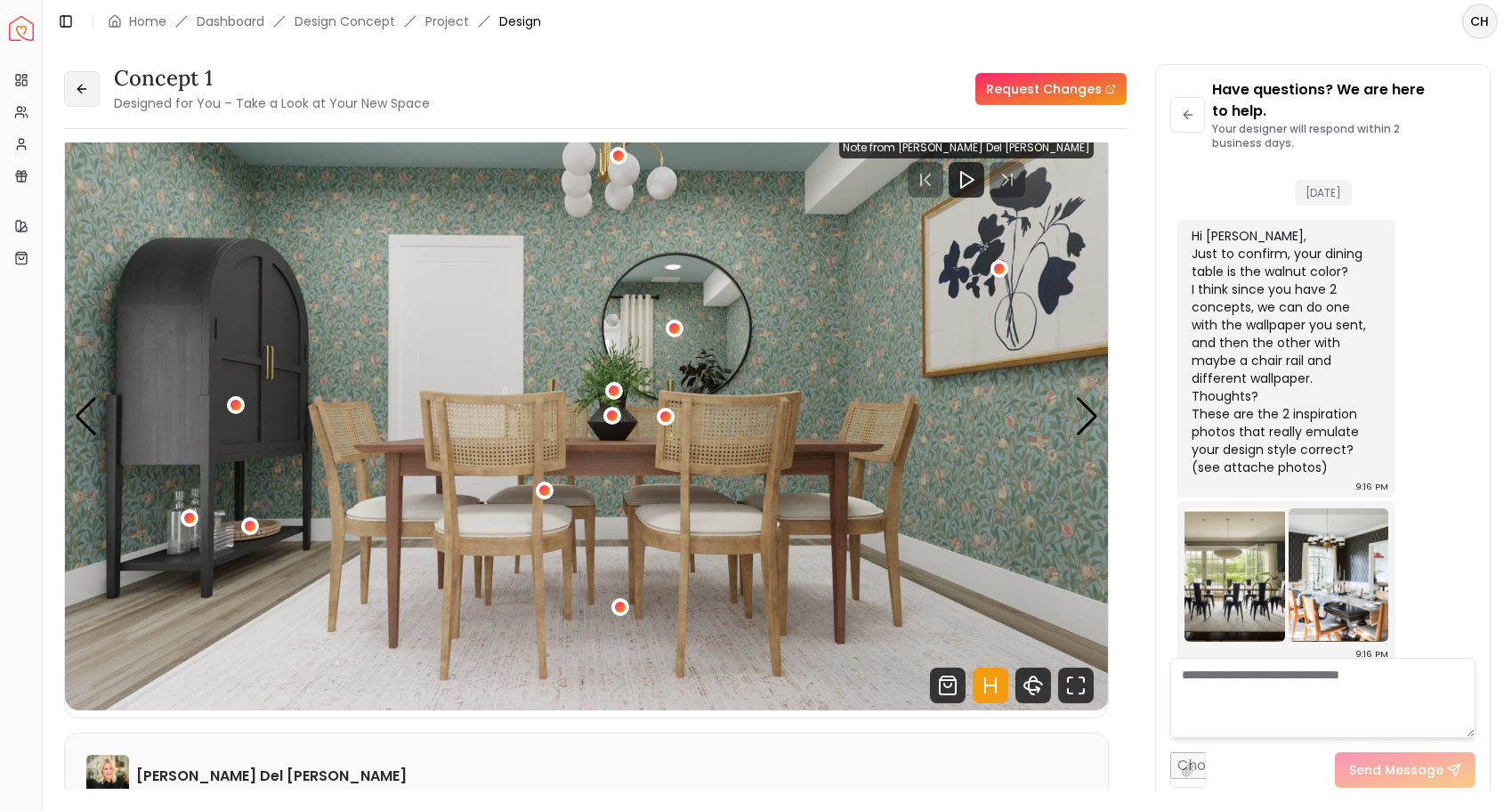
click at [85, 89] on icon at bounding box center [81, 89] width 8 height 0
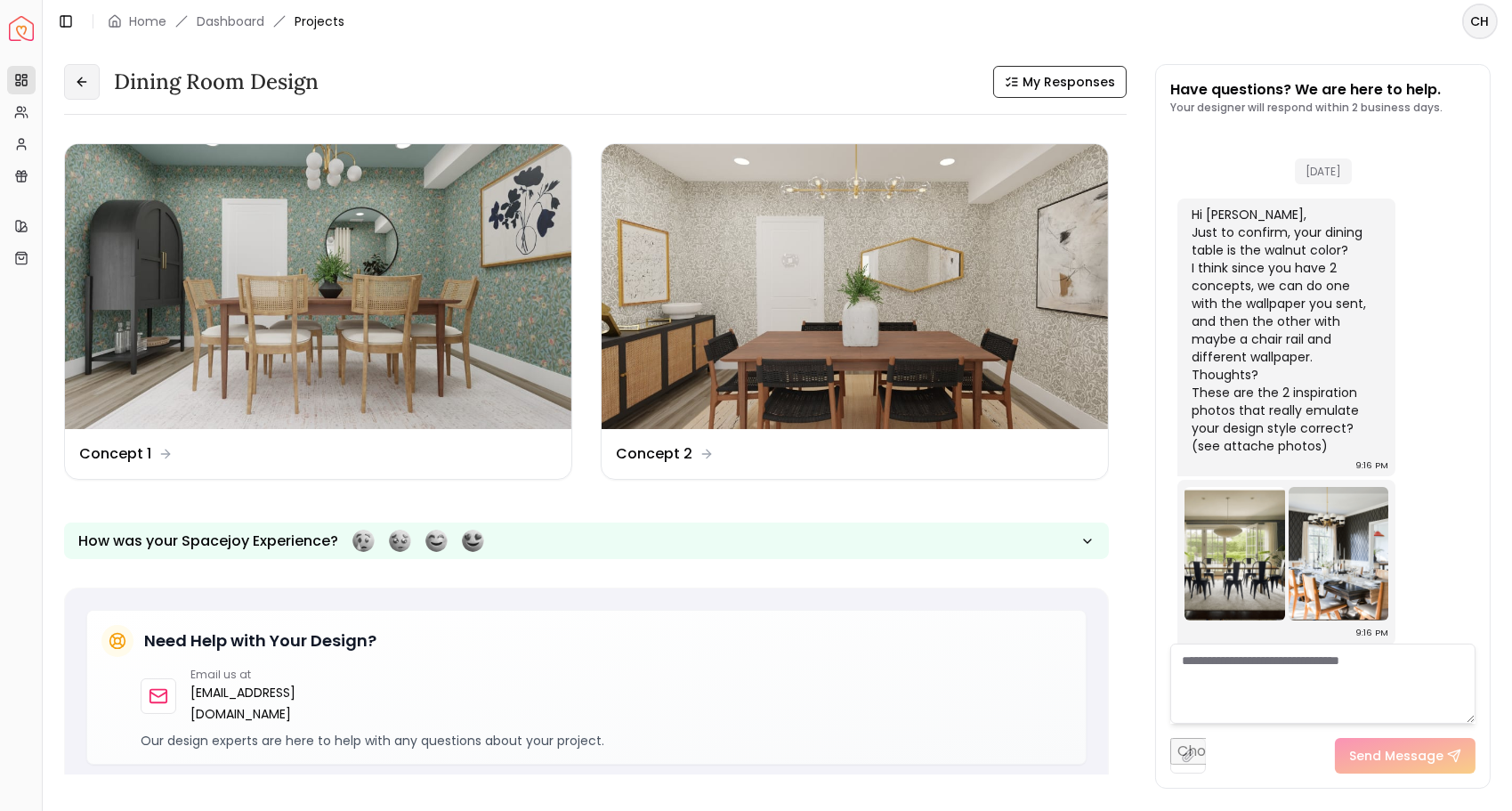
click at [94, 81] on button at bounding box center [81, 81] width 36 height 36
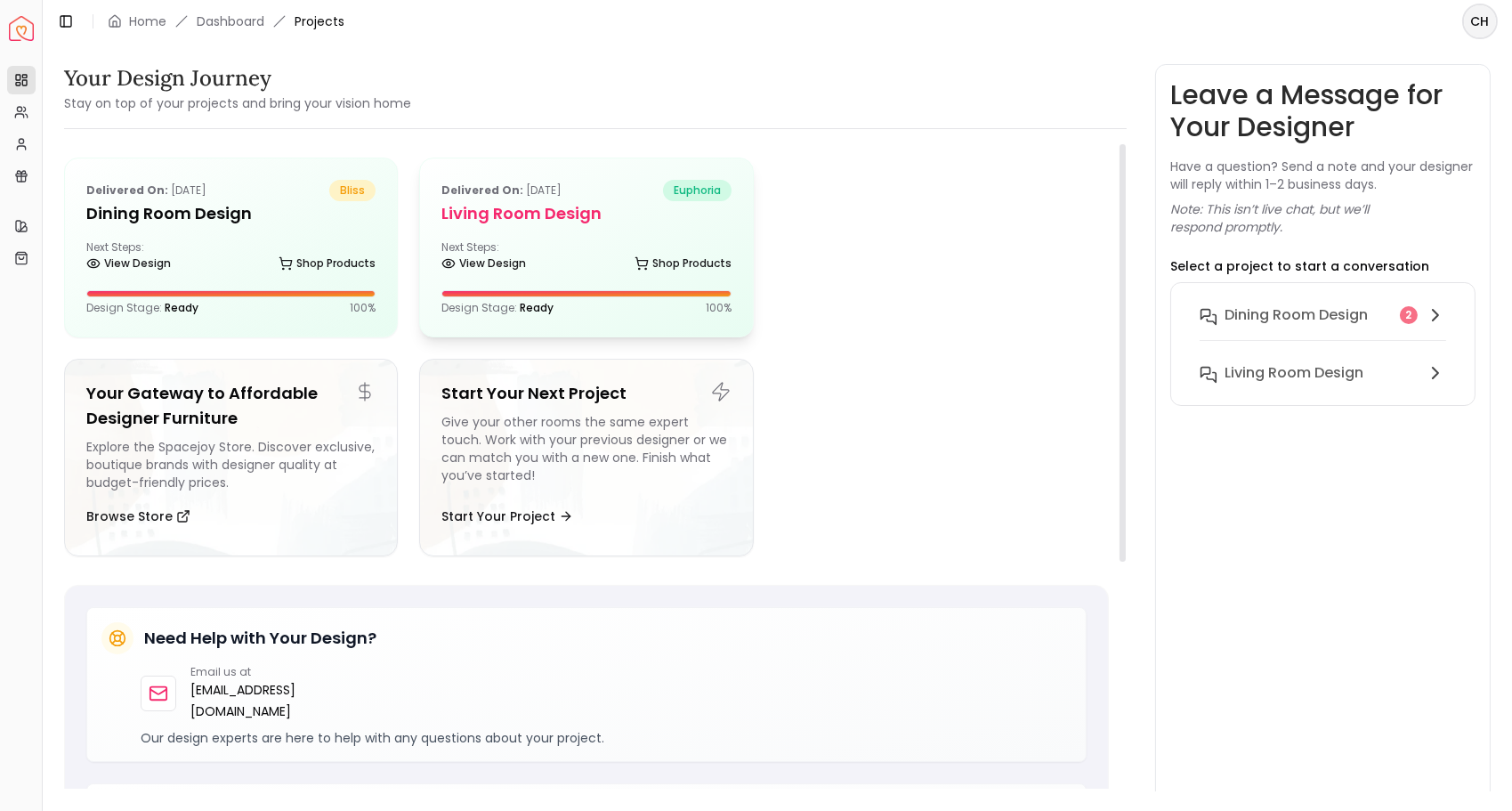
click at [523, 247] on div "Next Steps: View Design Shop Products" at bounding box center [586, 258] width 289 height 36
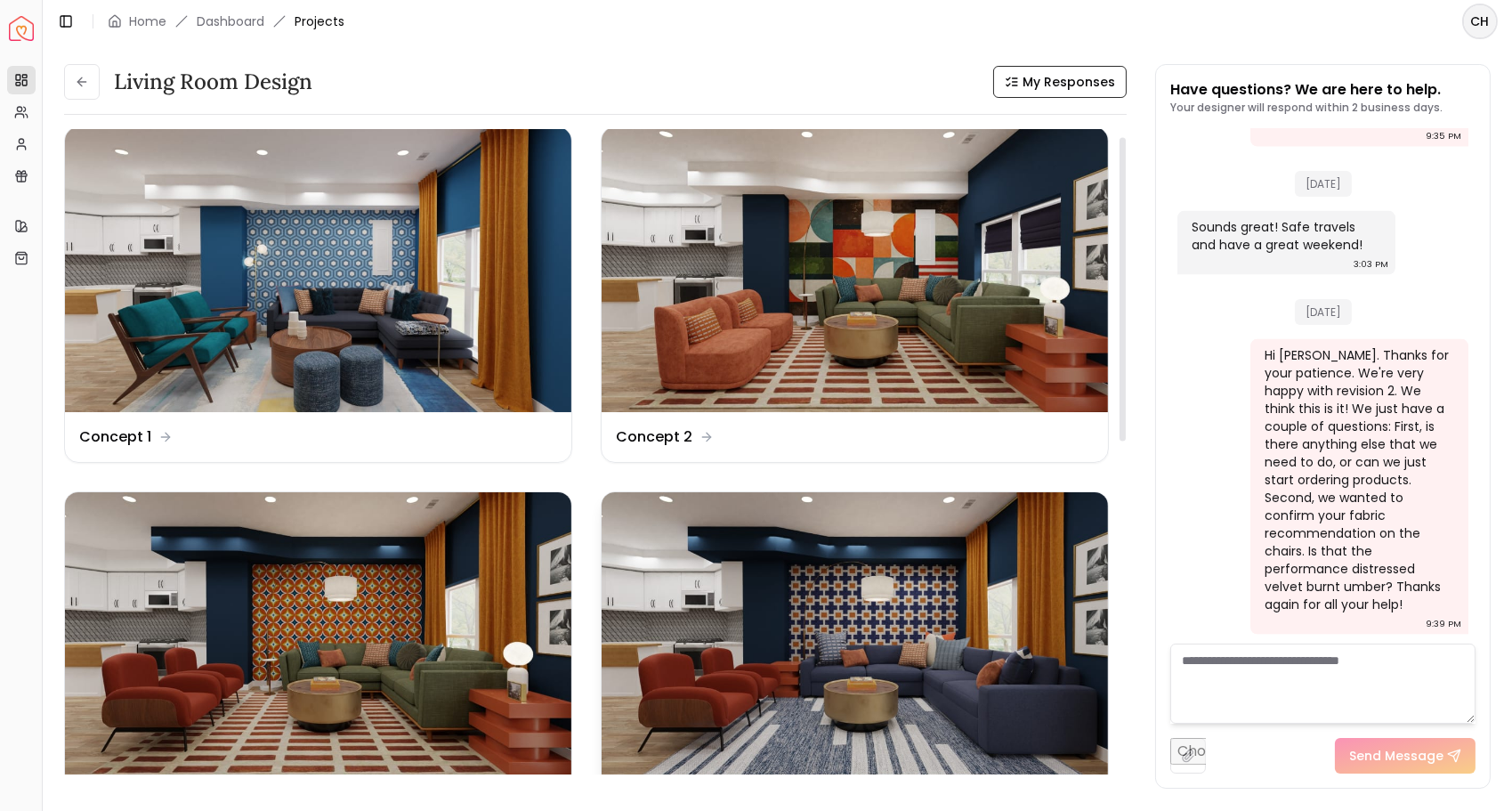
scroll to position [16, 0]
click at [83, 93] on button at bounding box center [81, 81] width 36 height 36
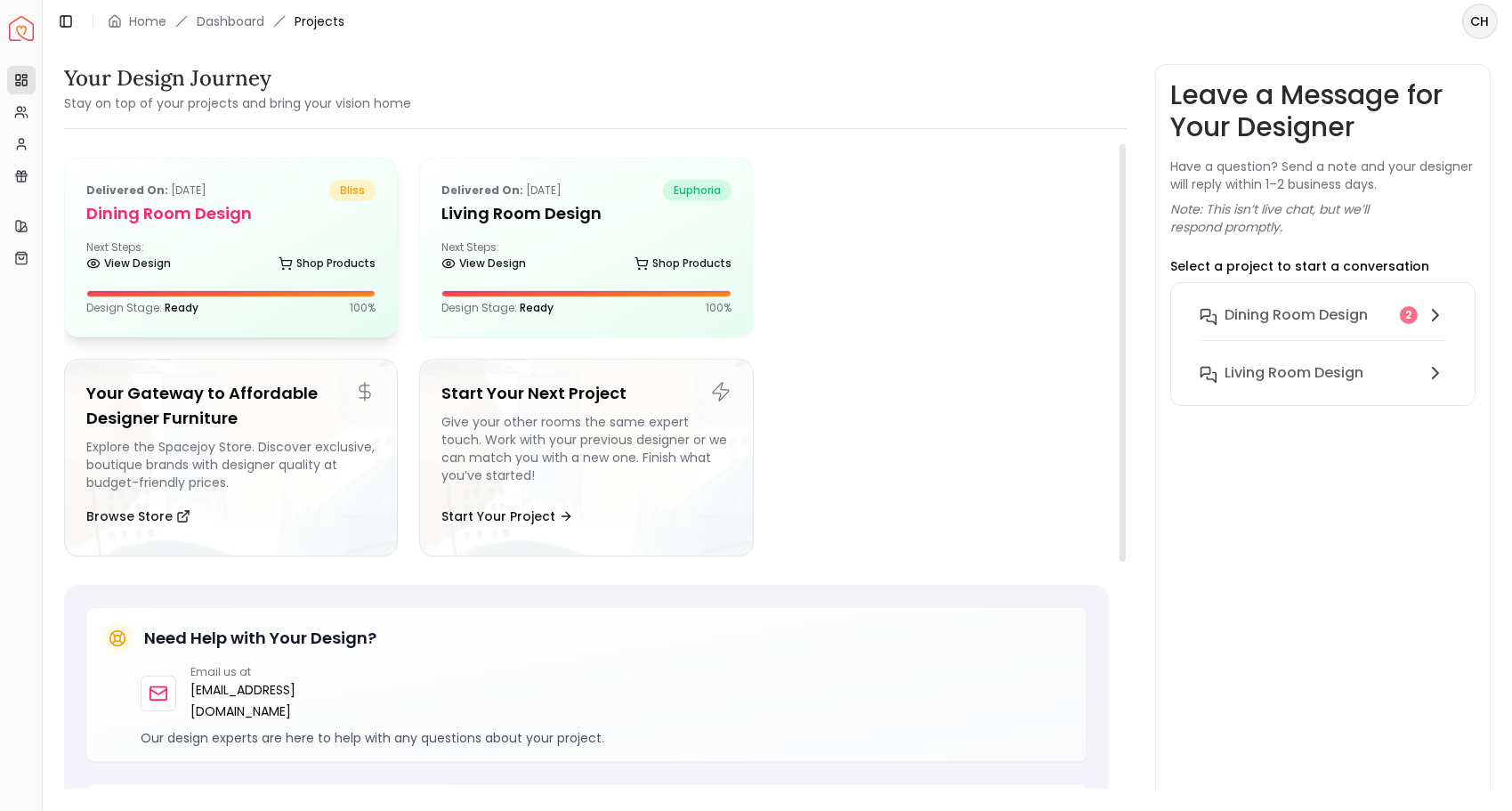
click at [198, 204] on h5 "Dining Room Design" at bounding box center [230, 213] width 289 height 25
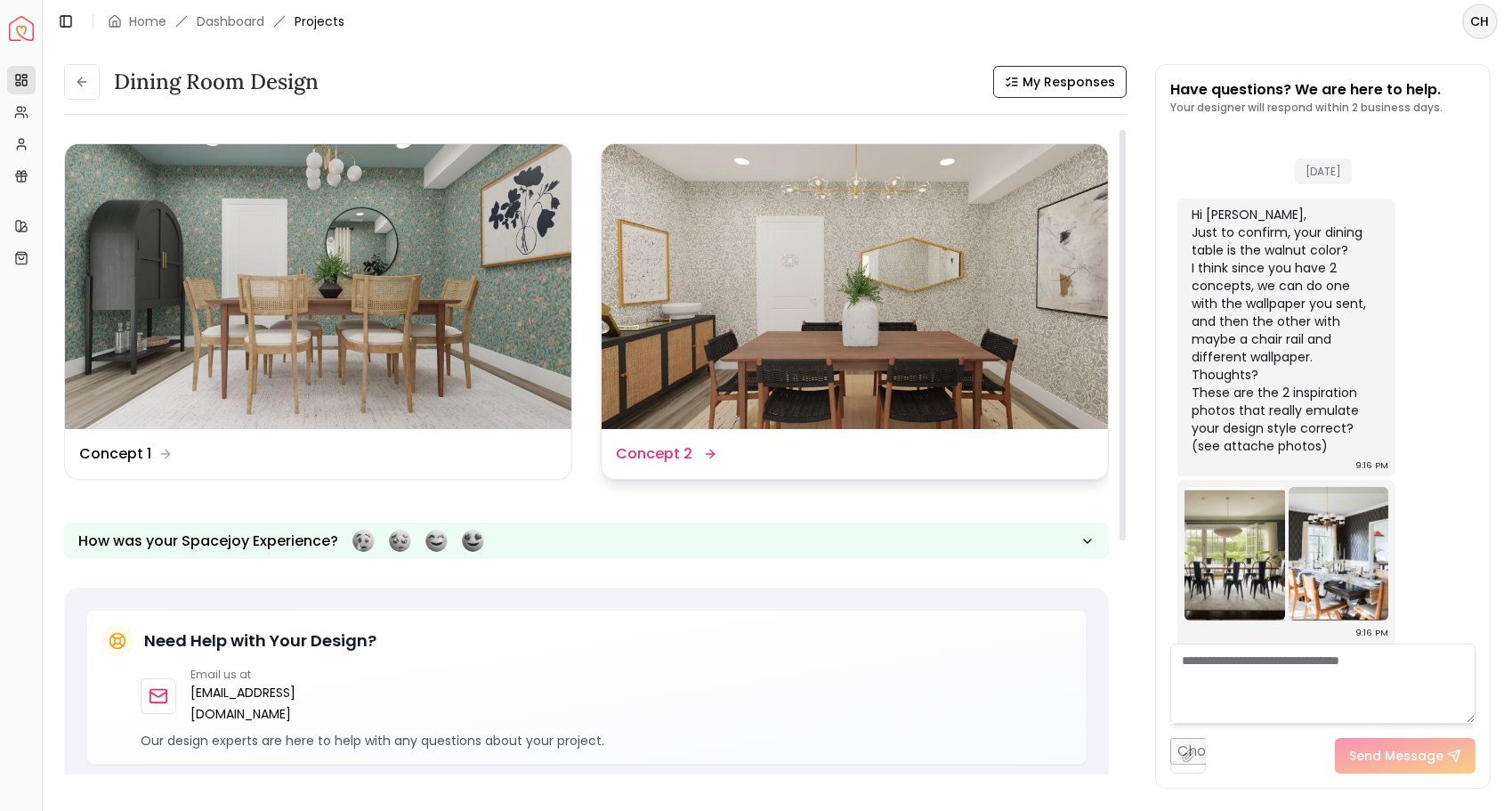
click at [871, 301] on img at bounding box center [854, 286] width 506 height 284
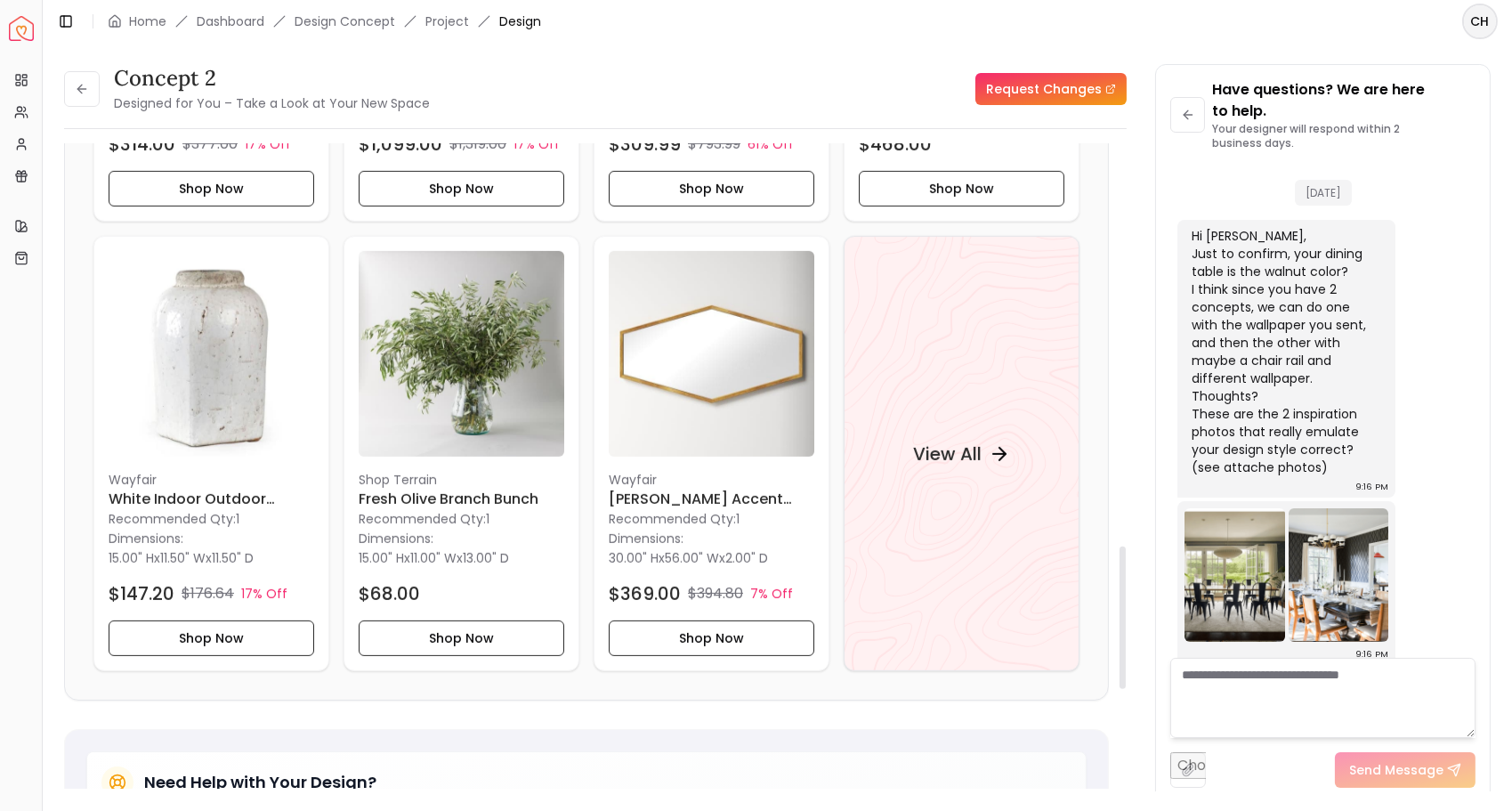
scroll to position [1825, 0]
click at [937, 462] on h4 "View All" at bounding box center [947, 454] width 68 height 25
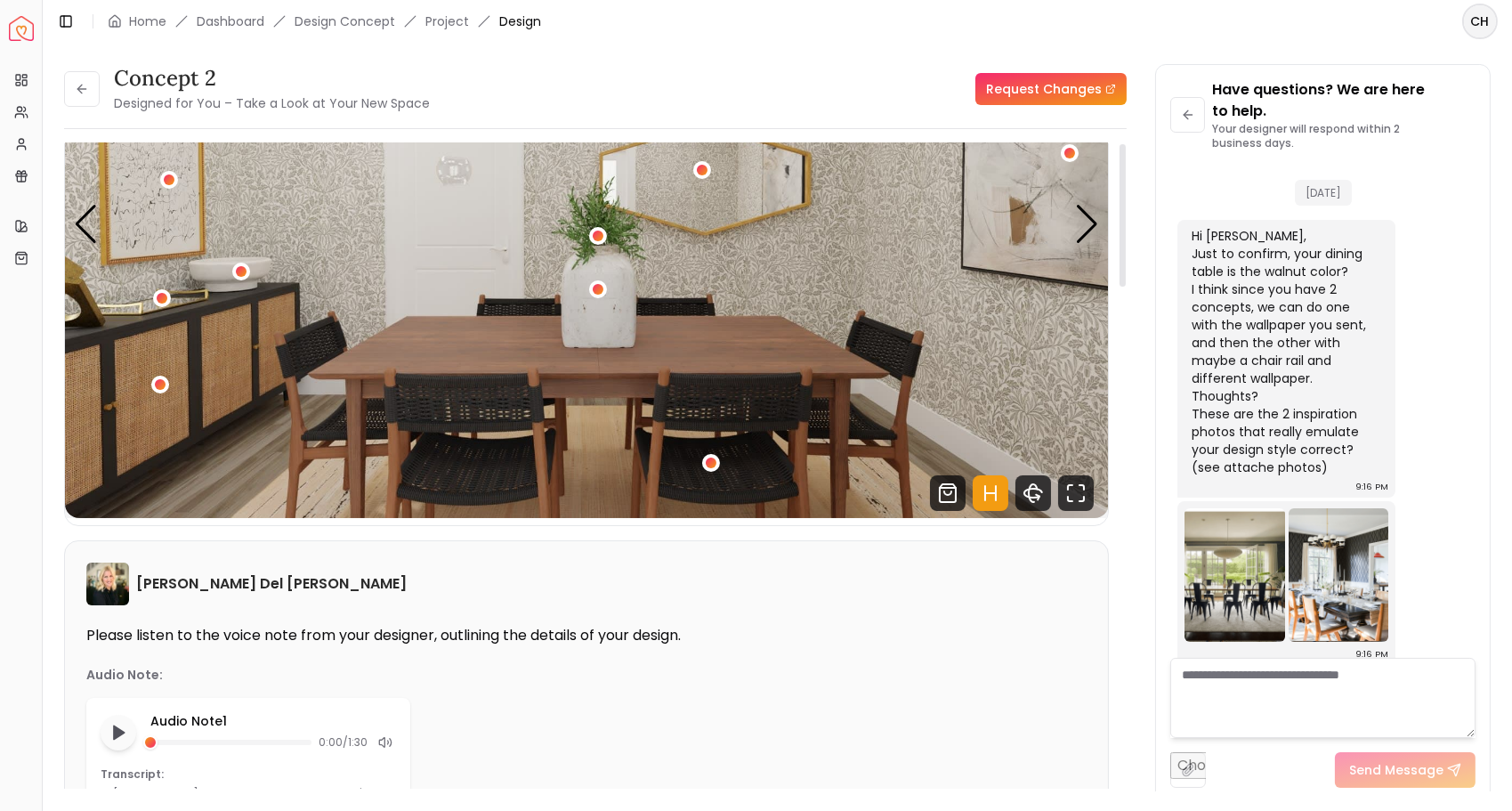
scroll to position [0, 0]
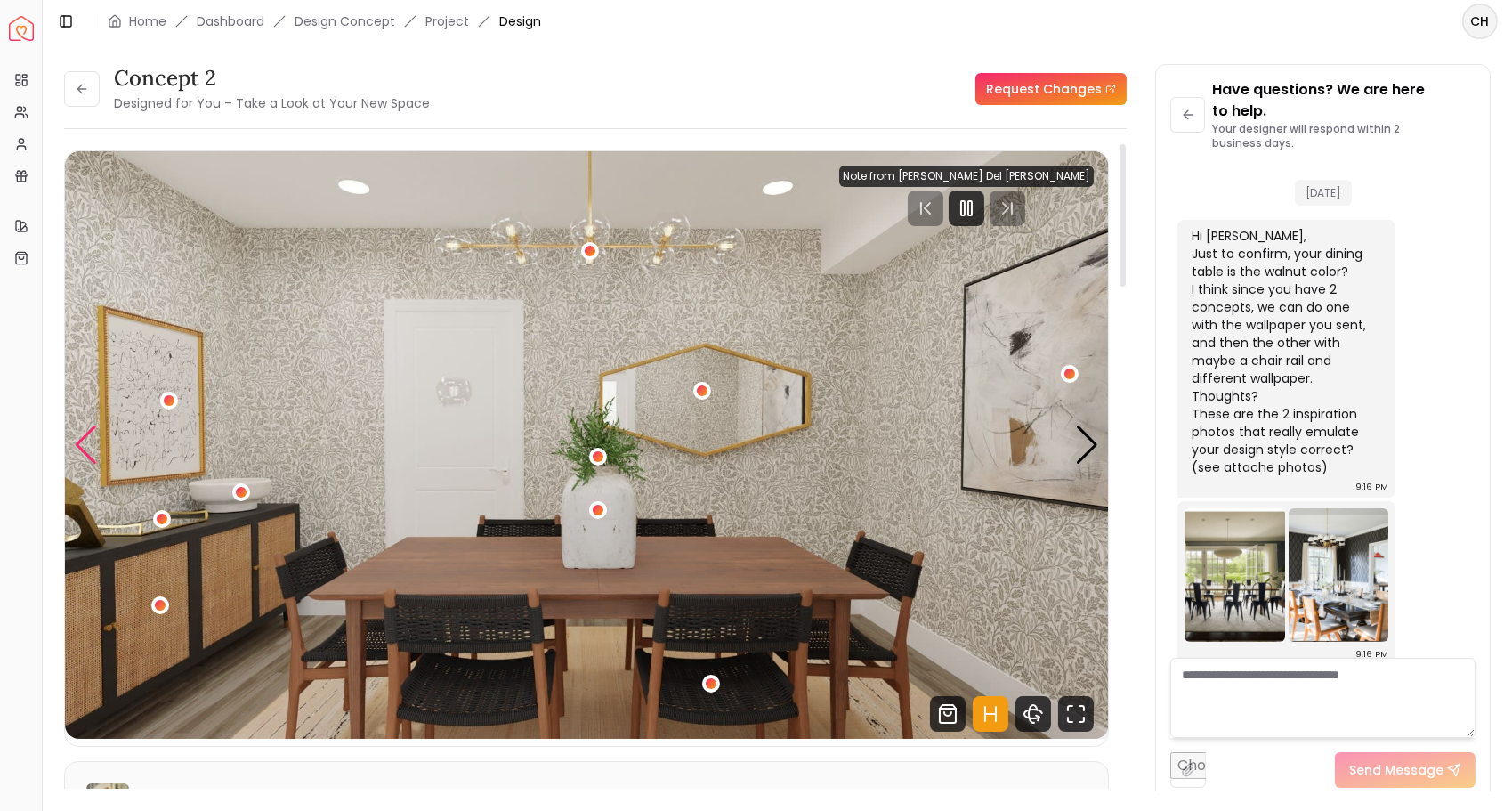
click at [94, 447] on div "Previous slide" at bounding box center [86, 445] width 24 height 39
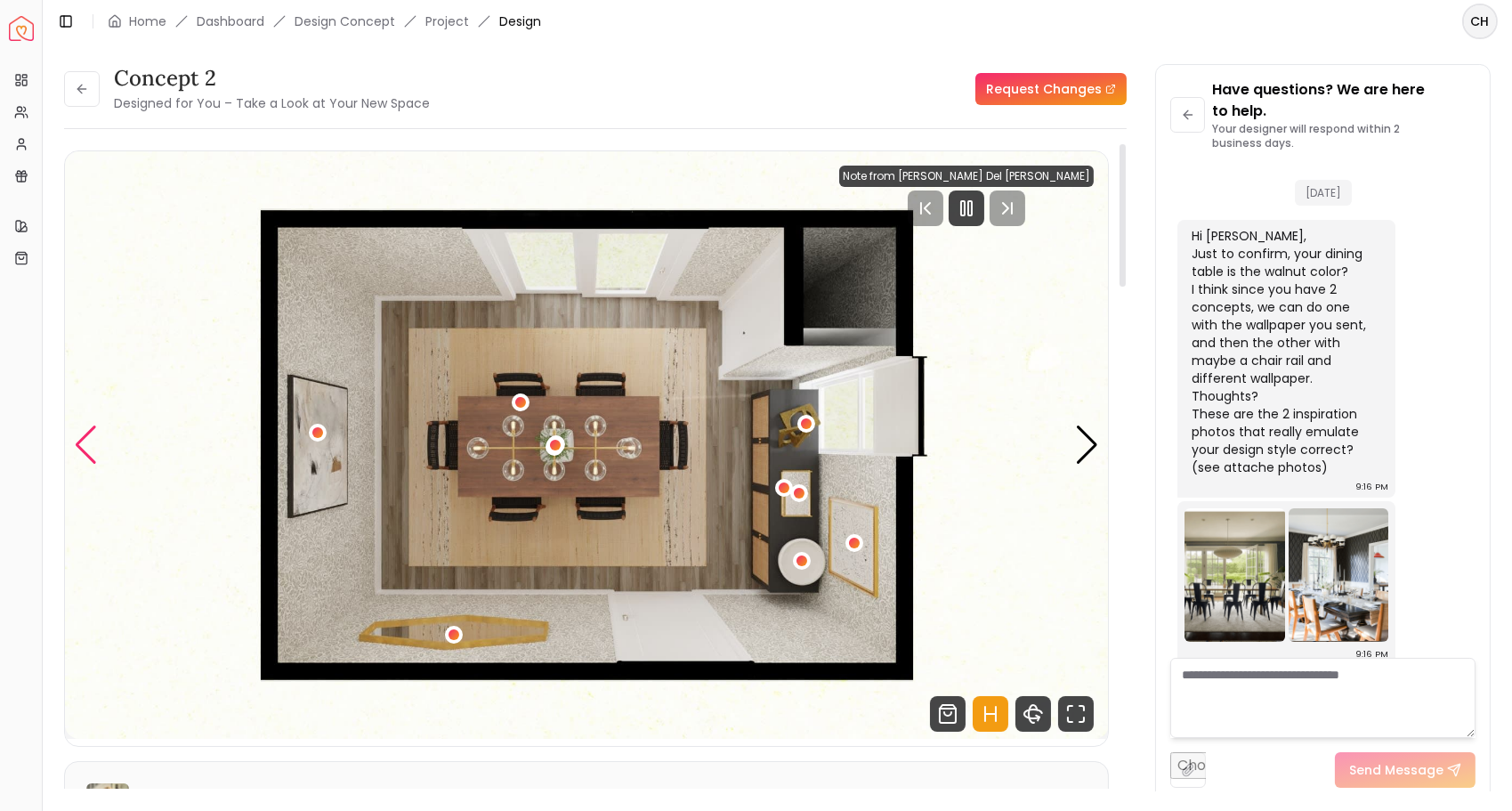
click at [89, 456] on div "Previous slide" at bounding box center [86, 445] width 24 height 39
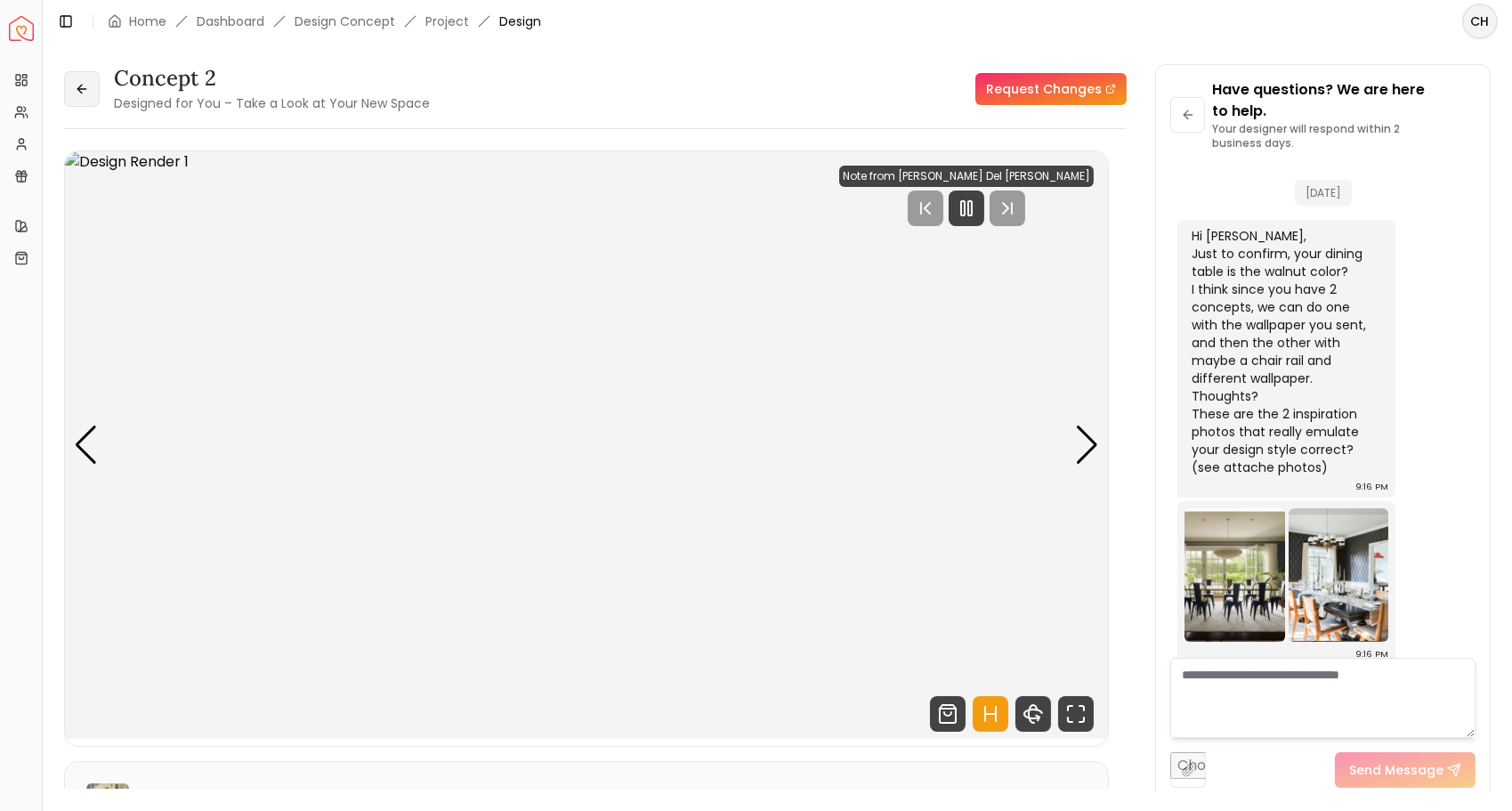
click at [83, 94] on icon at bounding box center [81, 89] width 14 height 14
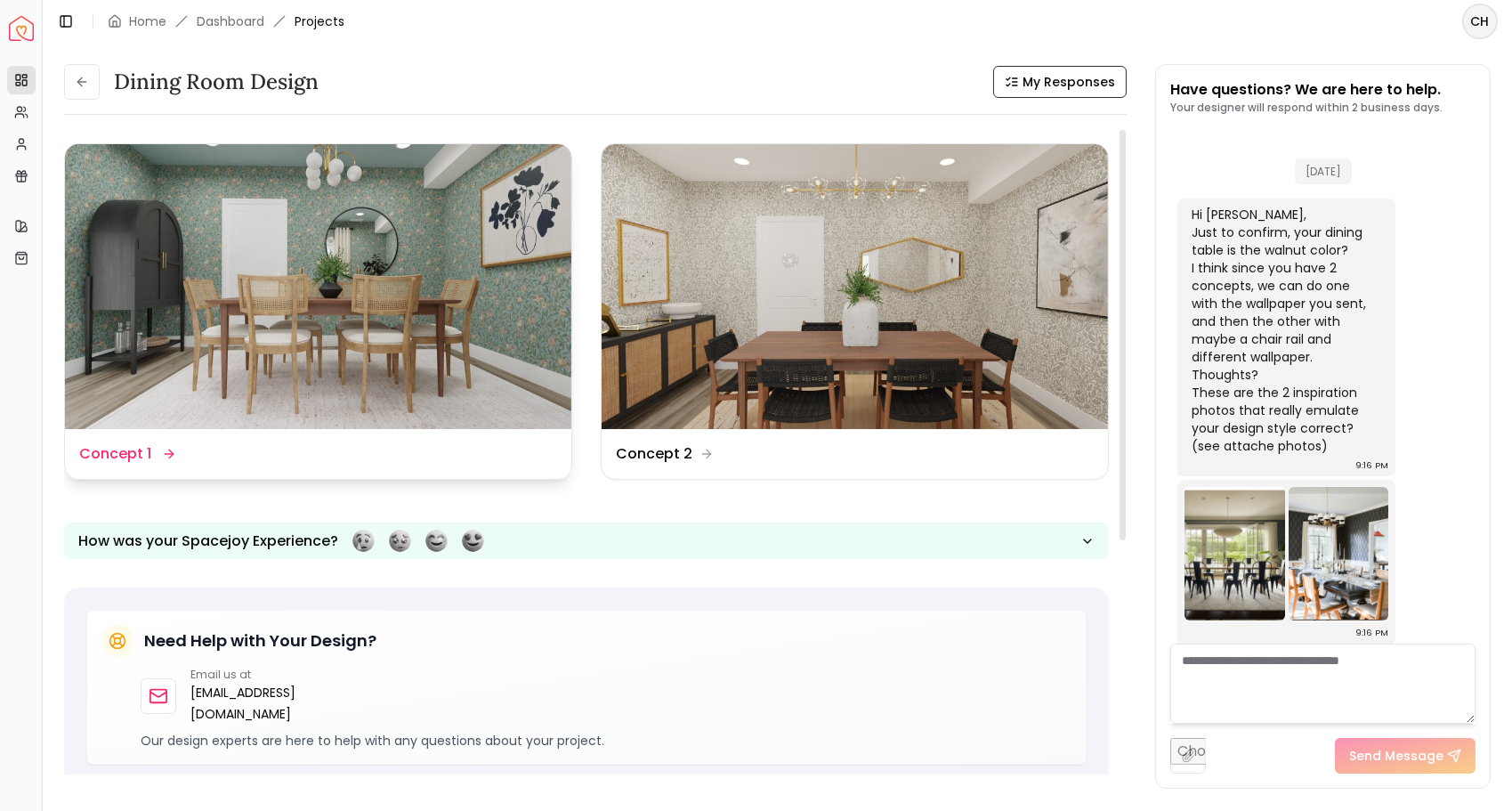
click at [303, 324] on img at bounding box center [317, 286] width 506 height 284
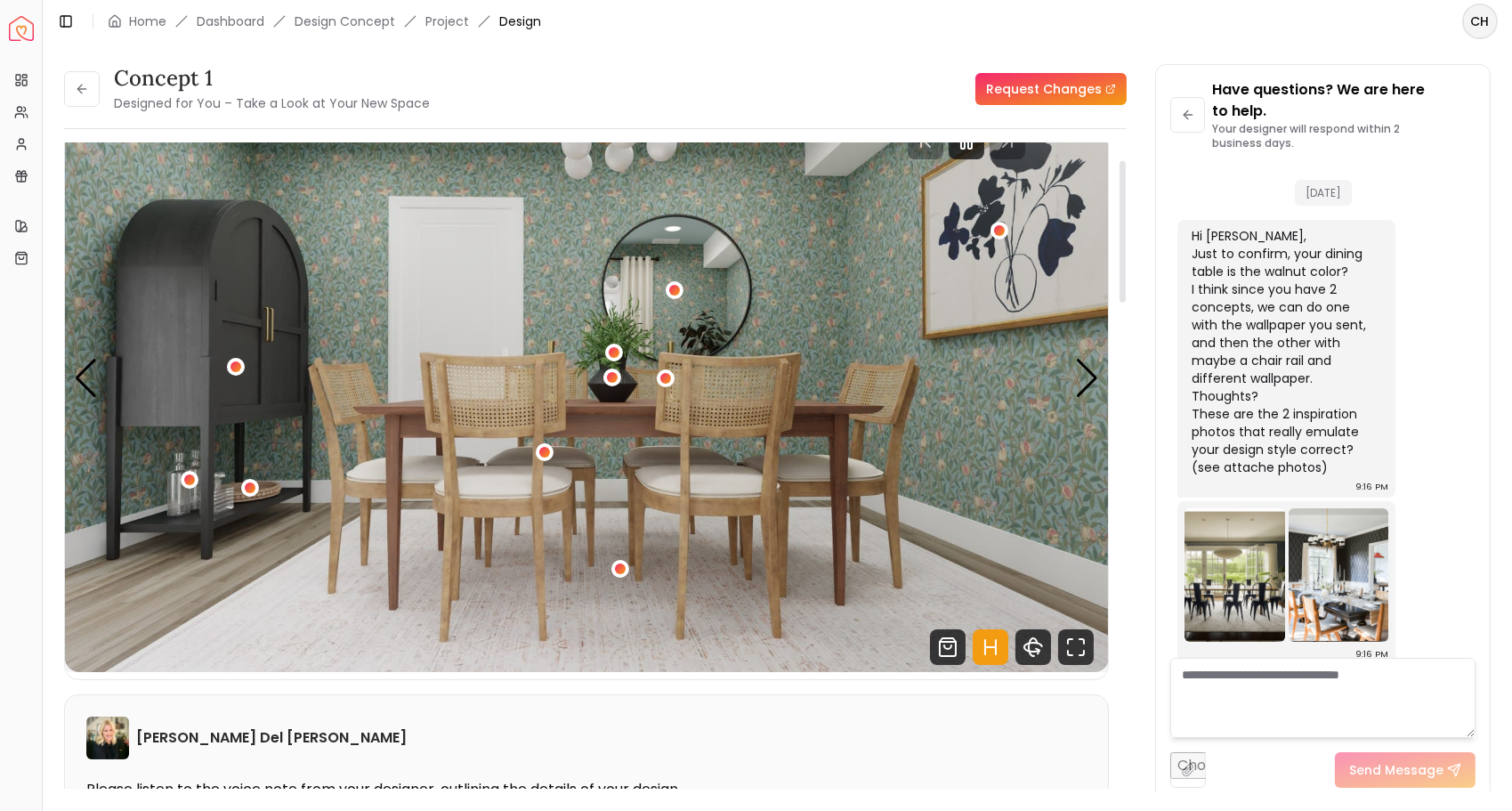
scroll to position [53, 0]
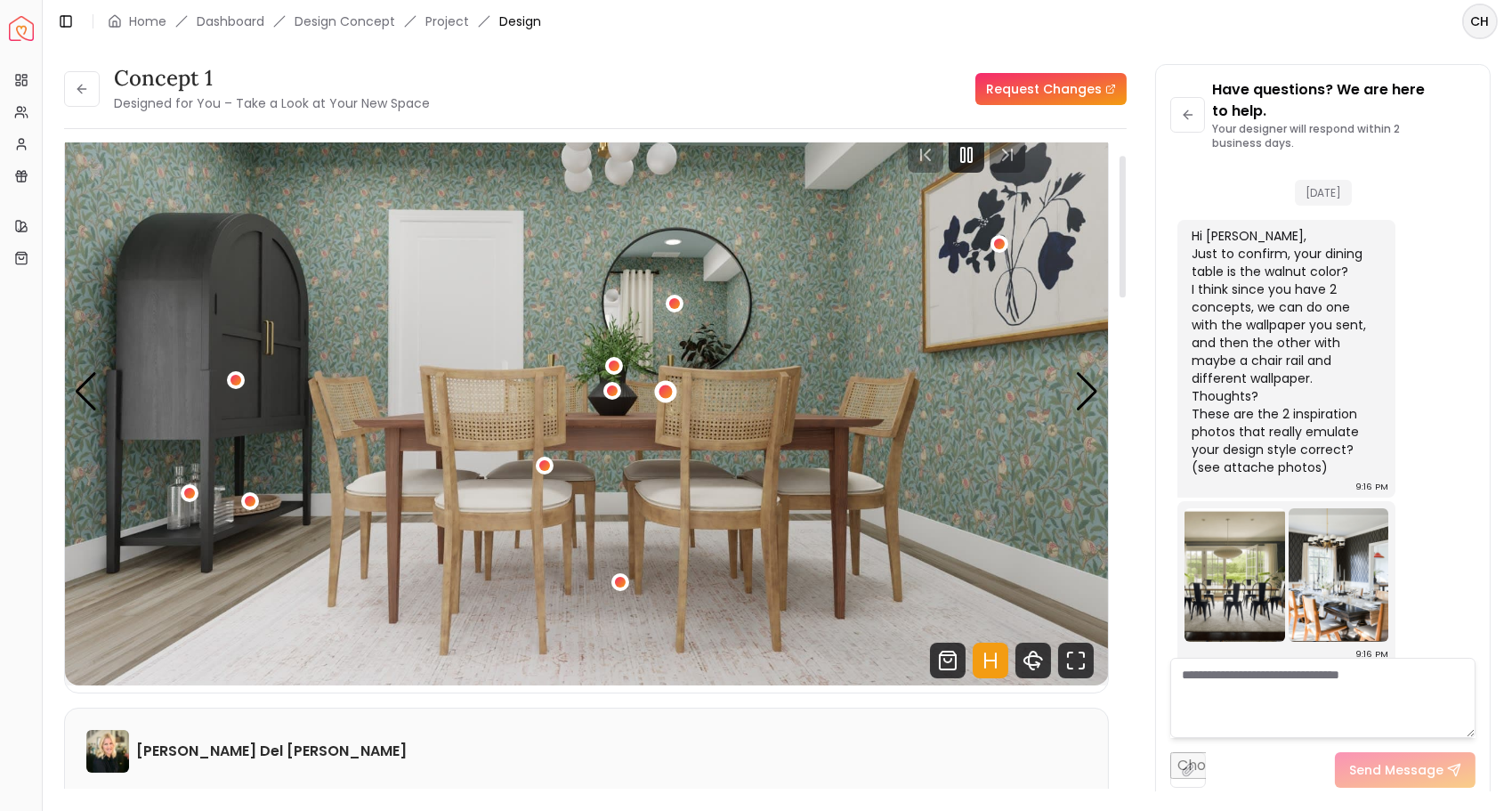
click at [667, 390] on div "1 / 4" at bounding box center [665, 391] width 13 height 13
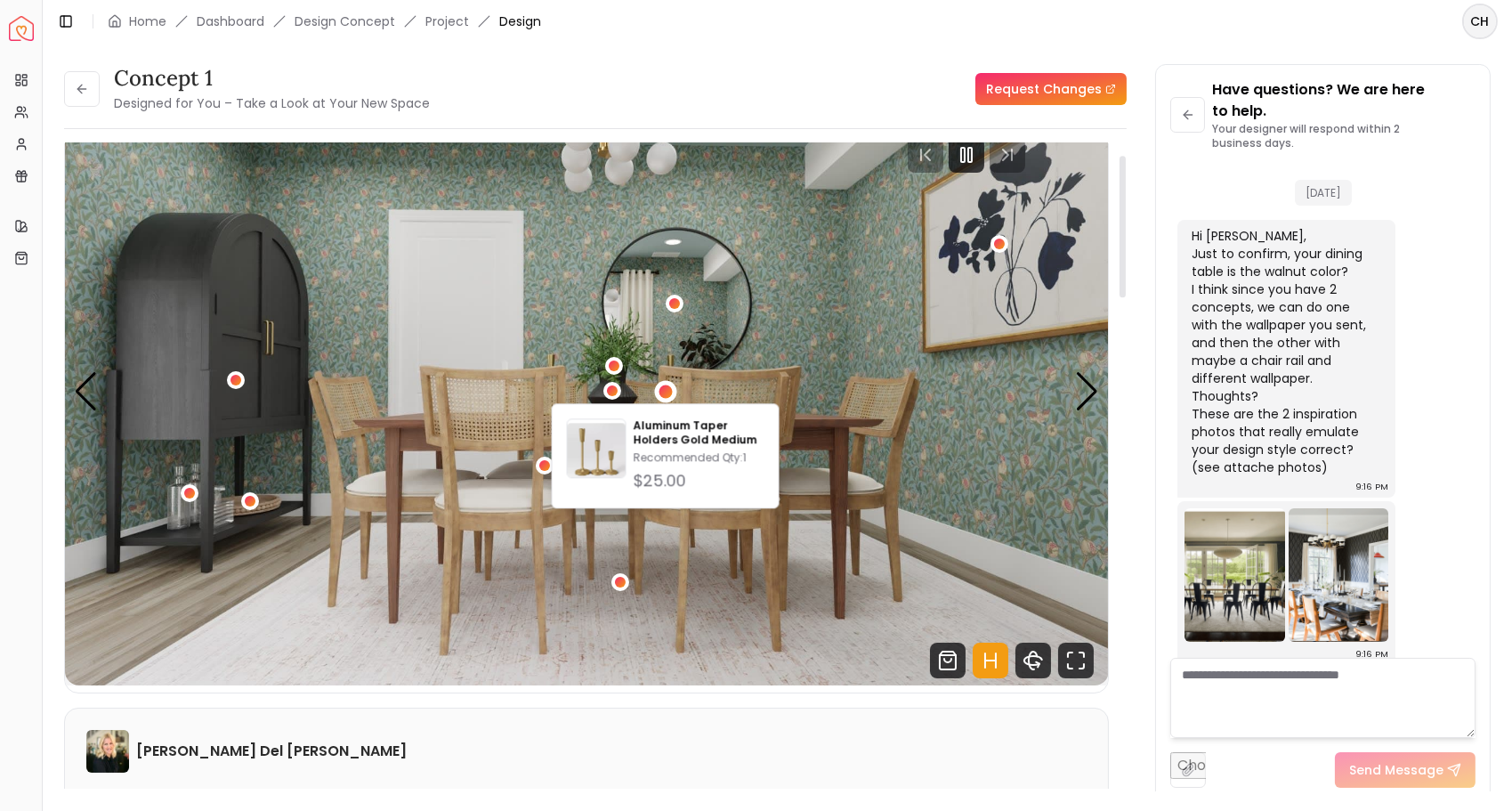
click at [776, 280] on img "1 / 4" at bounding box center [587, 392] width 1044 height 587
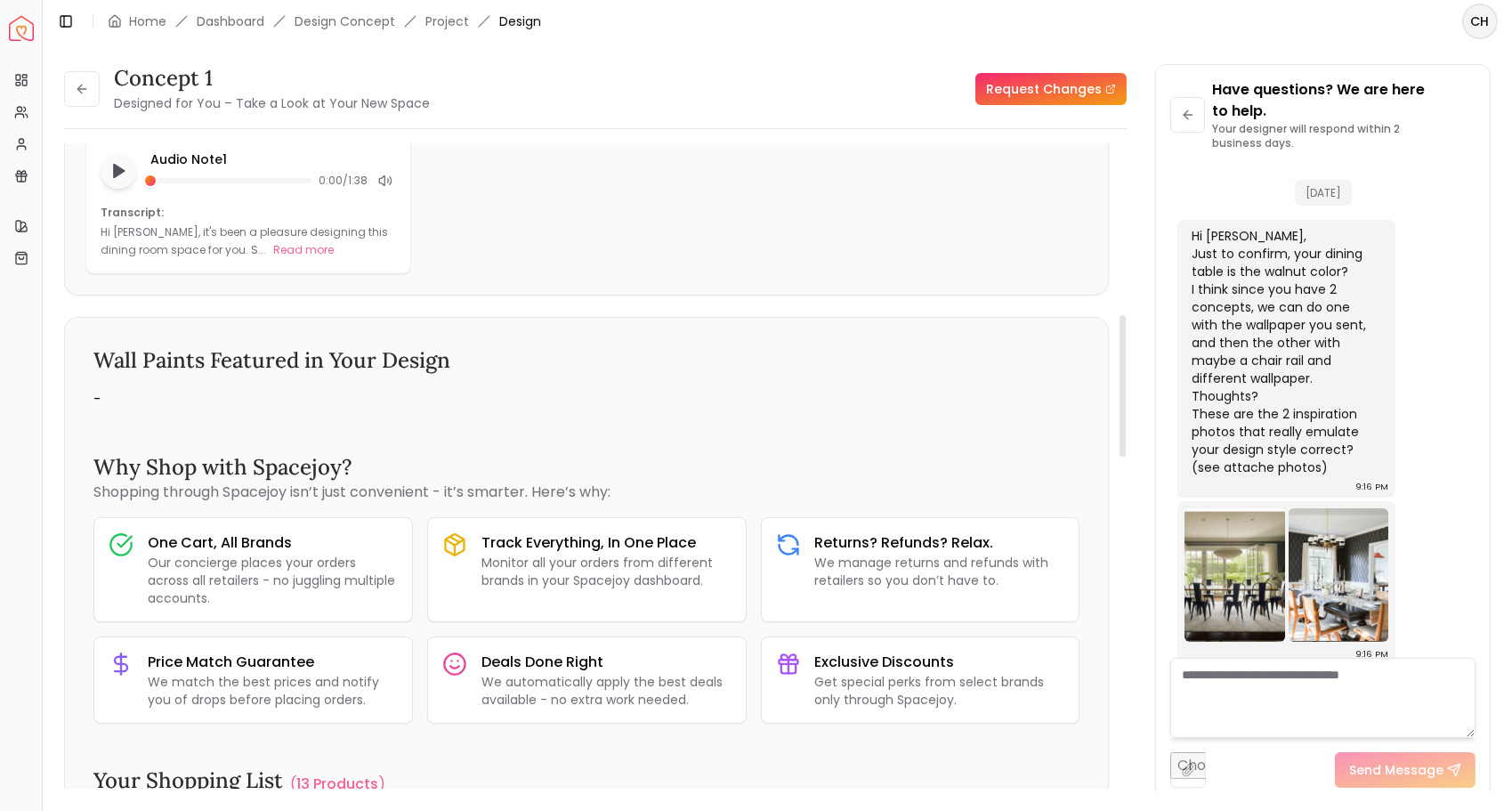
scroll to position [781, 0]
click at [273, 255] on button "Read more" at bounding box center [303, 251] width 61 height 18
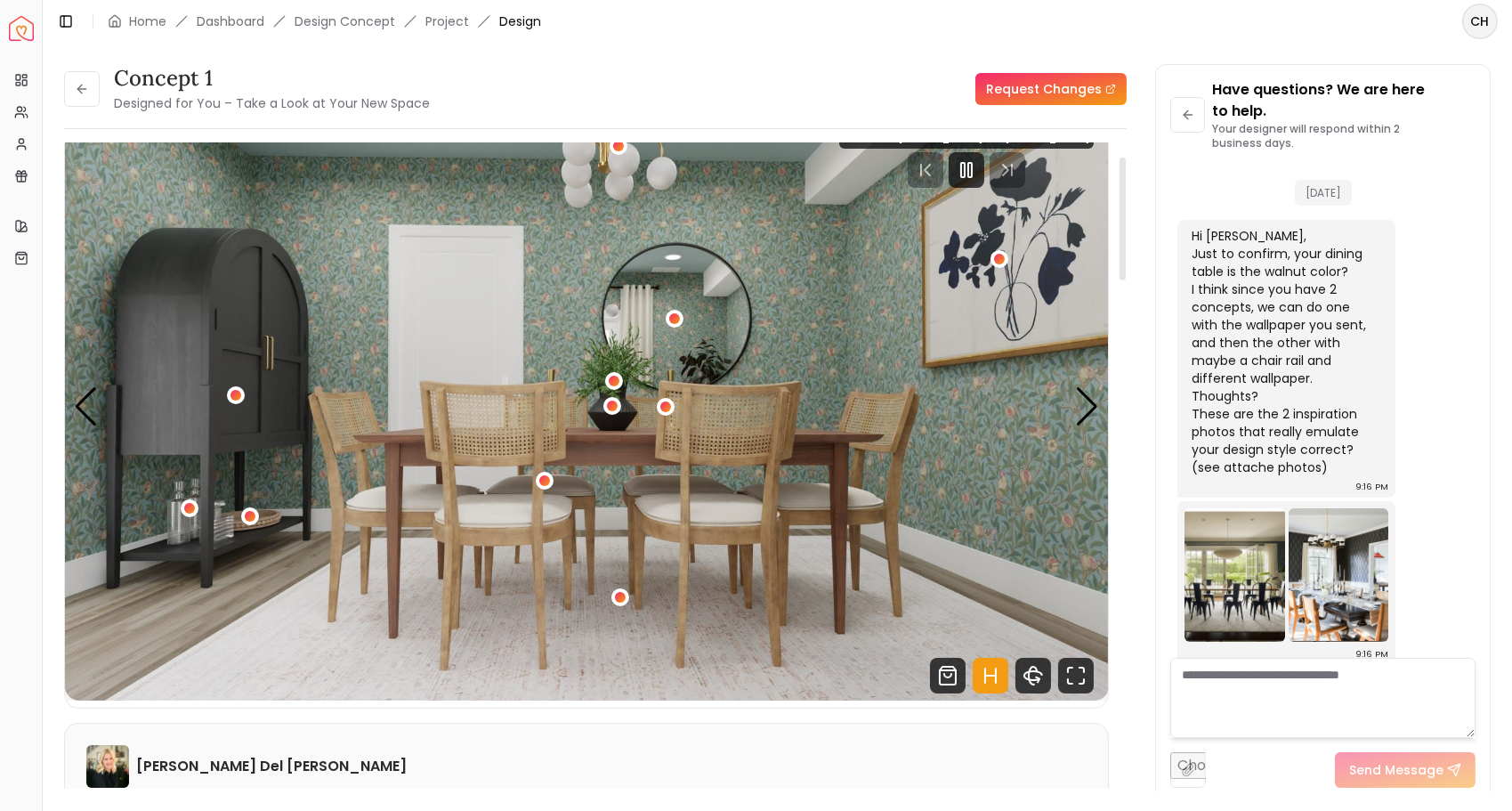
scroll to position [0, 0]
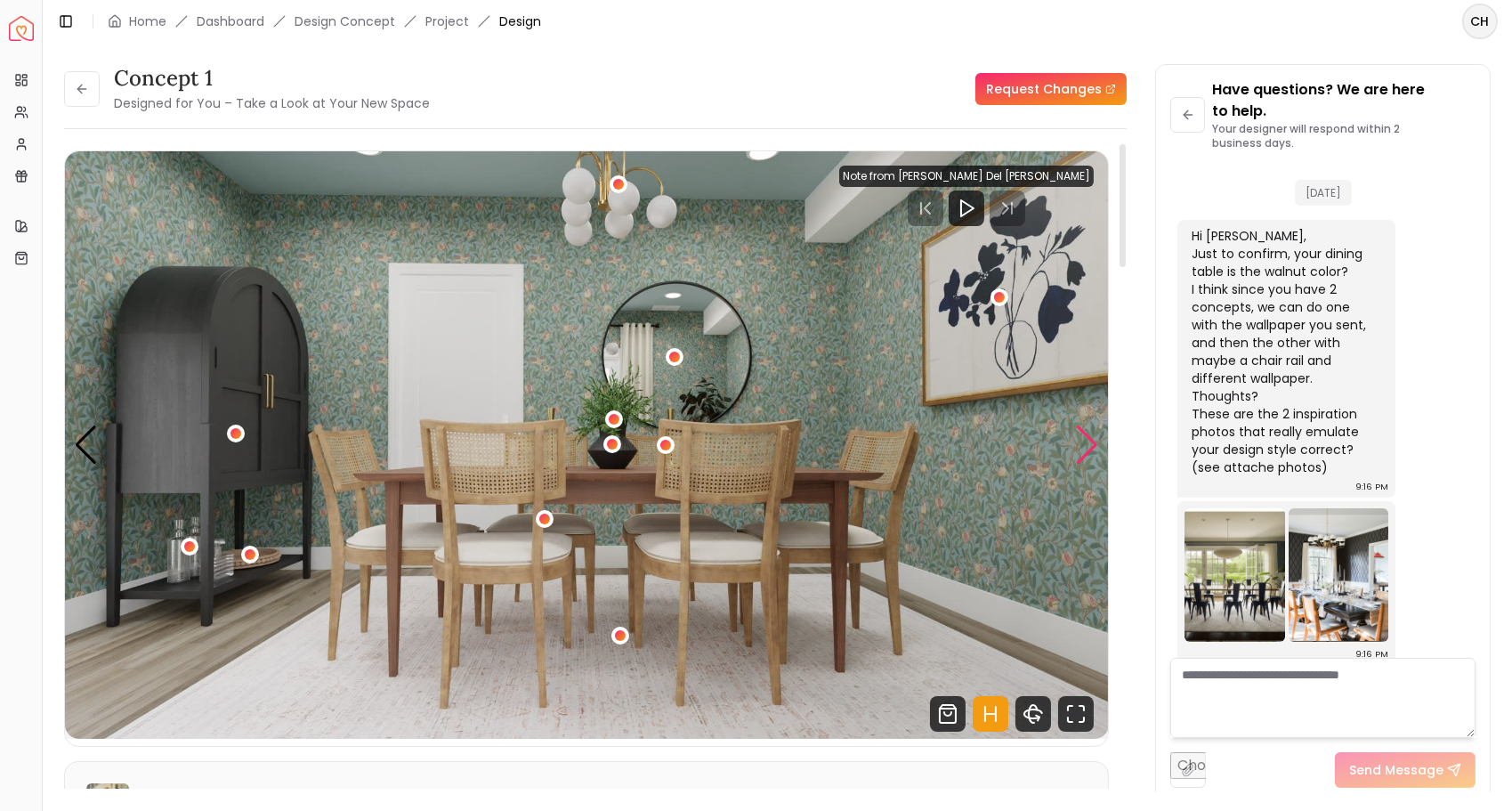
click at [1098, 453] on div "Next slide" at bounding box center [1087, 445] width 24 height 39
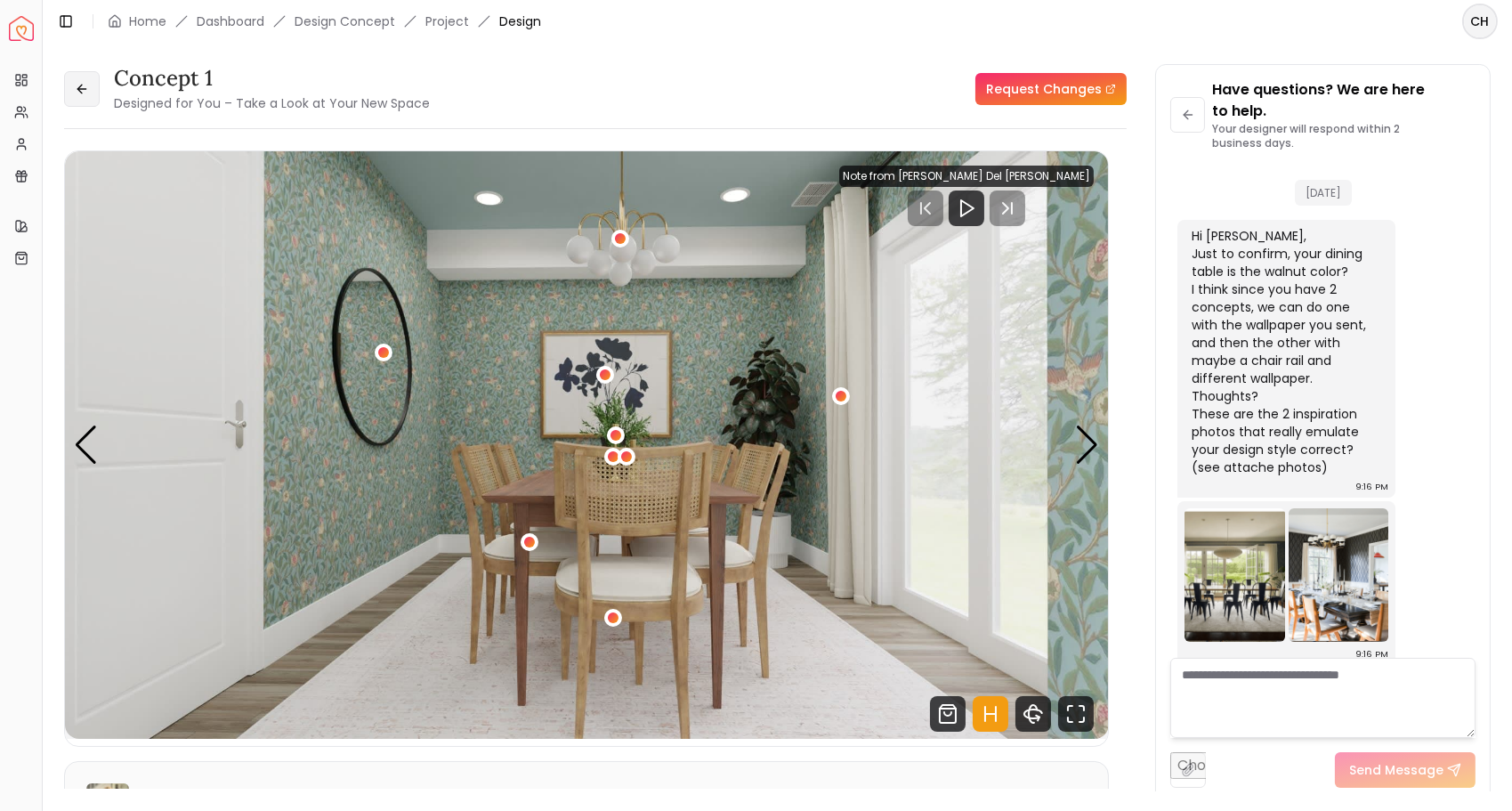
click at [82, 96] on button at bounding box center [81, 89] width 36 height 36
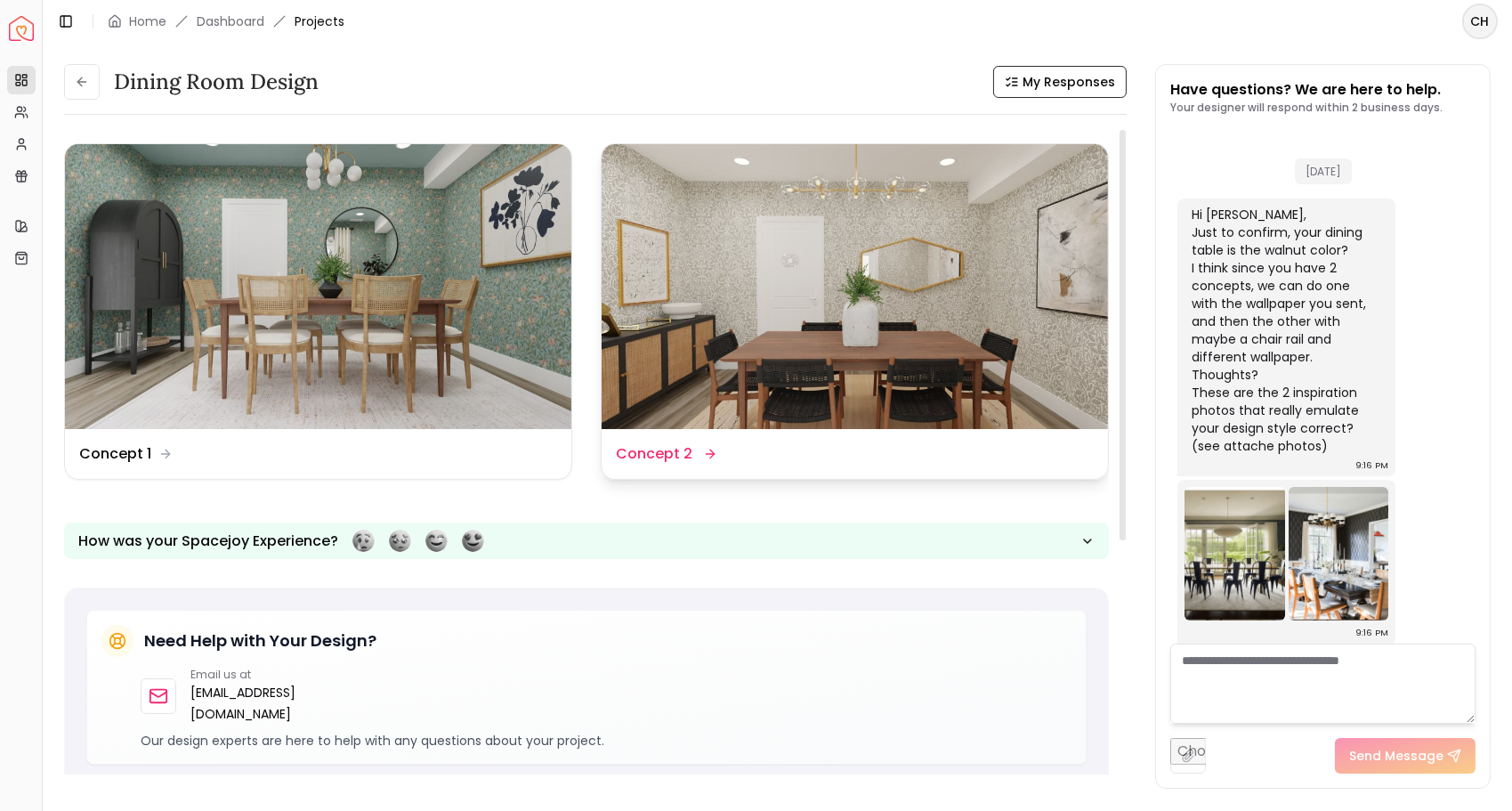
click at [975, 267] on img at bounding box center [854, 286] width 506 height 284
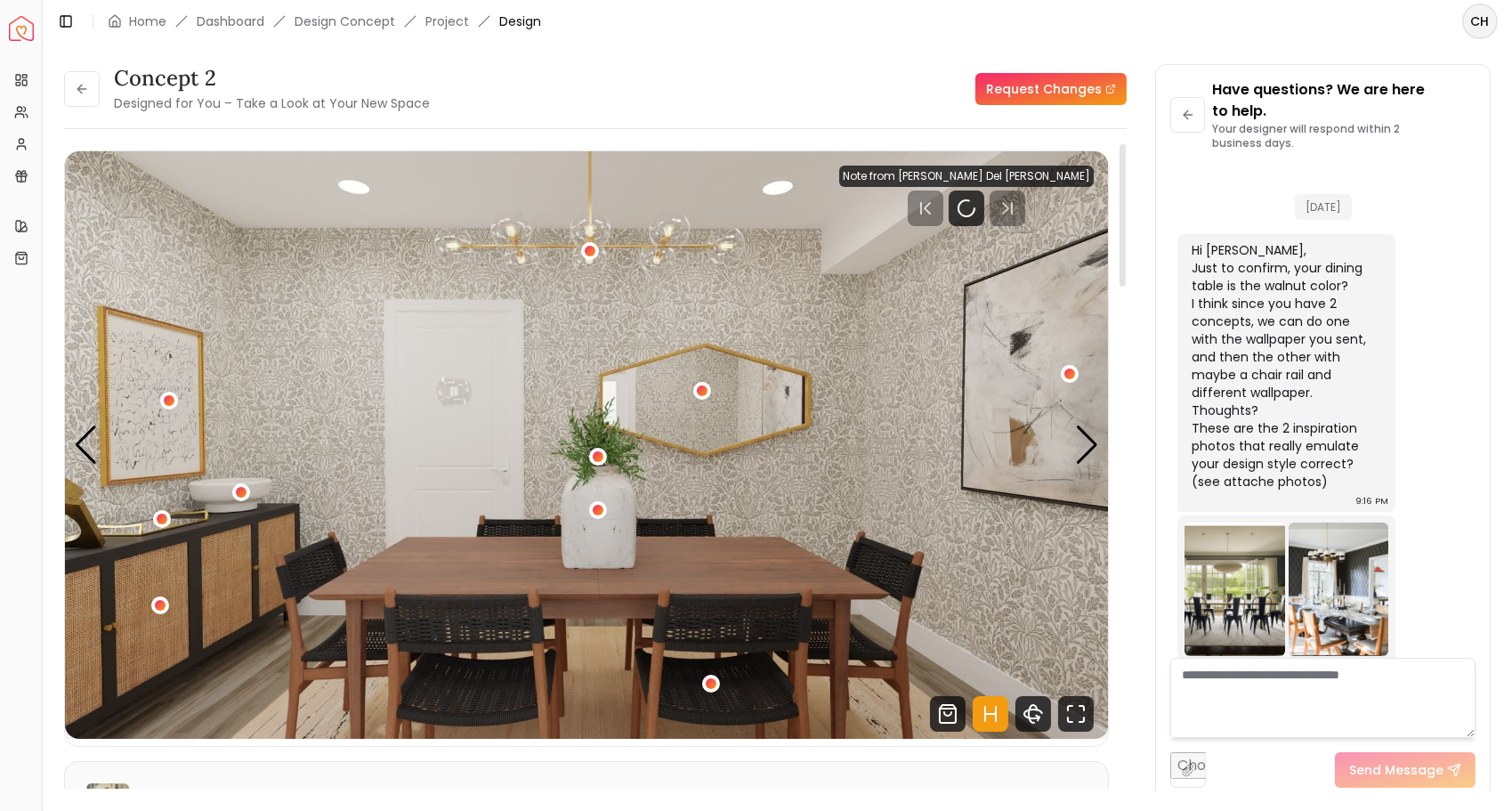
scroll to position [14, 0]
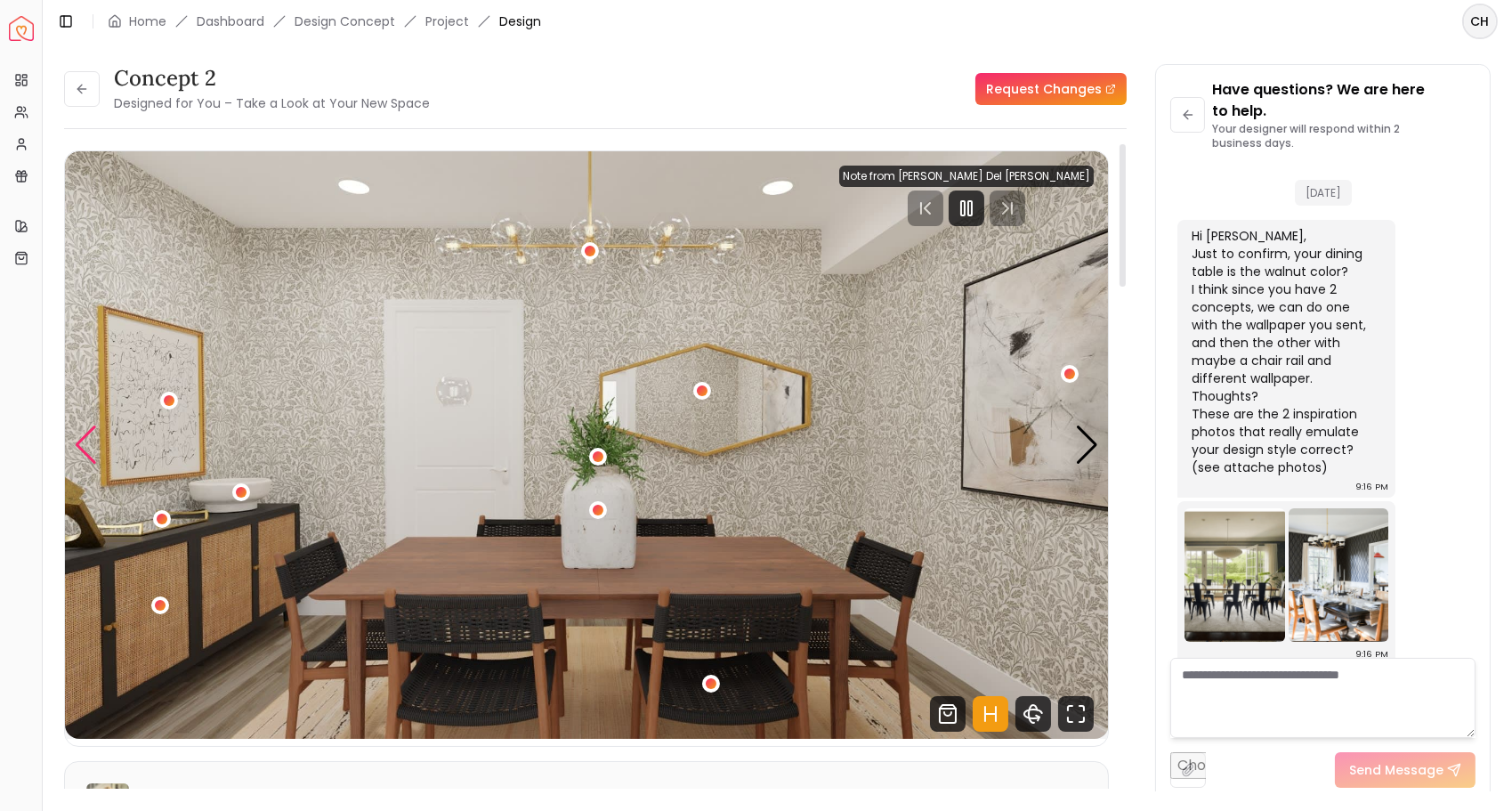
click at [86, 441] on div "Previous slide" at bounding box center [86, 445] width 24 height 39
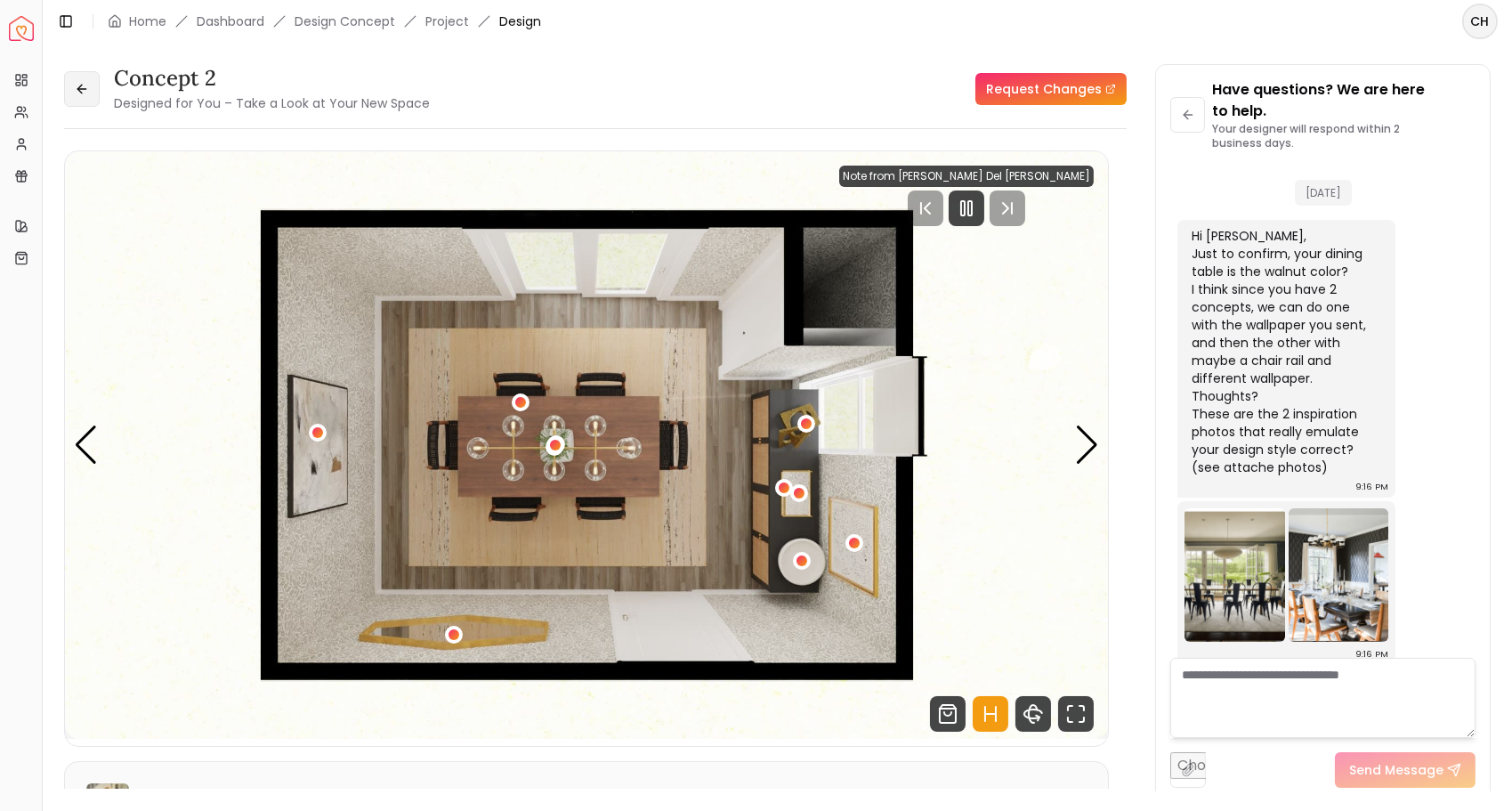
click at [90, 89] on button at bounding box center [81, 89] width 36 height 36
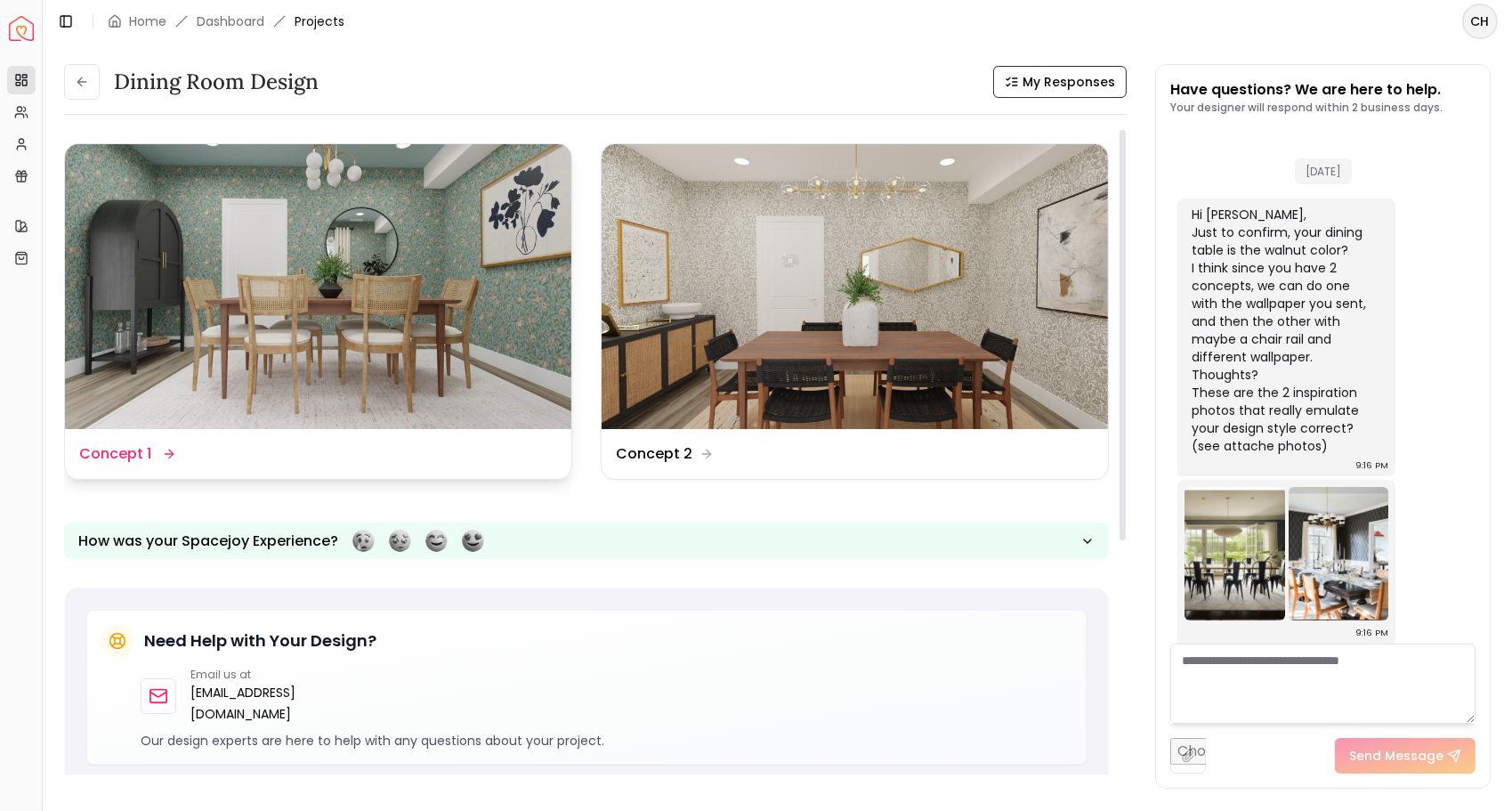
click at [156, 255] on img at bounding box center [317, 286] width 506 height 284
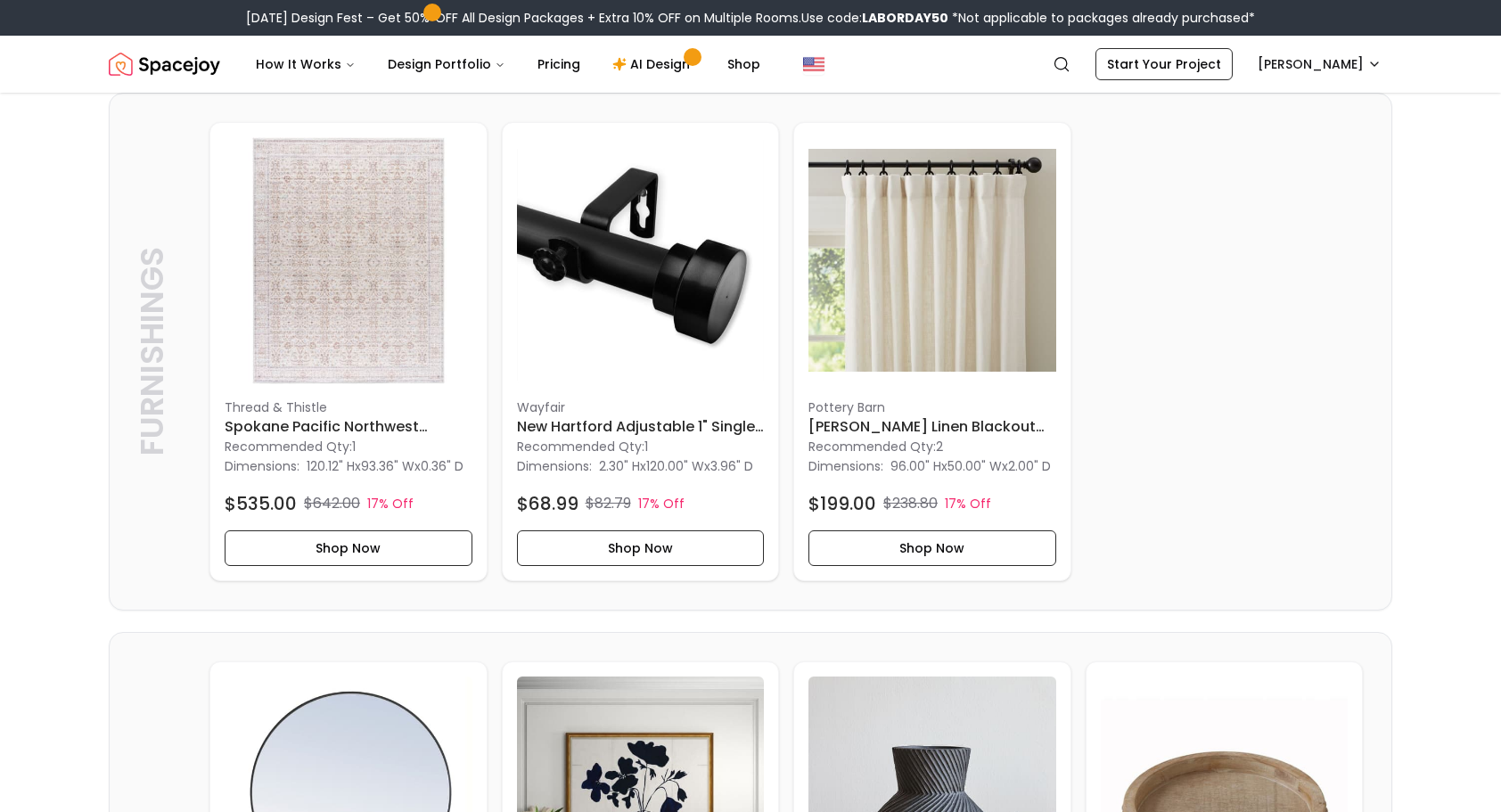
scroll to position [960, 0]
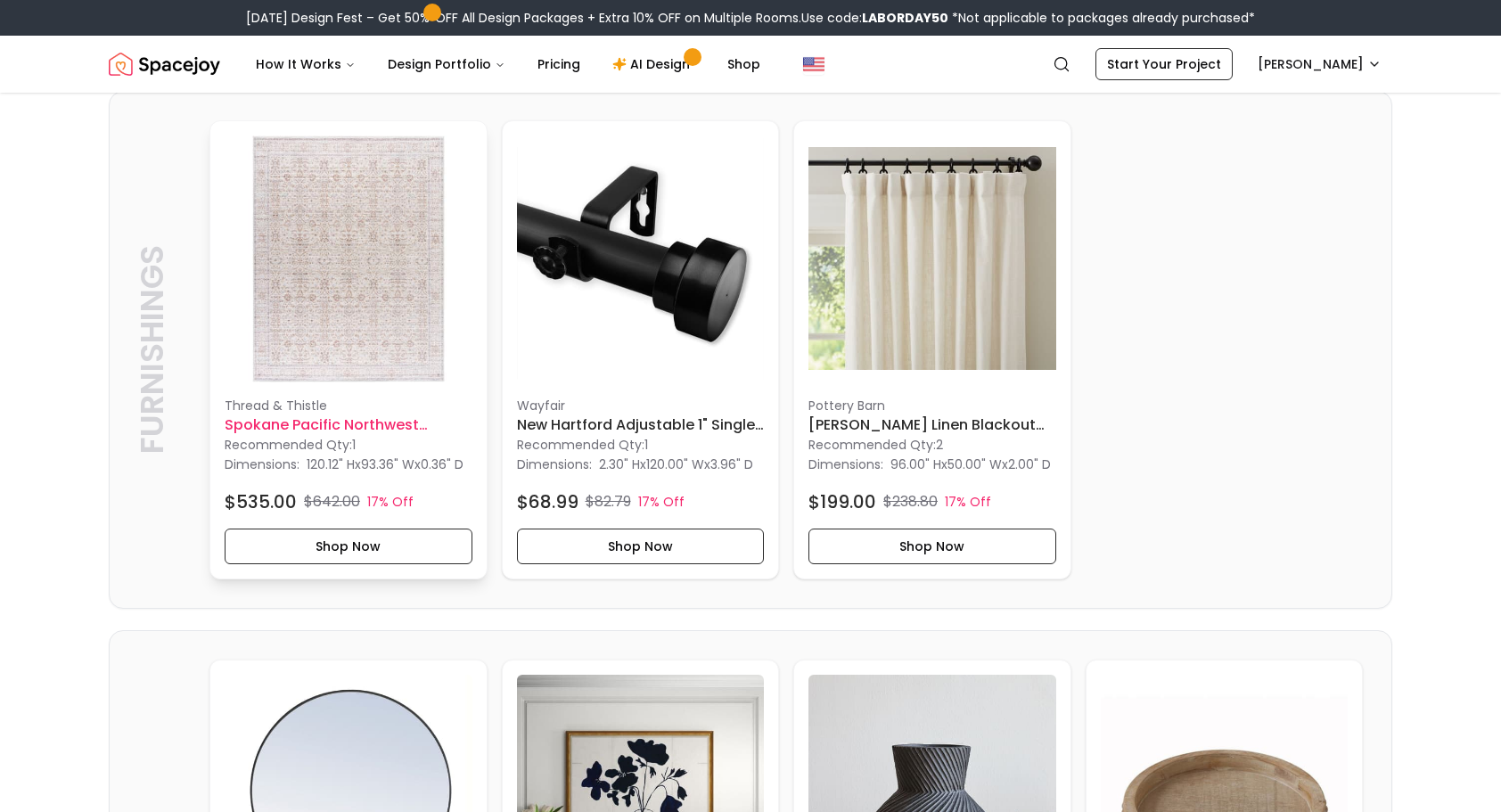
click at [352, 346] on img at bounding box center [349, 259] width 247 height 247
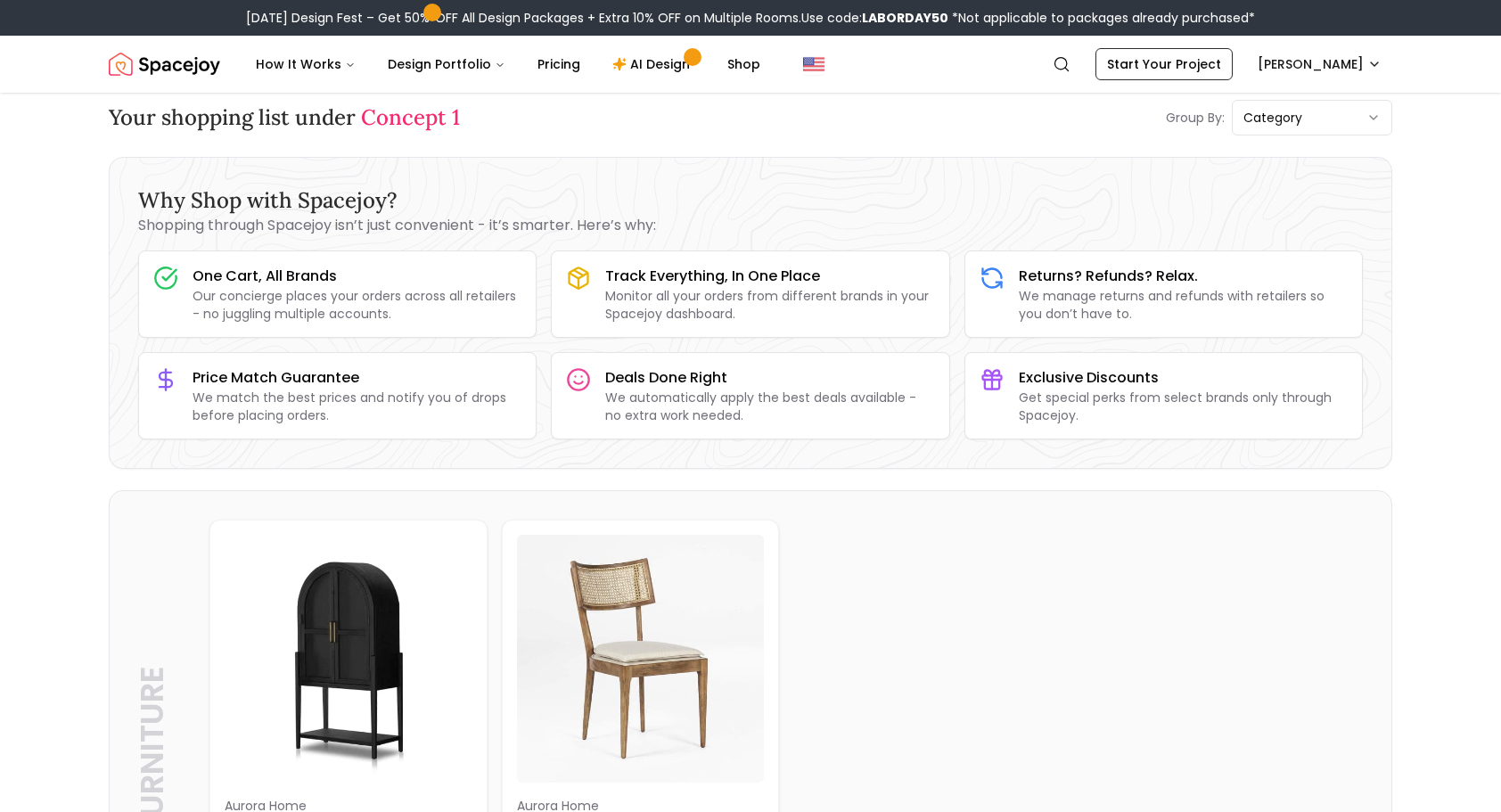
scroll to position [0, 0]
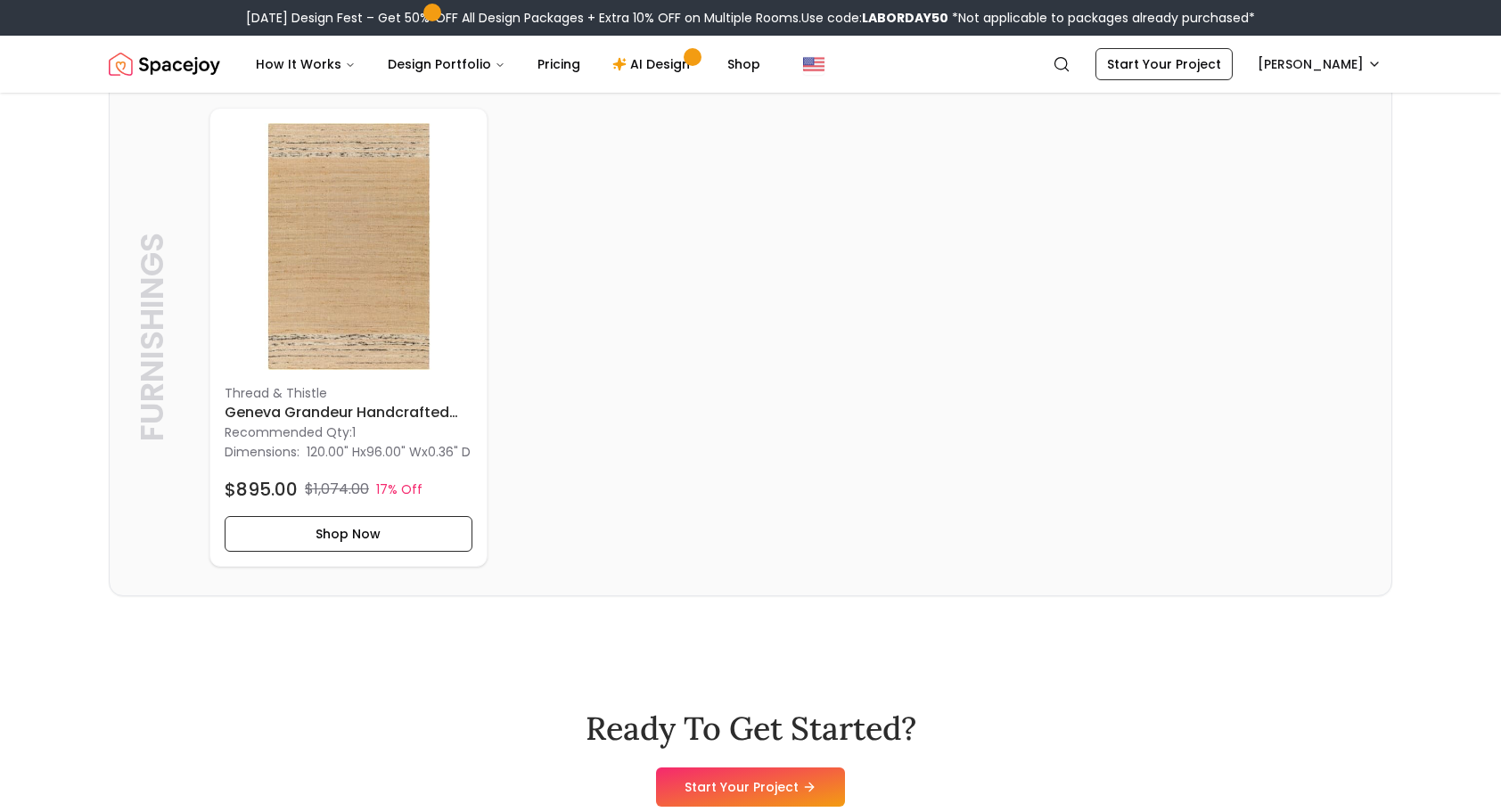
scroll to position [3082, 0]
click at [372, 327] on img at bounding box center [349, 246] width 247 height 247
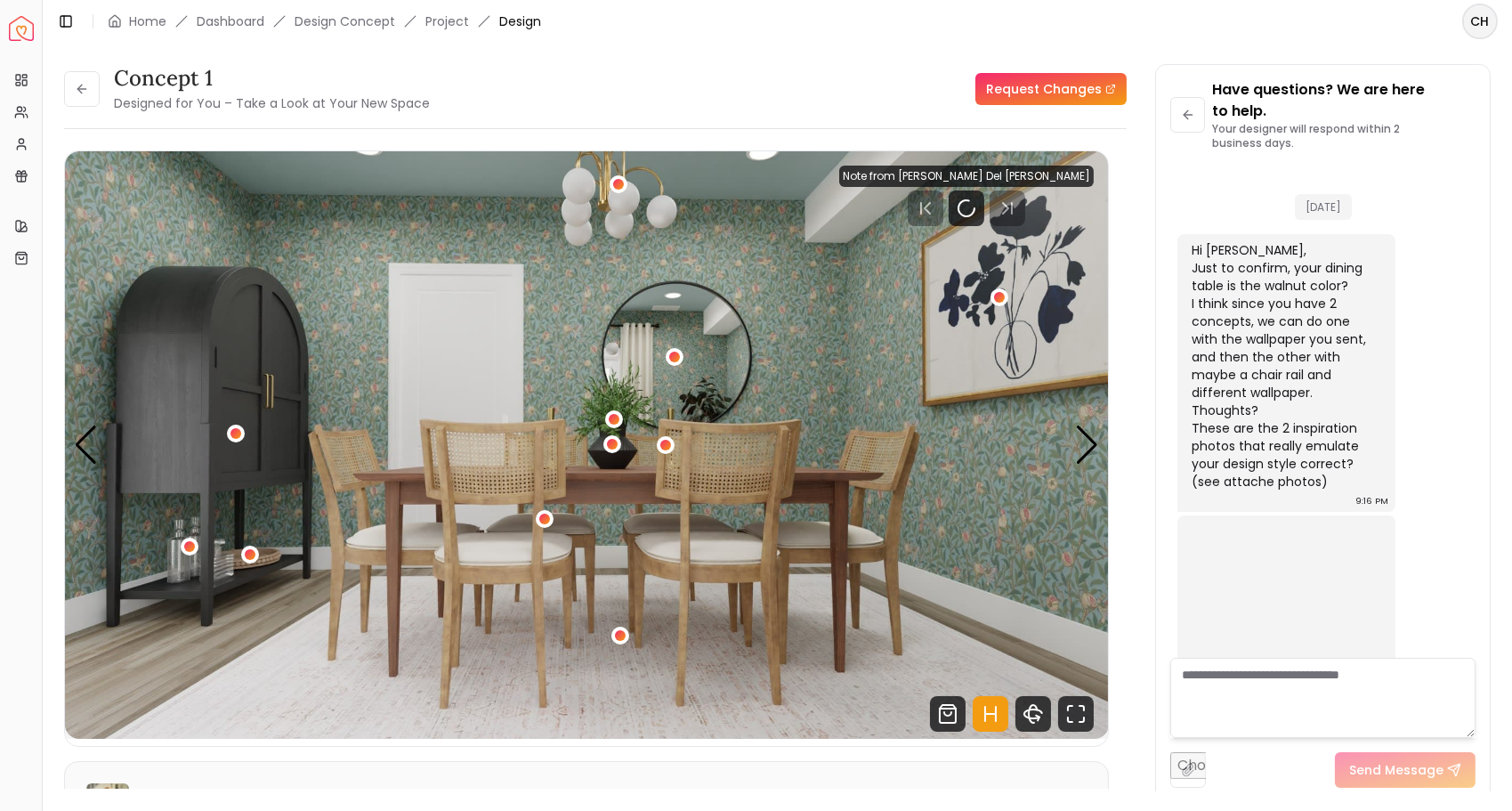
scroll to position [14, 0]
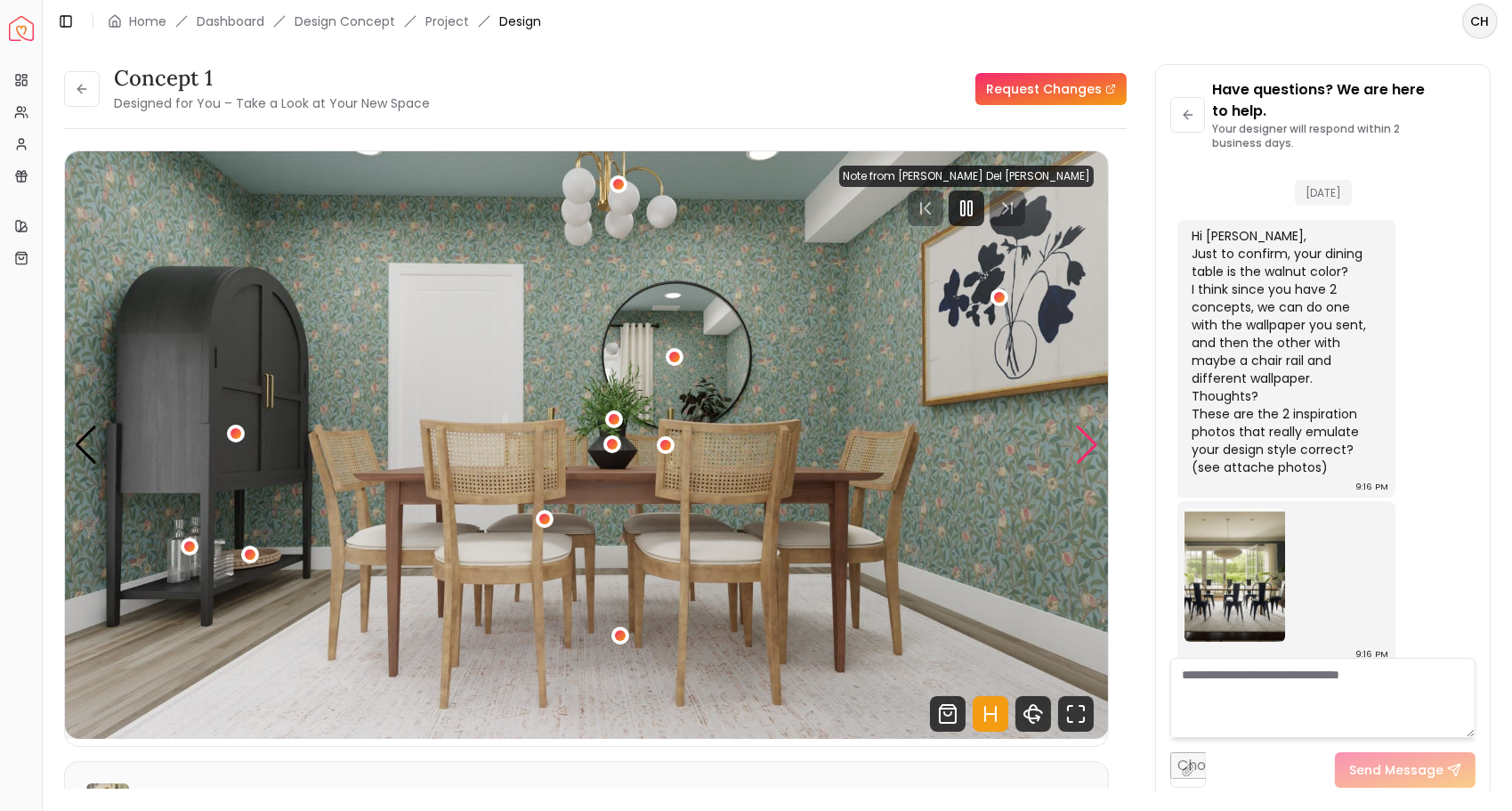
click at [1085, 458] on div "Next slide" at bounding box center [1087, 445] width 24 height 39
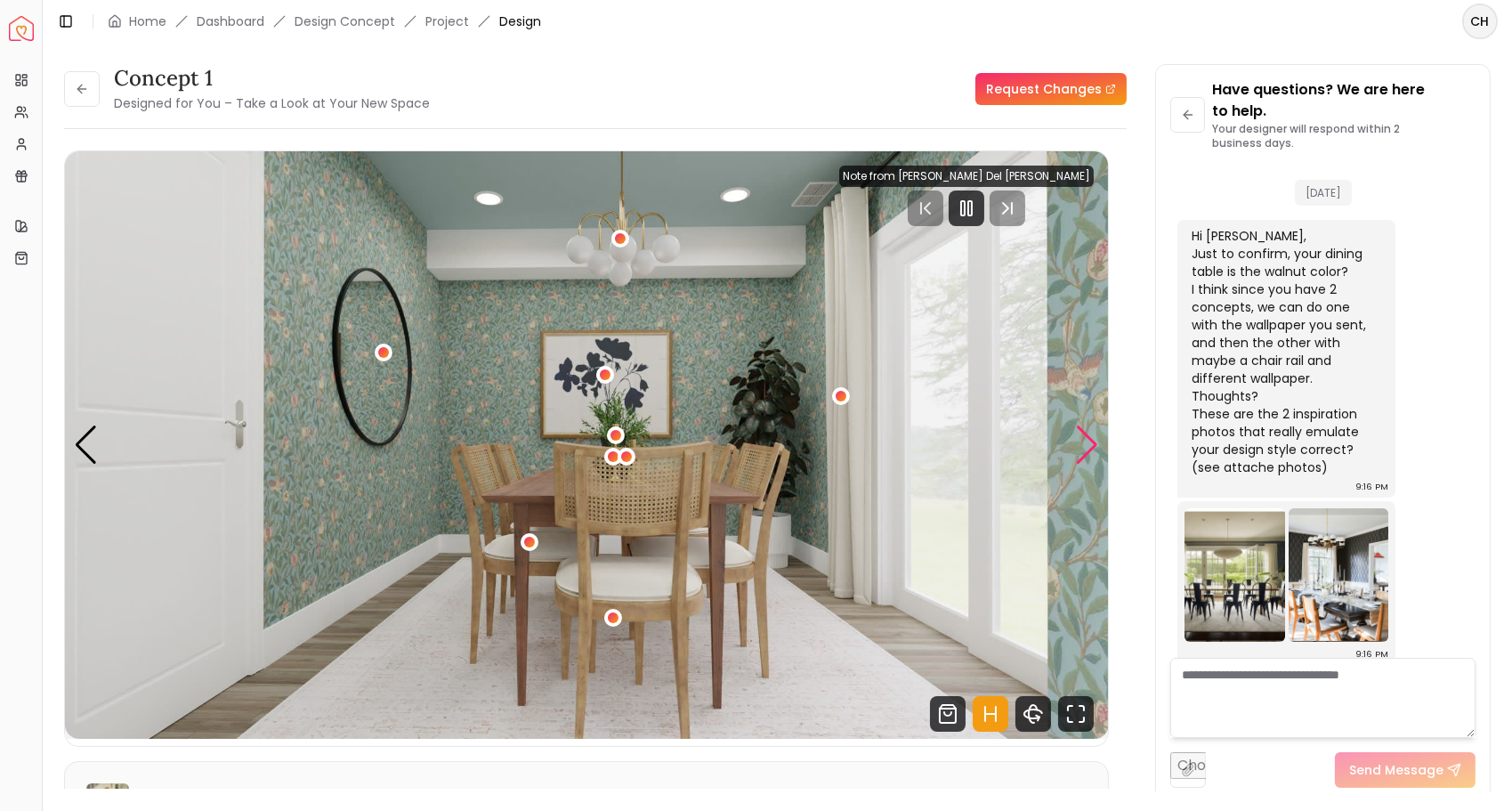
click at [1085, 458] on div "Next slide" at bounding box center [1087, 445] width 24 height 39
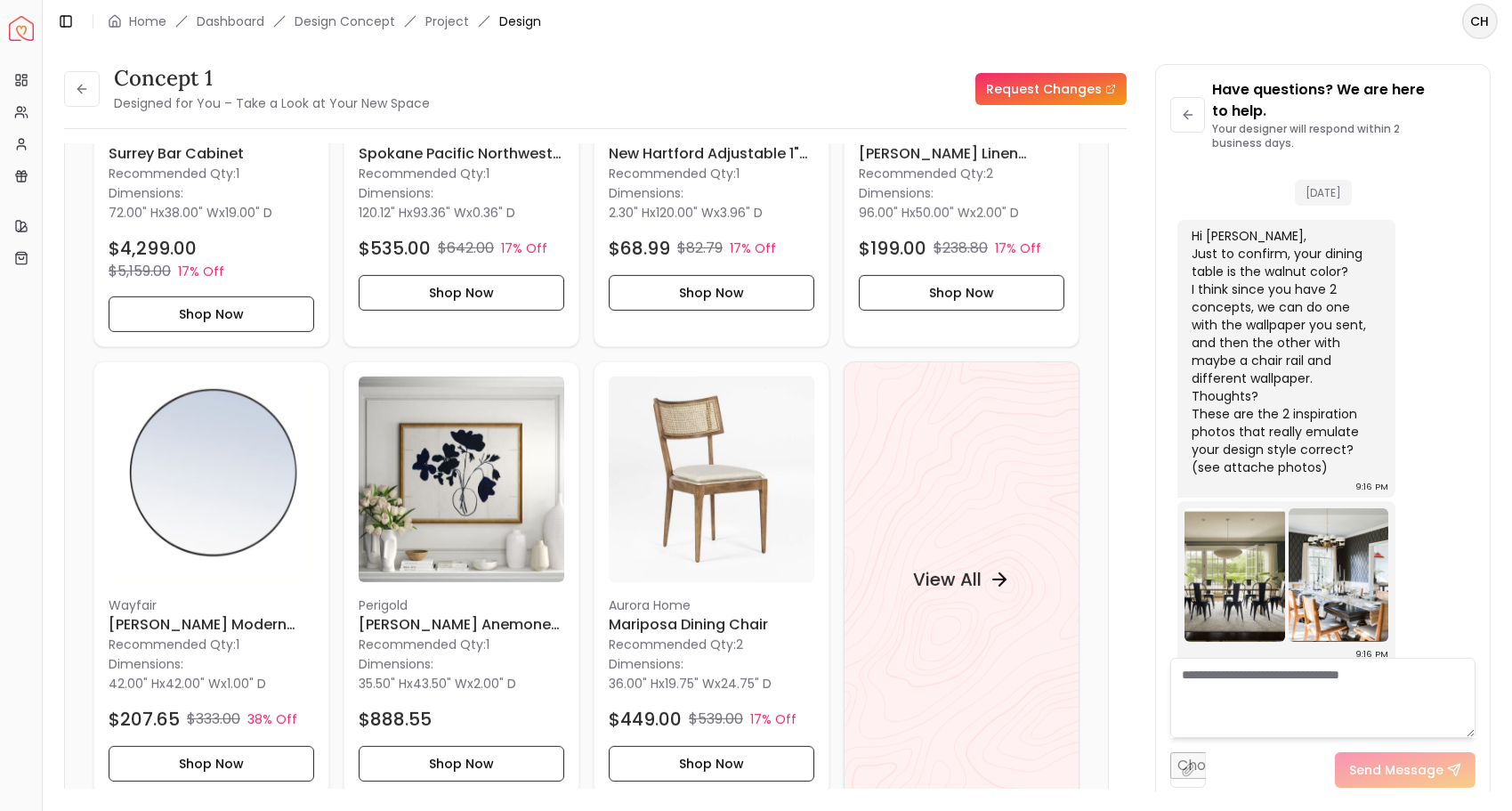
scroll to position [1722, 0]
click at [734, 530] on img at bounding box center [712, 479] width 206 height 206
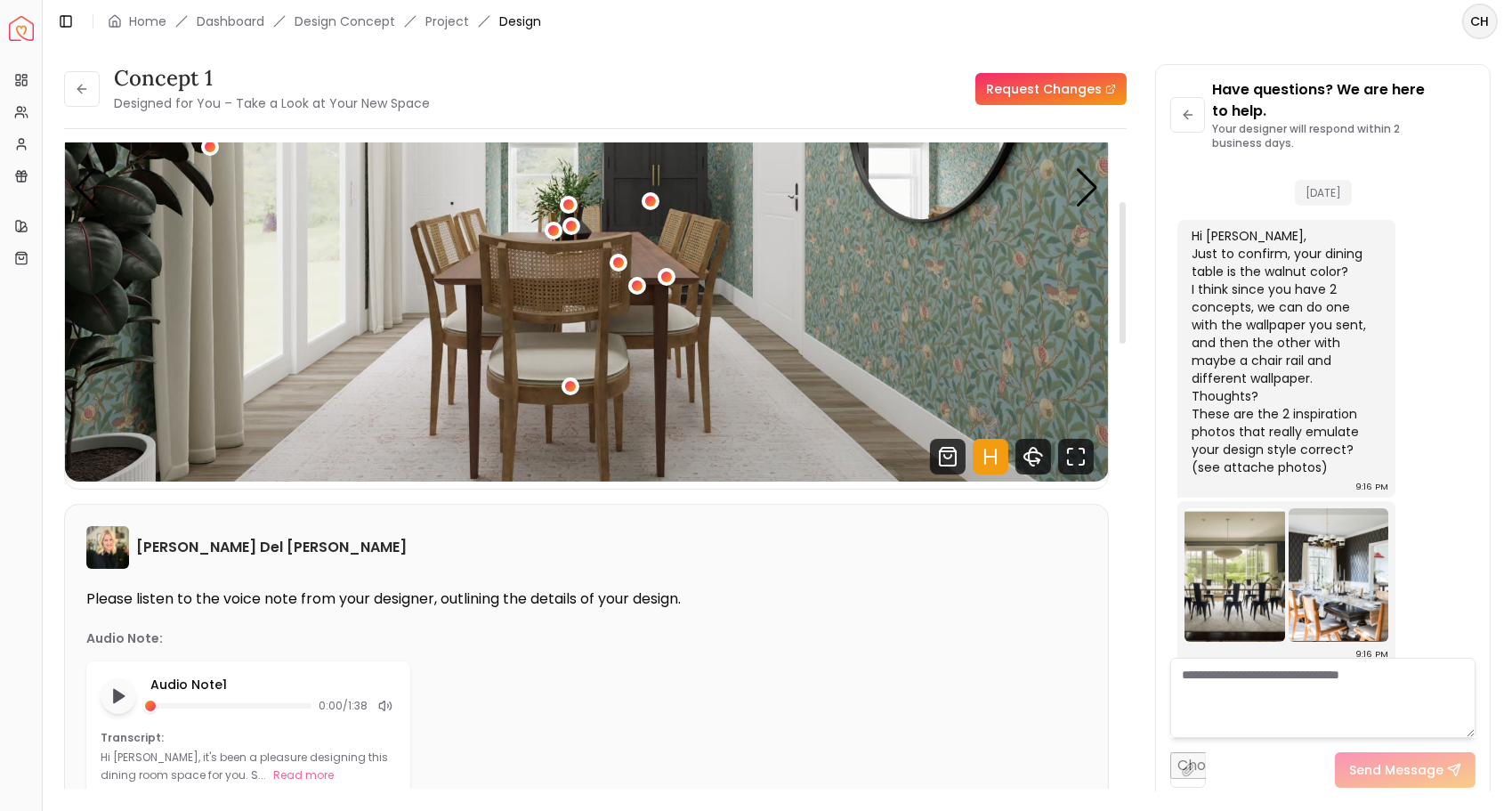
scroll to position [0, 0]
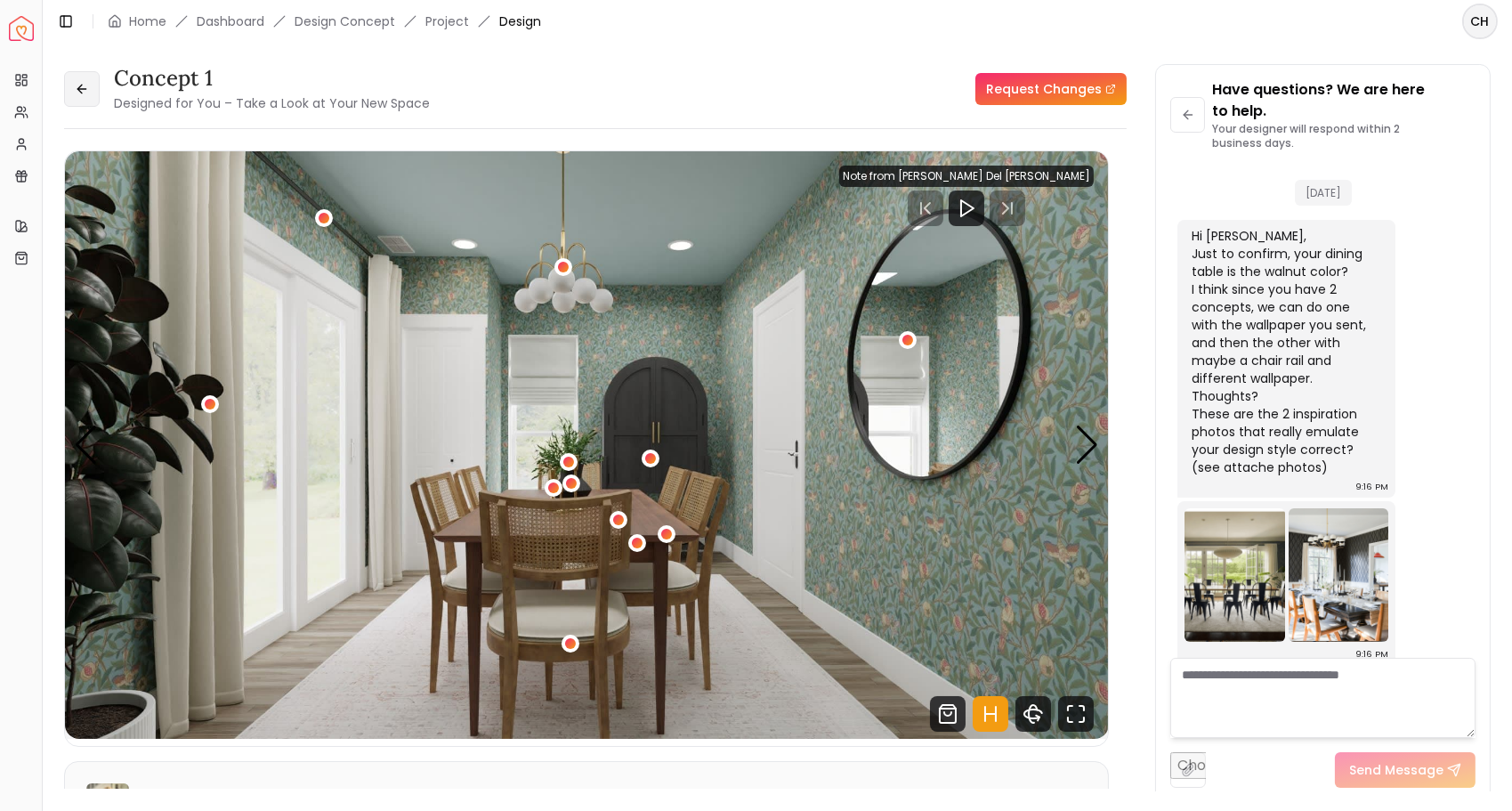
click at [85, 94] on icon at bounding box center [81, 89] width 14 height 14
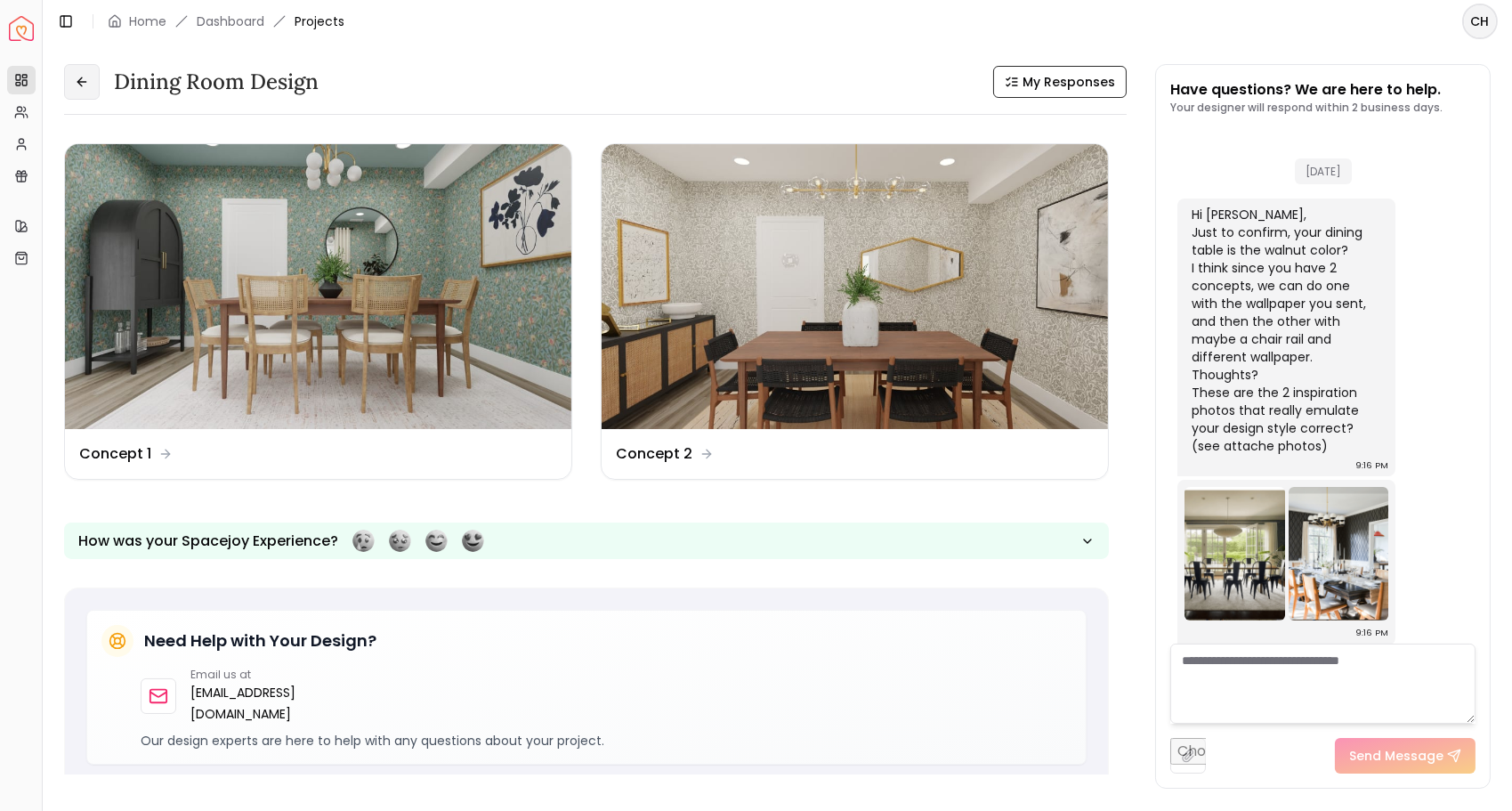
click at [85, 89] on button at bounding box center [81, 81] width 36 height 36
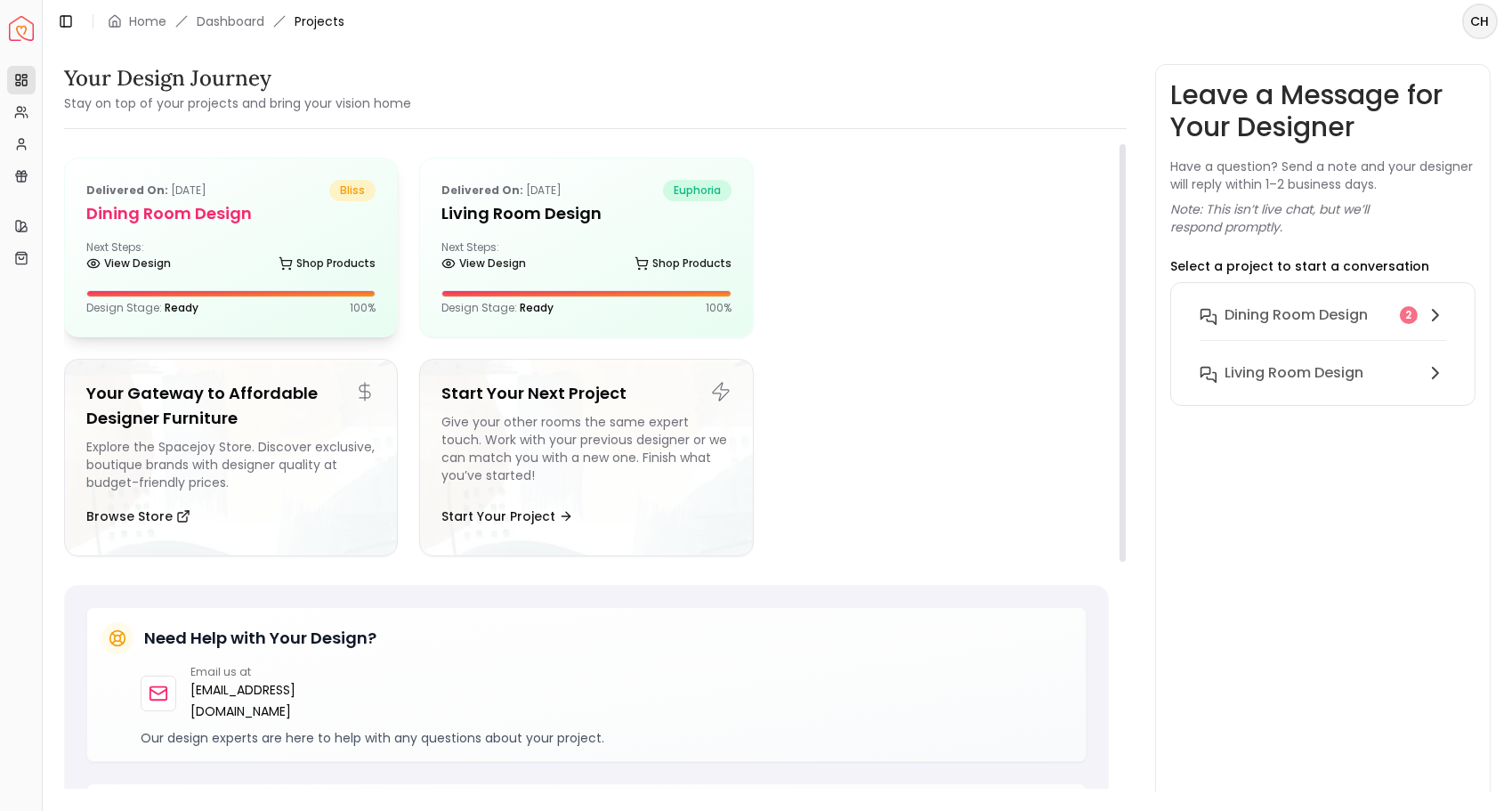
click at [259, 228] on div "Delivered on: Aug 09, 2025 bliss Dining Room Design Next Steps: View Design Sho…" at bounding box center [230, 247] width 332 height 178
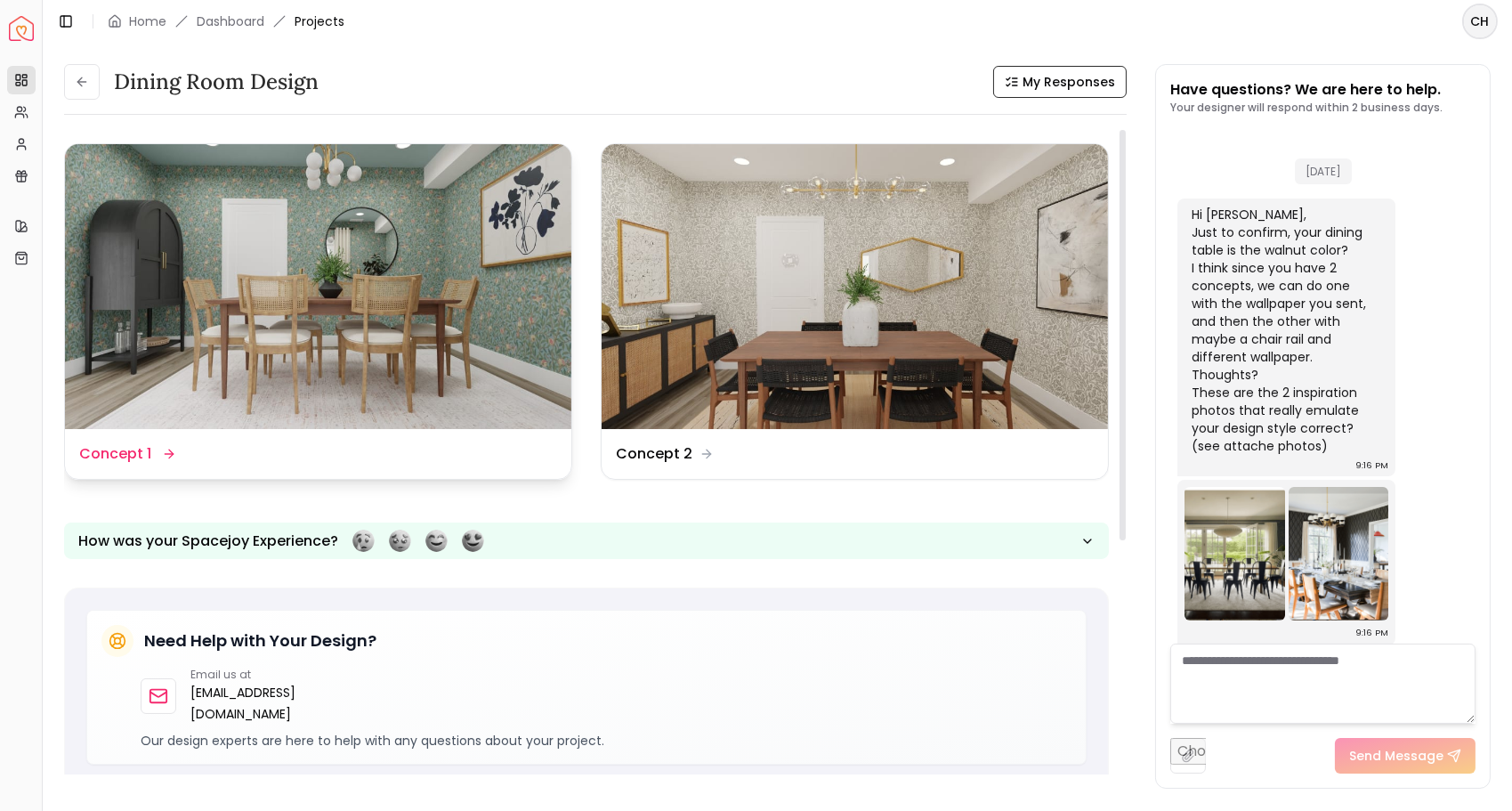
click at [452, 256] on img at bounding box center [317, 286] width 506 height 284
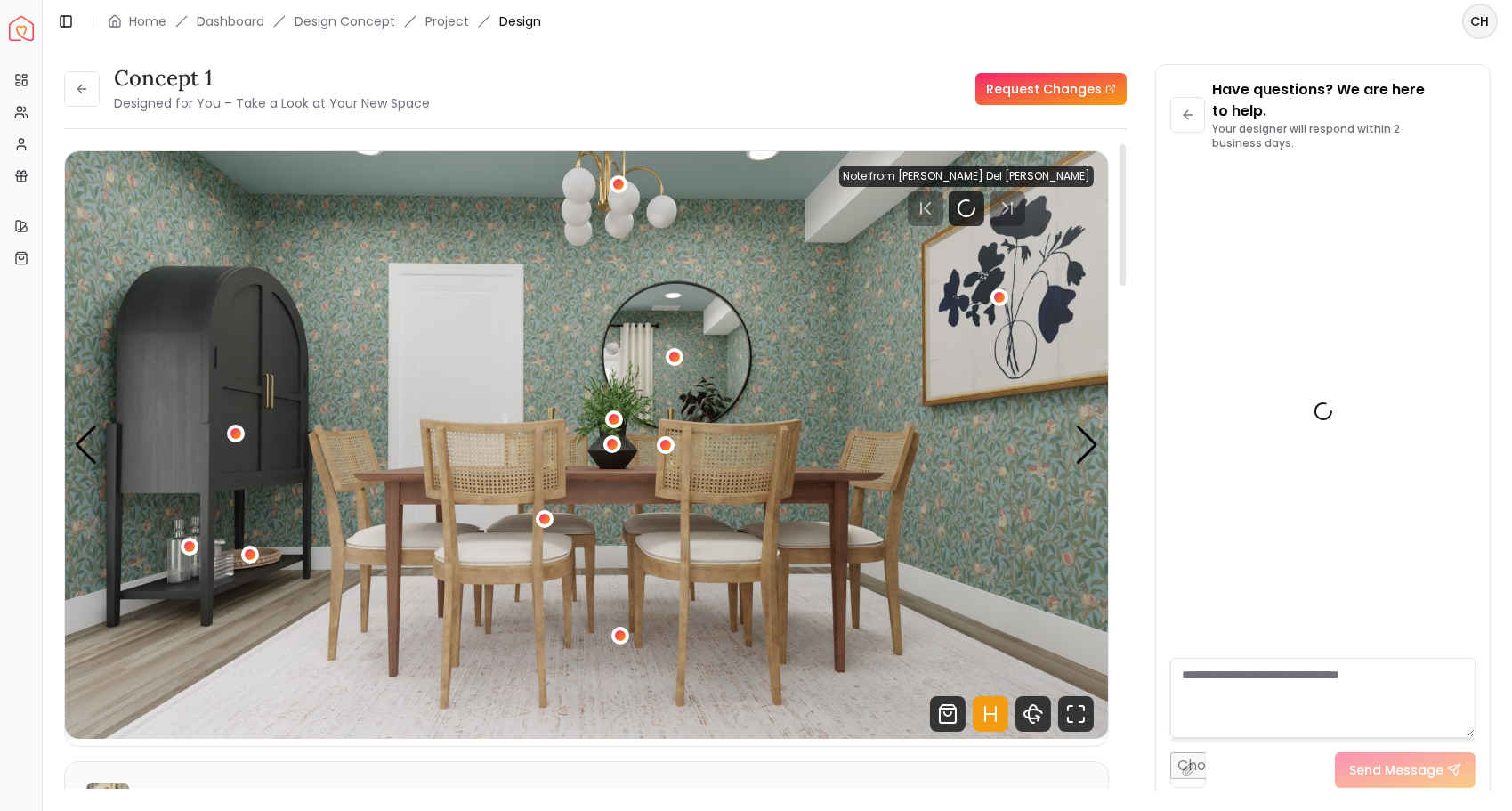
scroll to position [14, 0]
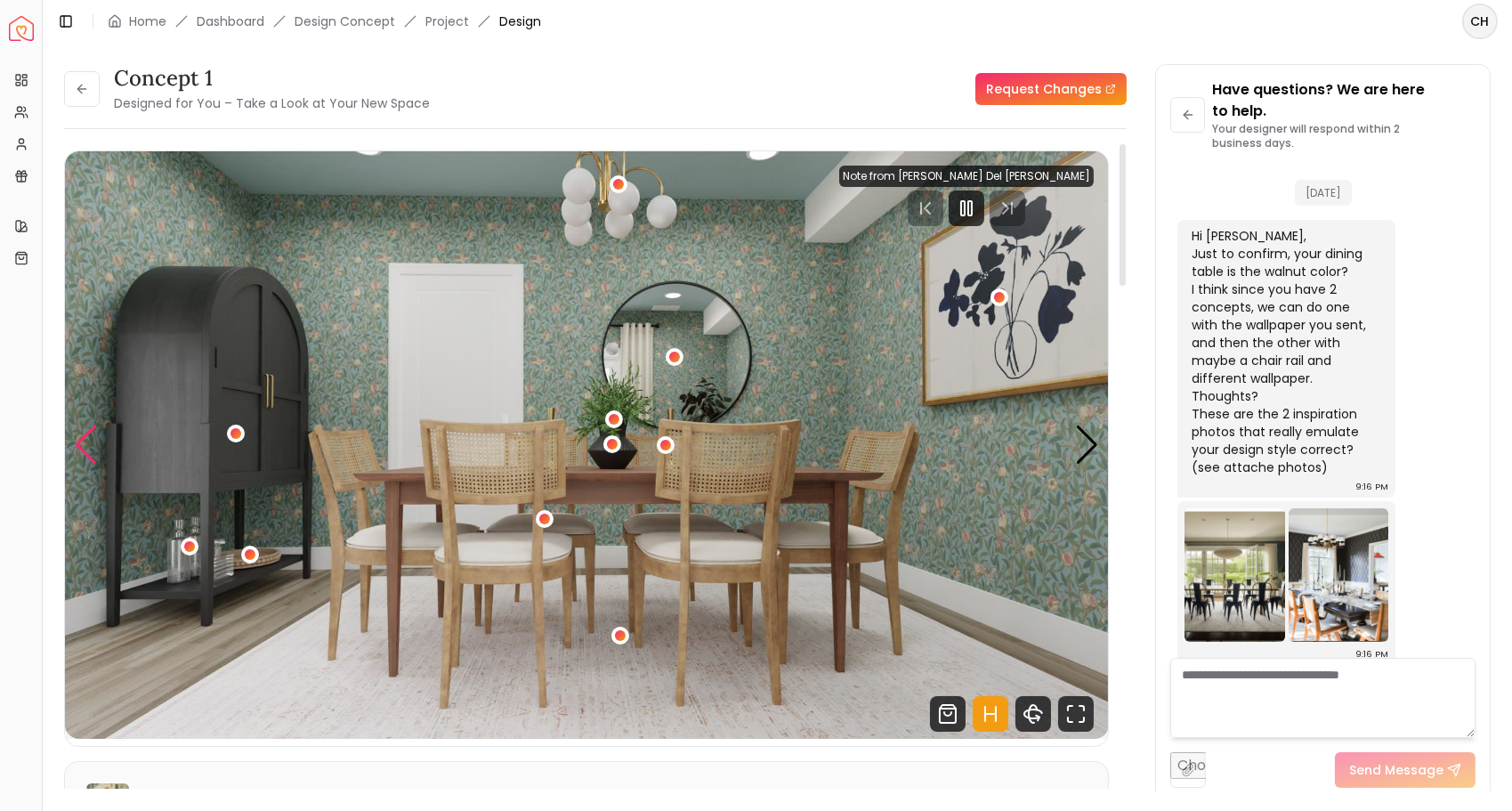
click at [93, 432] on div "Previous slide" at bounding box center [86, 445] width 24 height 39
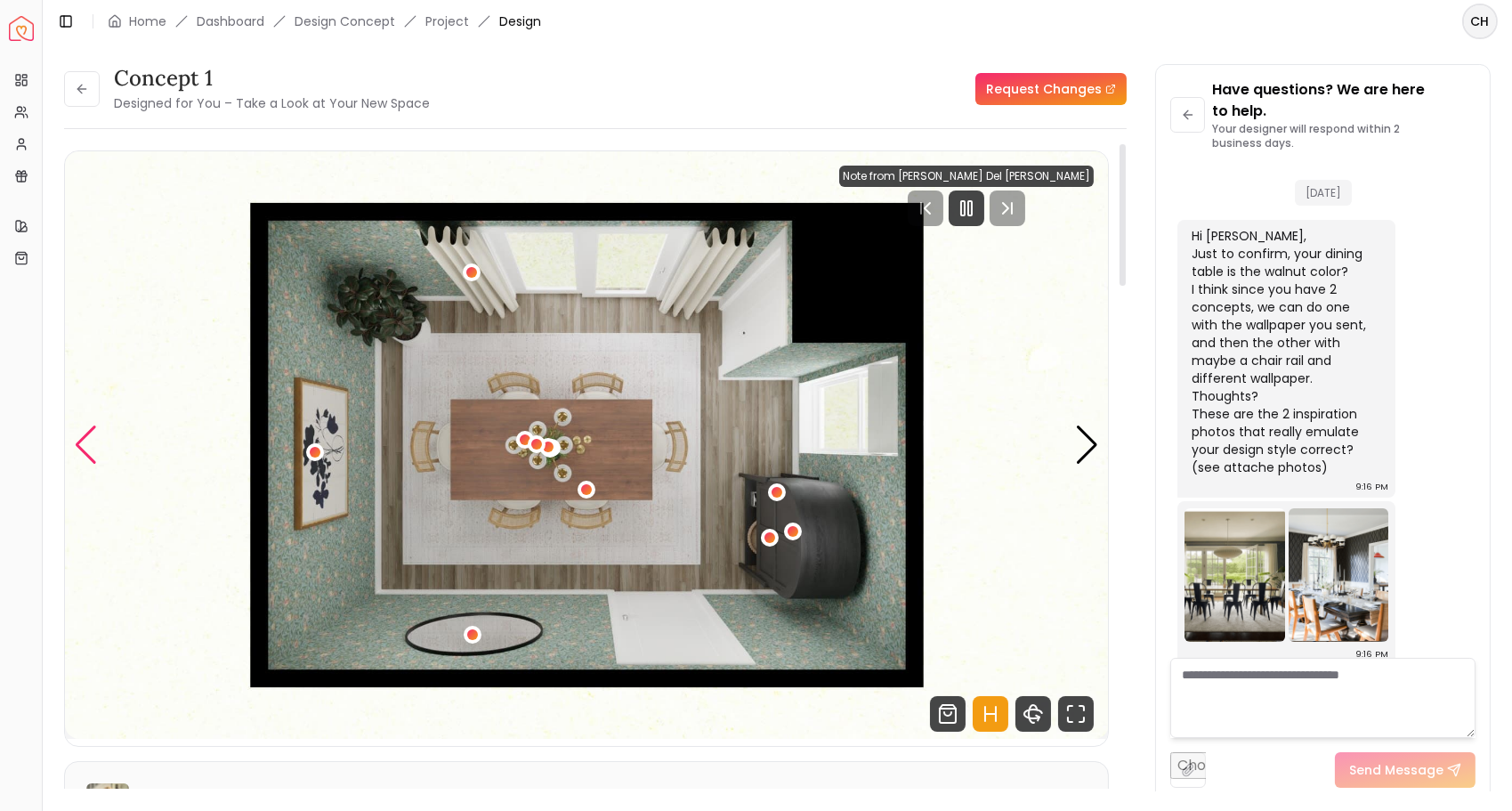
click at [93, 432] on div "Previous slide" at bounding box center [86, 445] width 24 height 39
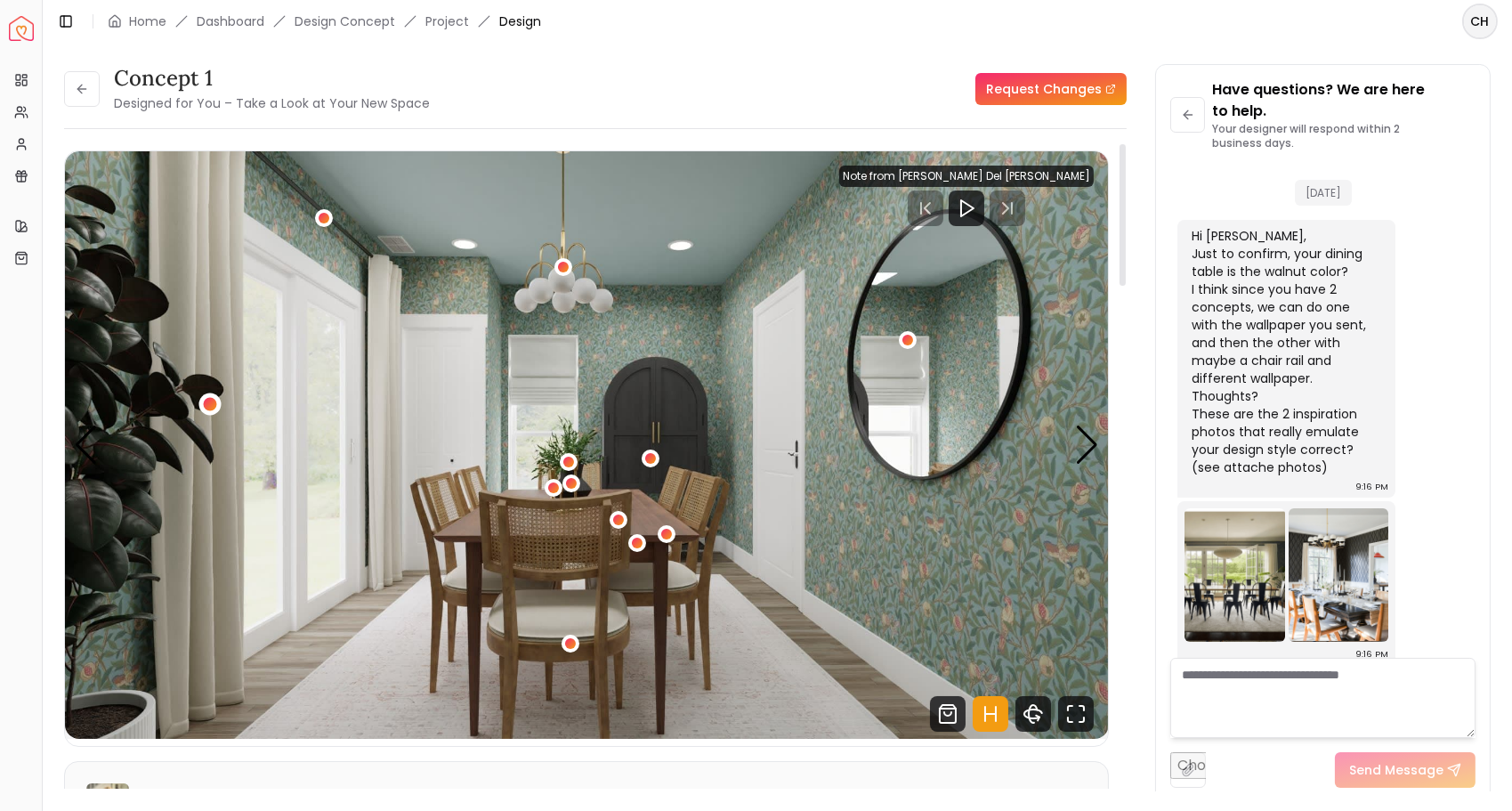
click at [210, 406] on div "3 / 4" at bounding box center [211, 403] width 13 height 13
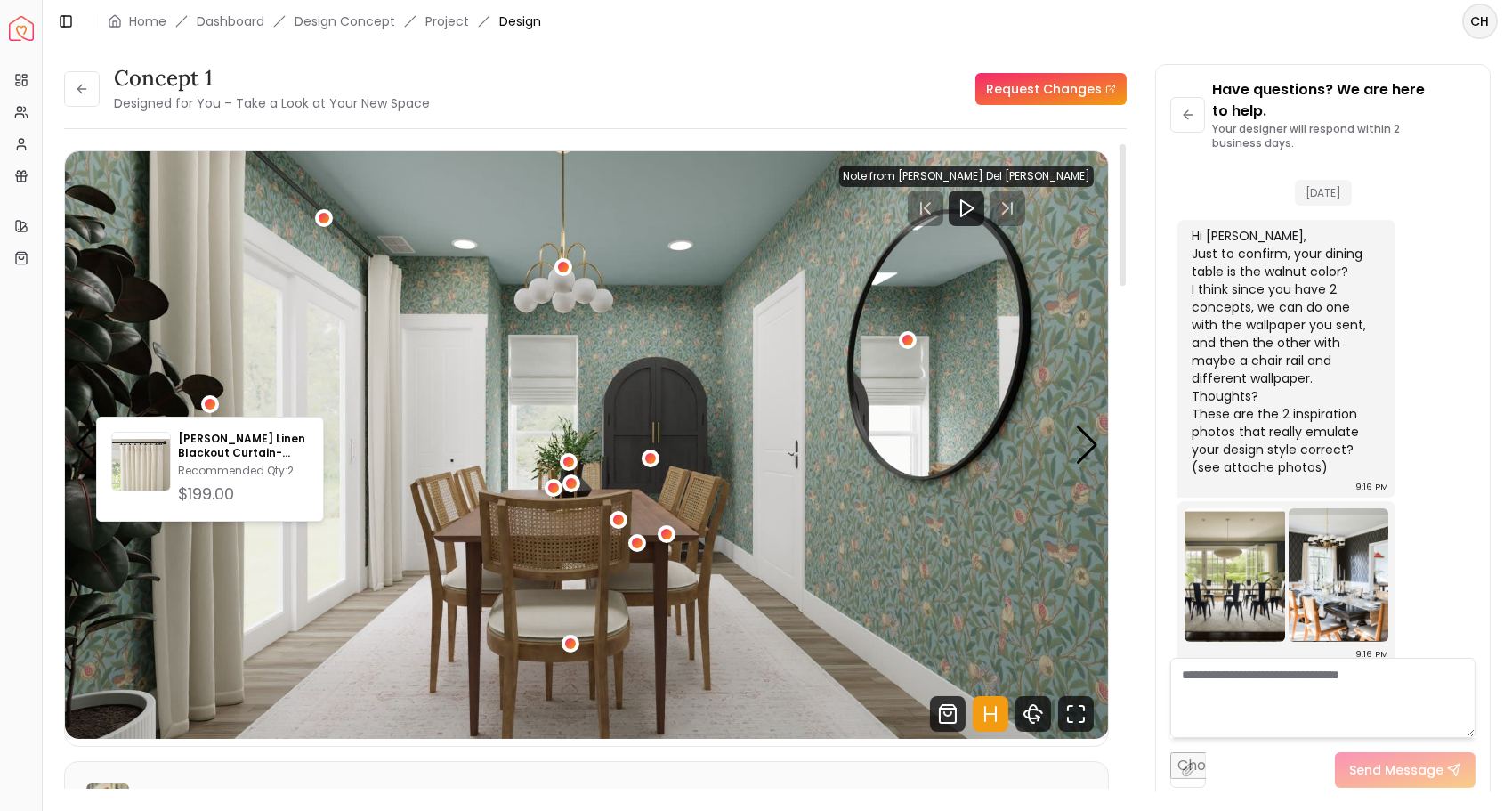
click at [414, 293] on img "3 / 4" at bounding box center [587, 445] width 1044 height 587
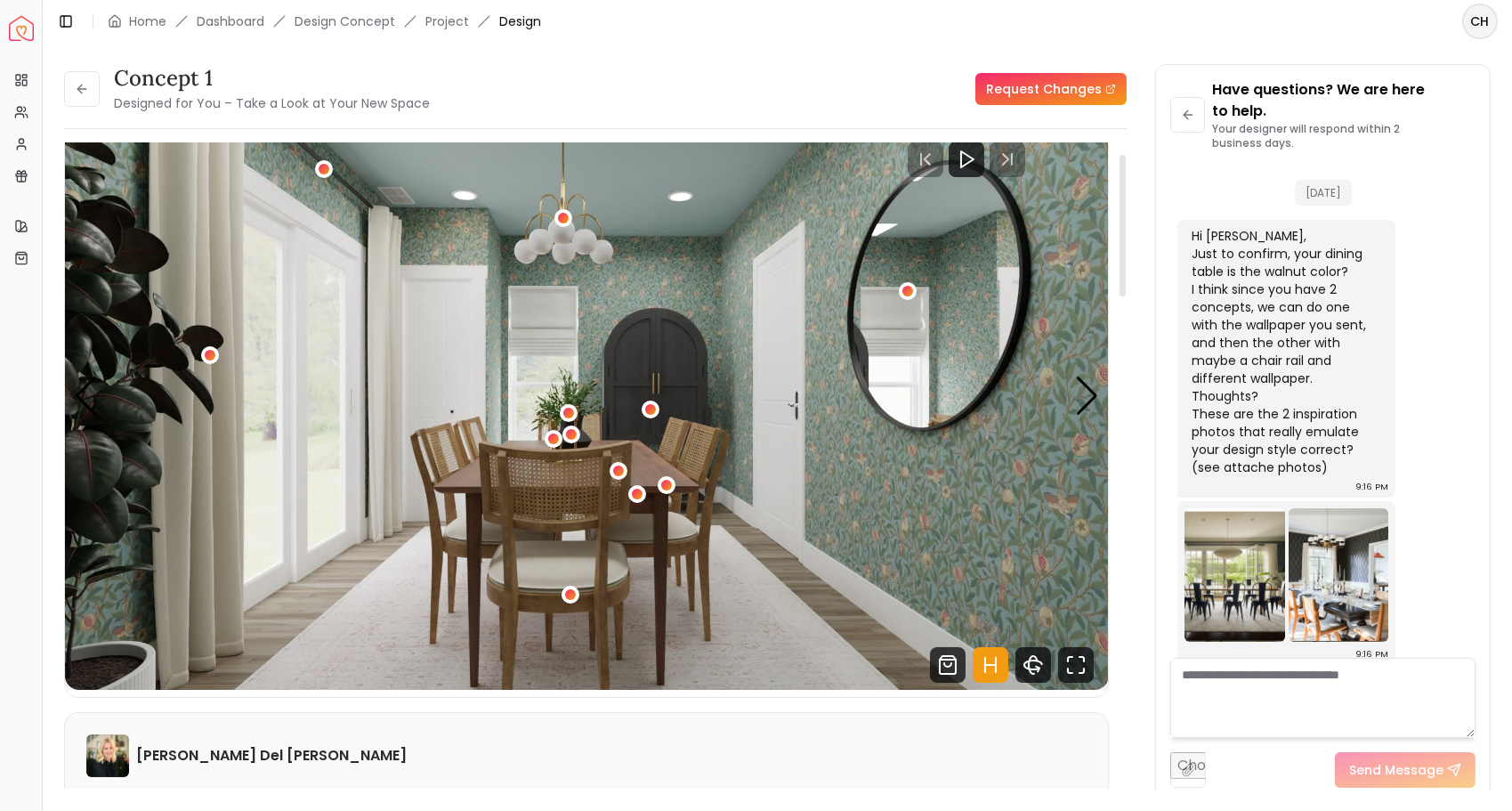
scroll to position [0, 0]
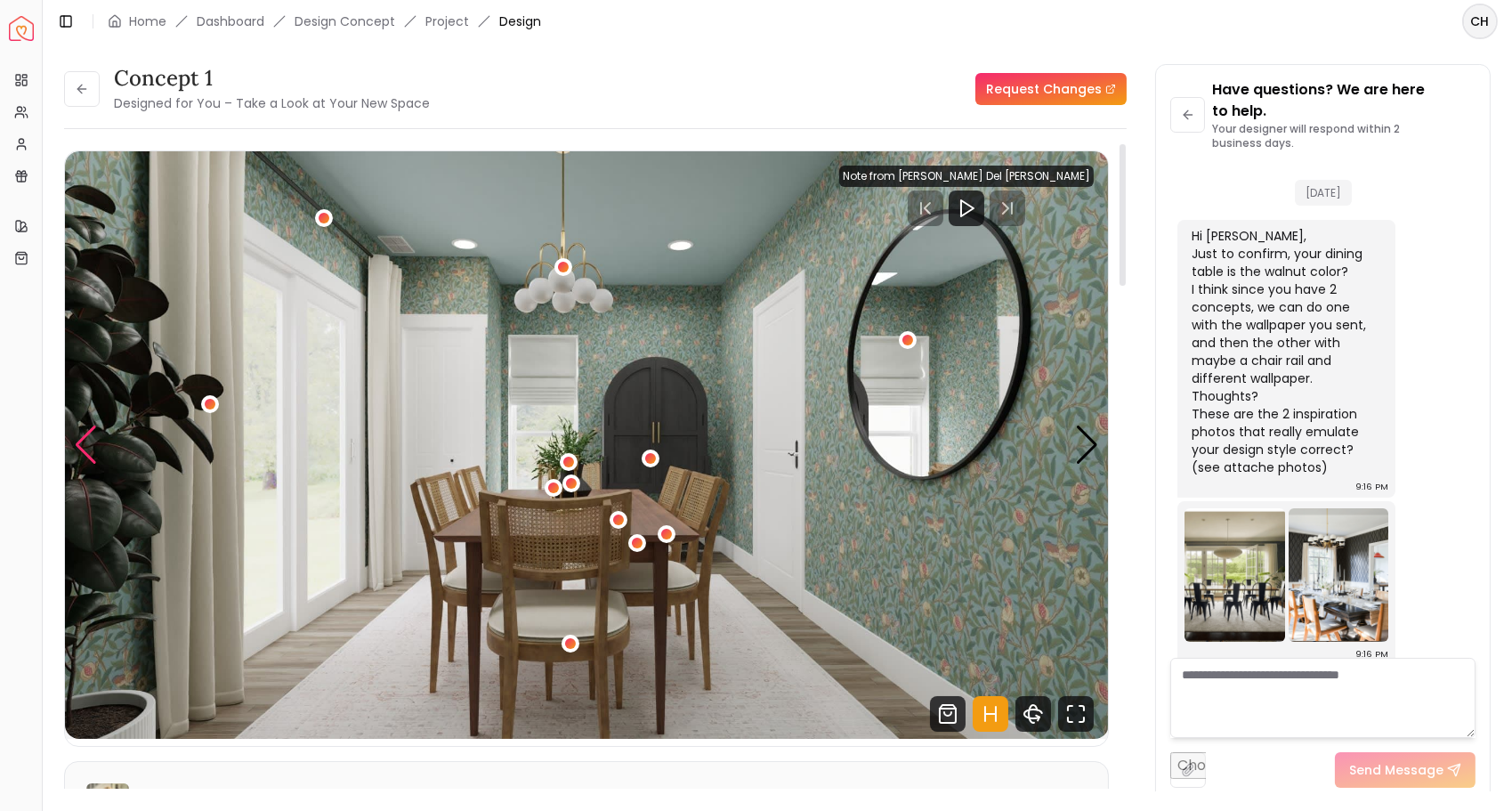
click at [86, 444] on div "Previous slide" at bounding box center [86, 445] width 24 height 39
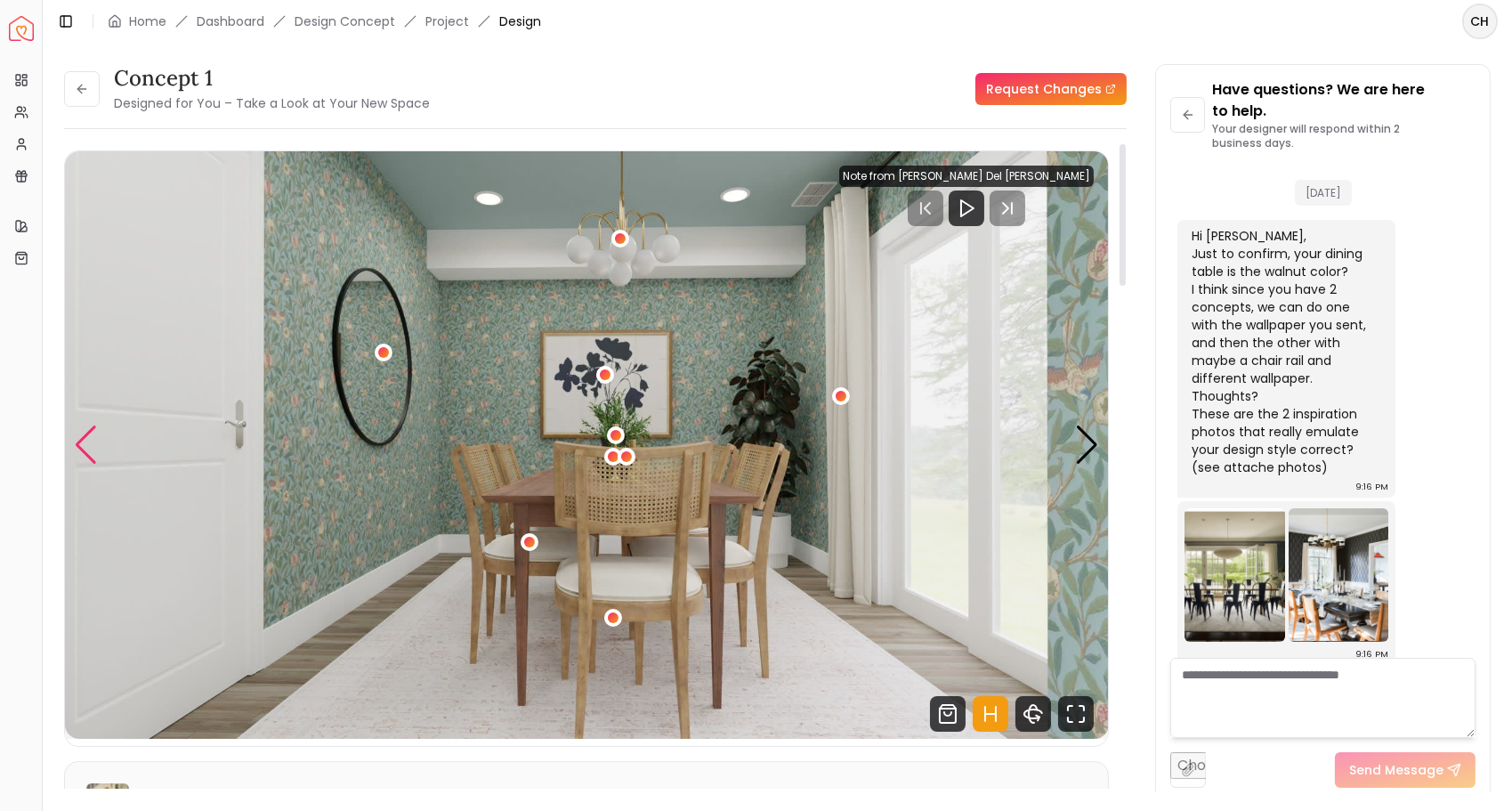
click at [86, 444] on div "Previous slide" at bounding box center [86, 445] width 24 height 39
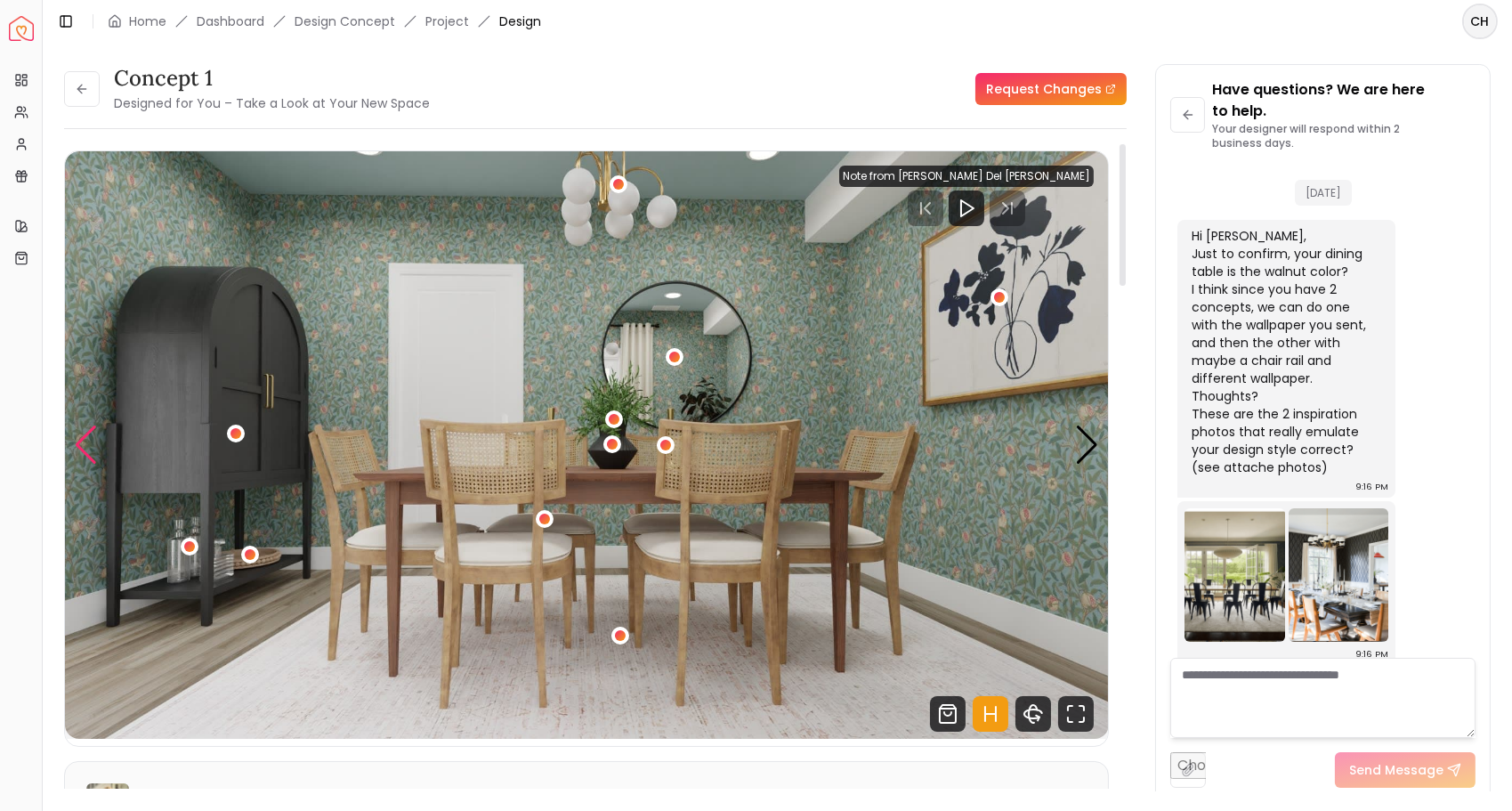
click at [87, 444] on div "Previous slide" at bounding box center [86, 445] width 24 height 39
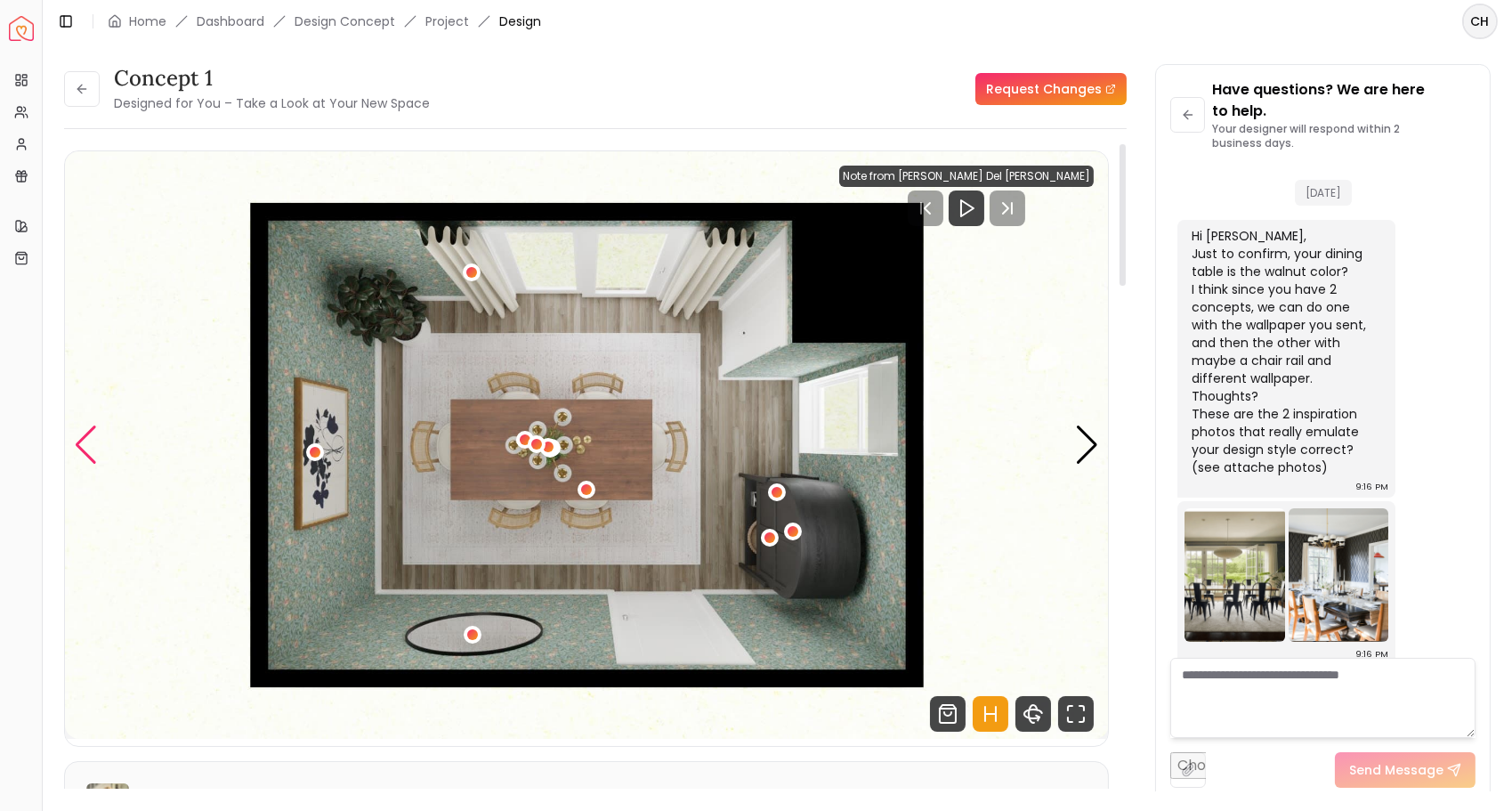
click at [95, 438] on div "Previous slide" at bounding box center [86, 445] width 24 height 39
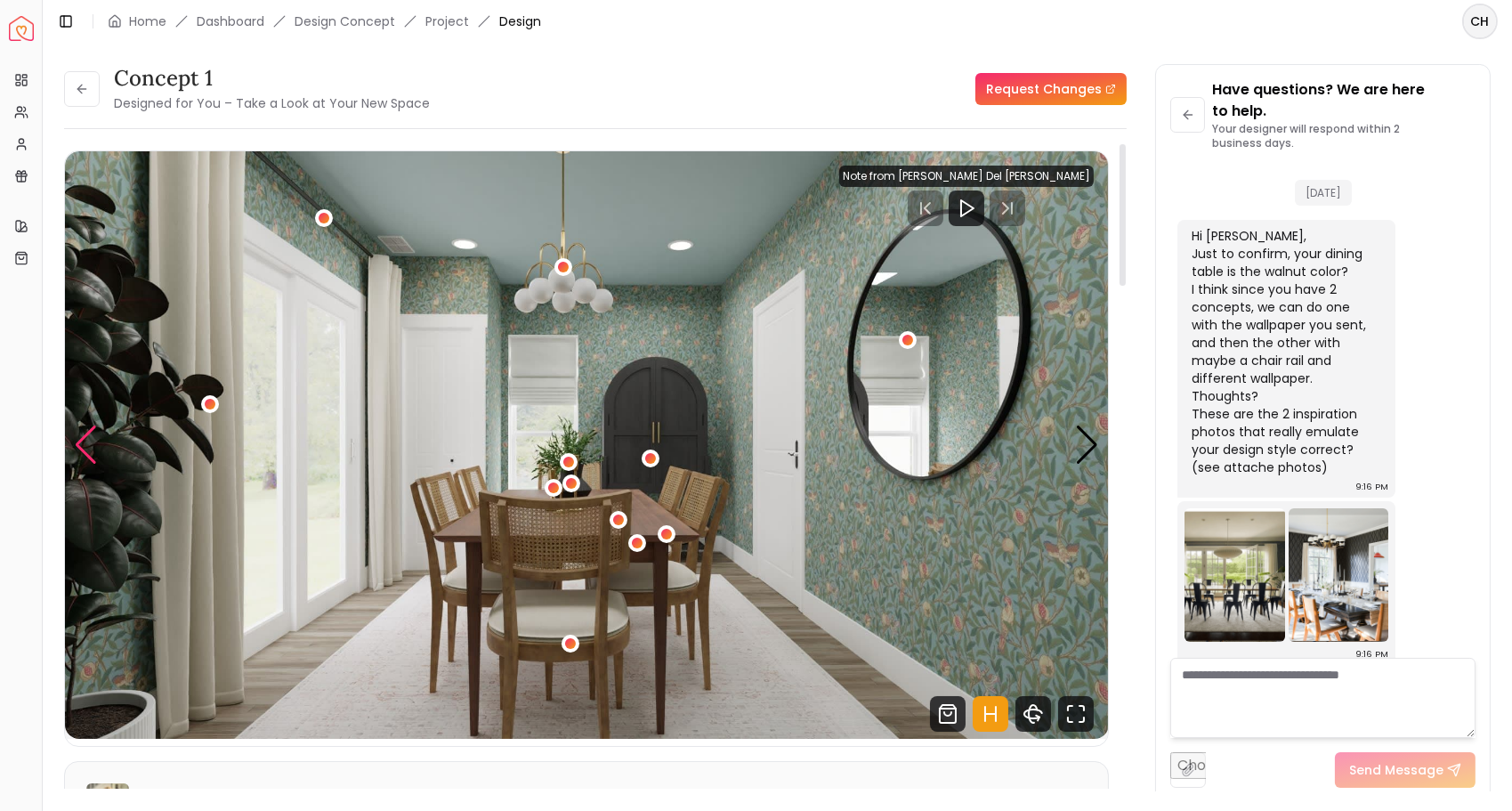
click at [95, 438] on div "Previous slide" at bounding box center [86, 445] width 24 height 39
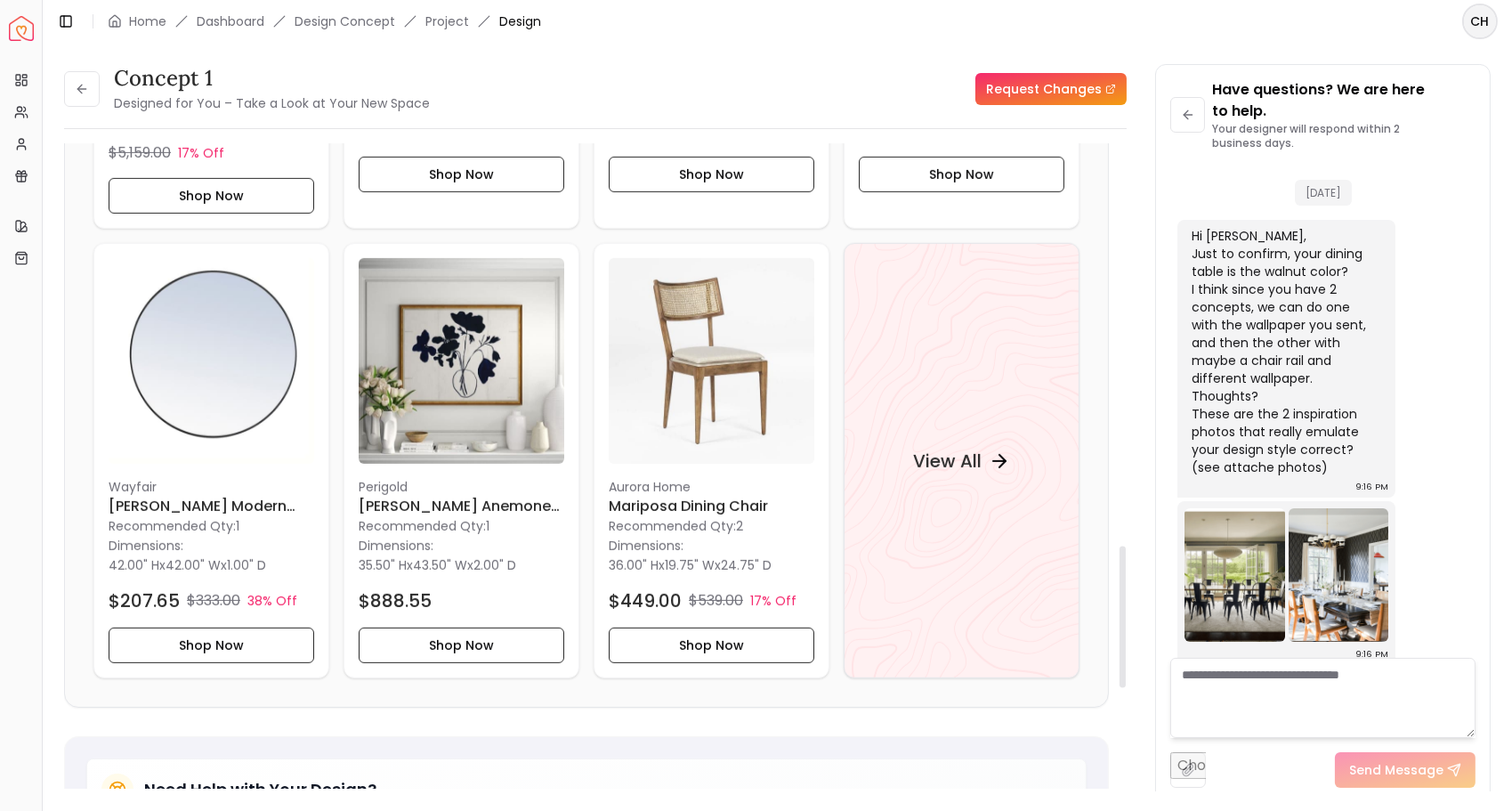
scroll to position [1836, 0]
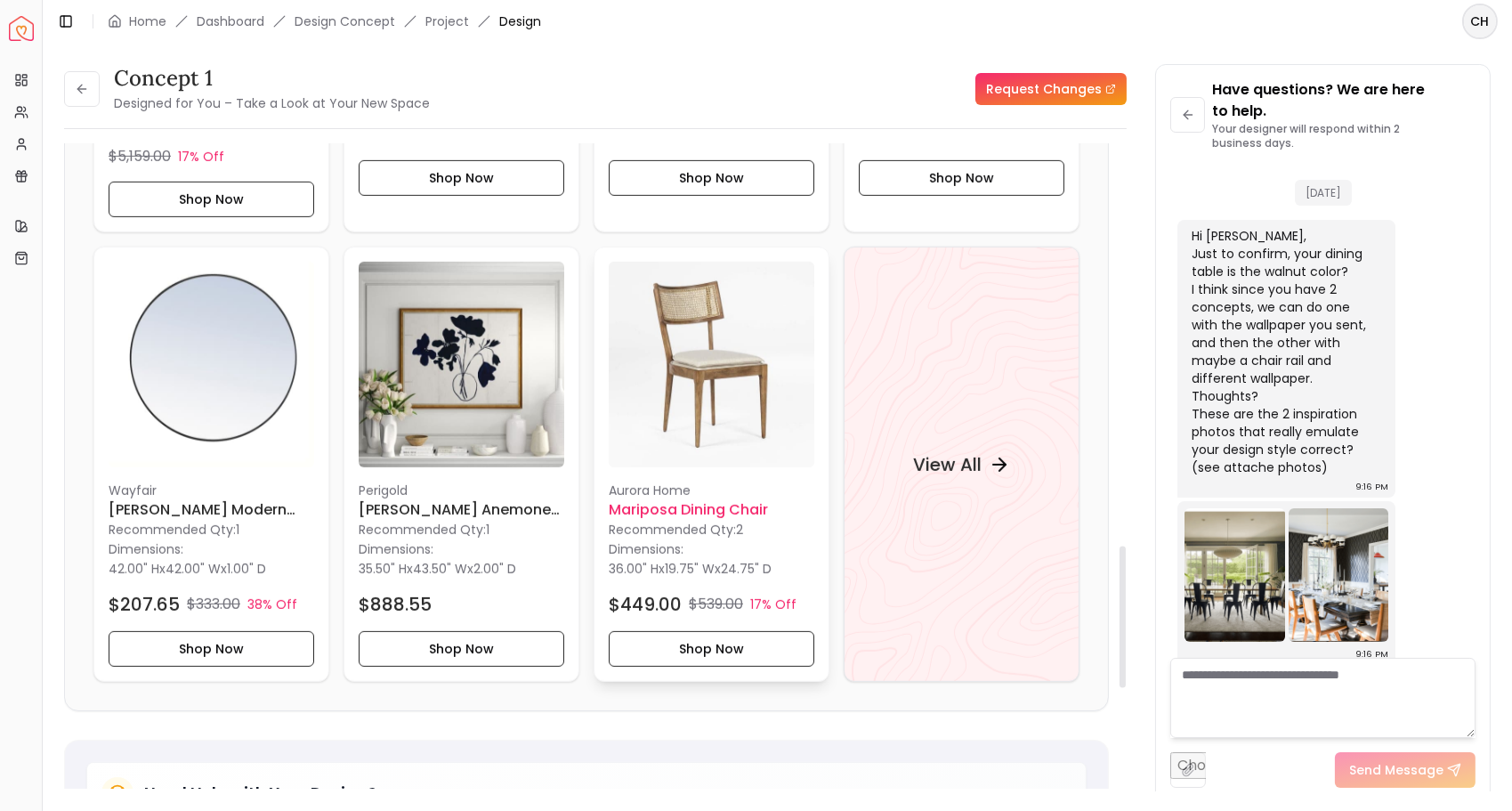
click at [683, 426] on img at bounding box center [712, 365] width 206 height 206
click at [101, 88] on div "Concept 1 Designed for You – Take a Look at Your New Space" at bounding box center [246, 88] width 366 height 50
click at [90, 90] on button at bounding box center [81, 89] width 36 height 36
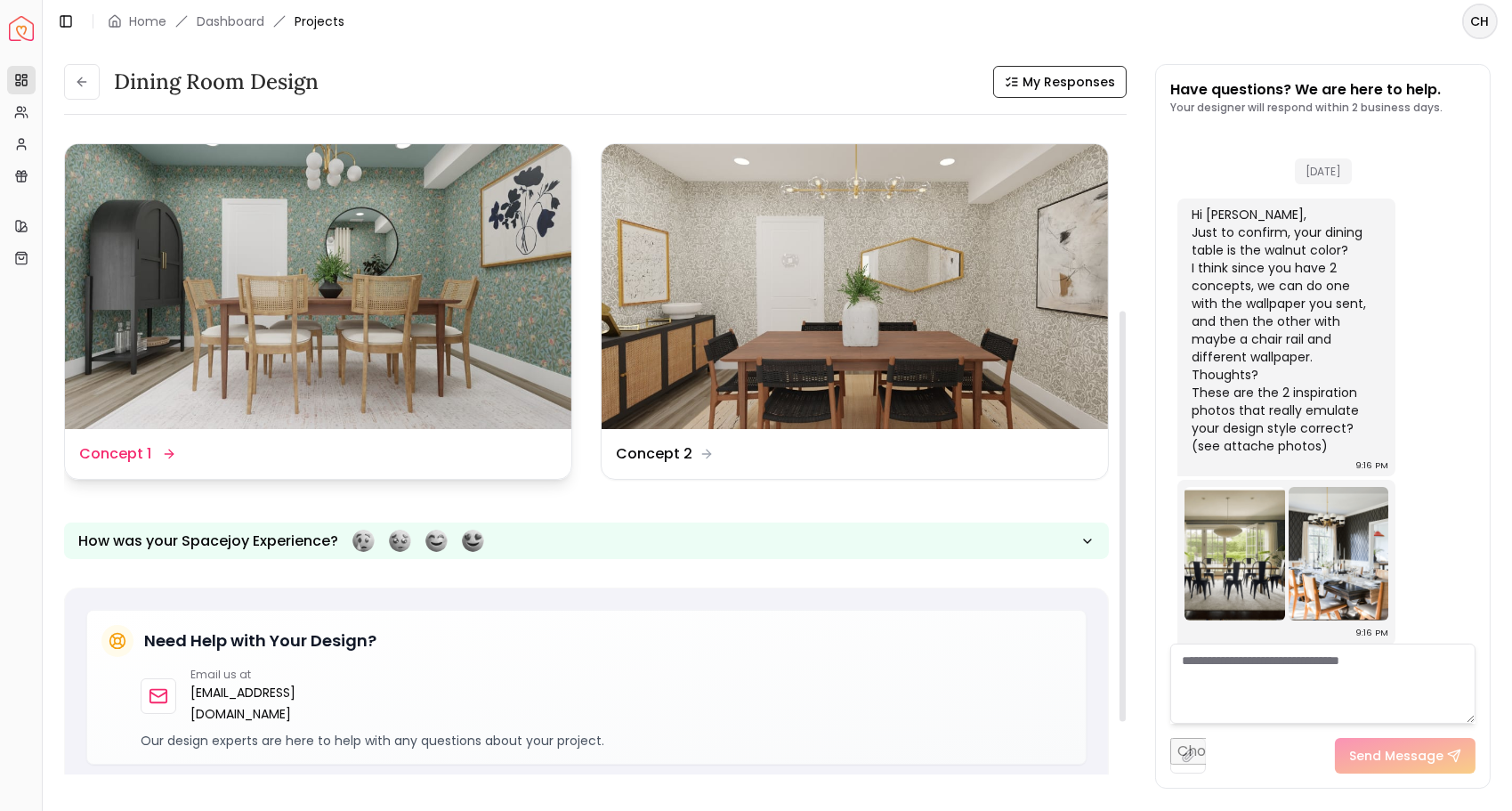
scroll to position [388, 0]
